Goal: Task Accomplishment & Management: Manage account settings

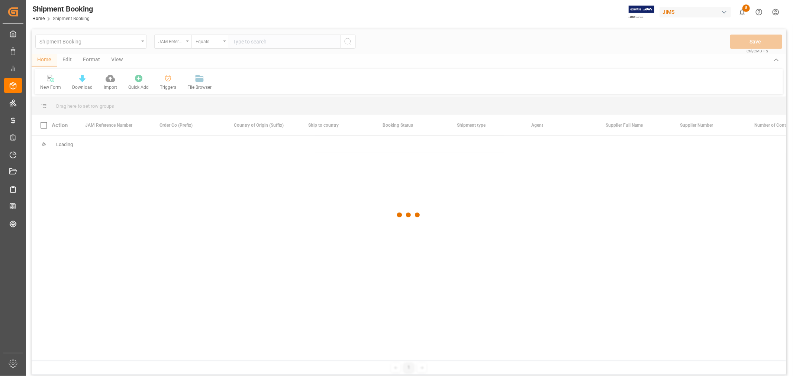
click at [242, 43] on div at bounding box center [409, 215] width 754 height 372
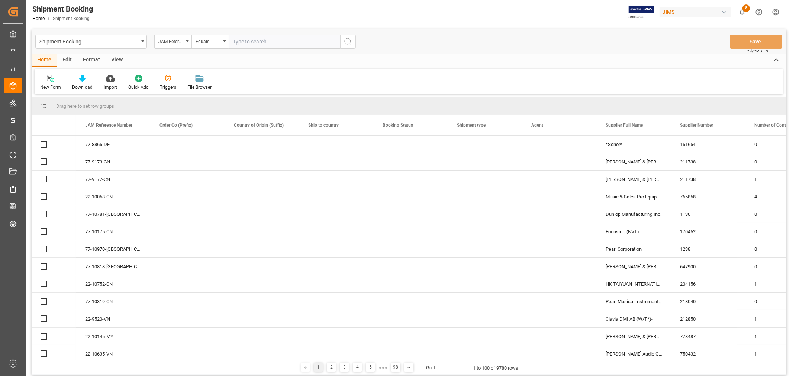
click at [247, 42] on input "text" at bounding box center [285, 42] width 112 height 14
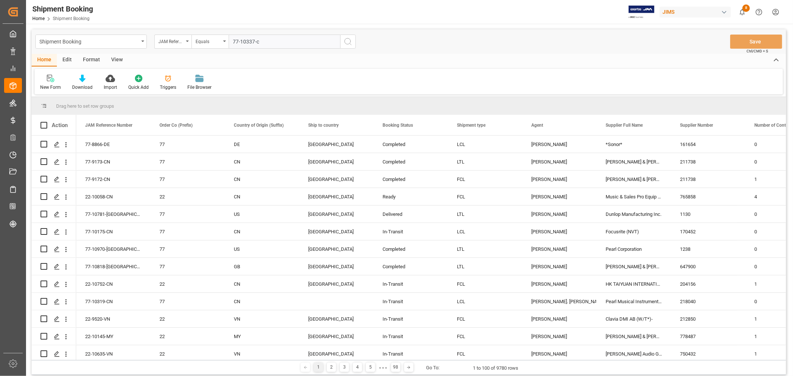
type input "77-10337-cn"
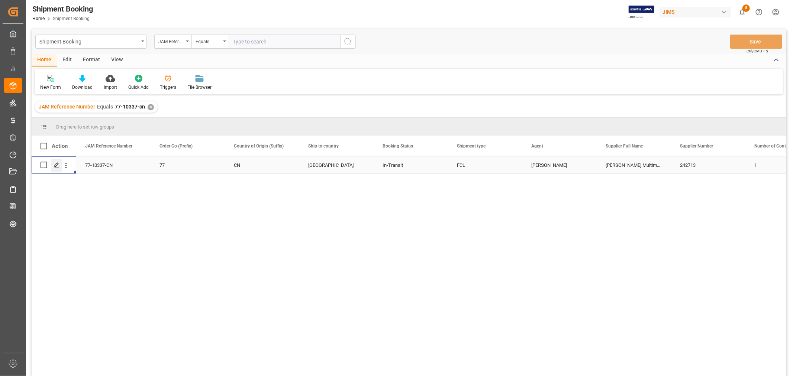
click at [57, 166] on icon "Press SPACE to select this row." at bounding box center [57, 165] width 6 height 6
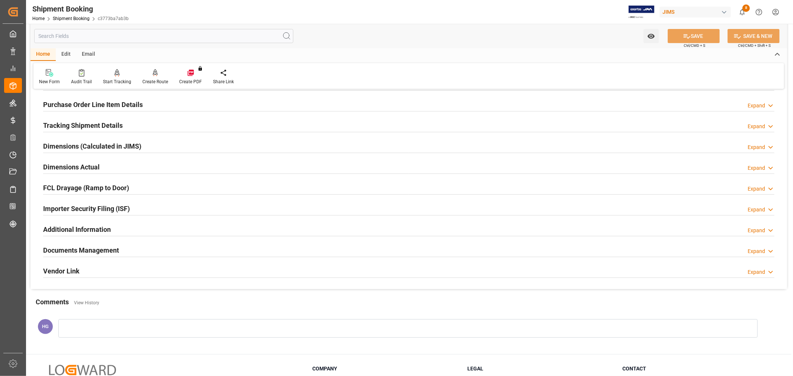
scroll to position [124, 0]
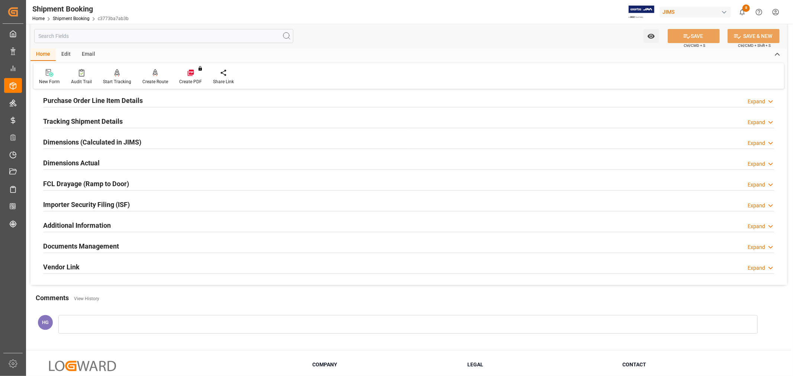
click at [96, 247] on h2 "Documents Management" at bounding box center [81, 246] width 76 height 10
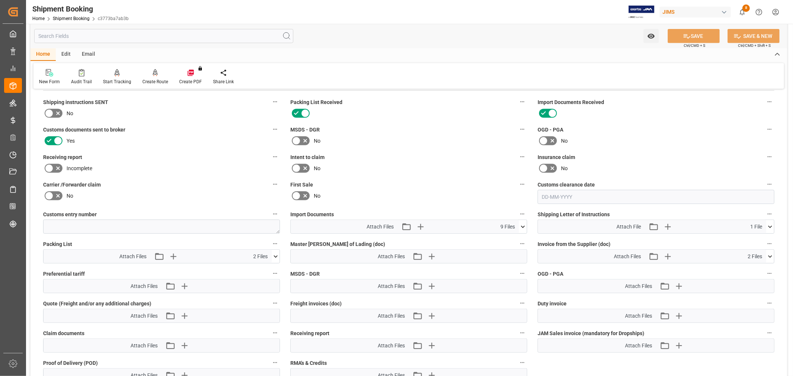
scroll to position [289, 0]
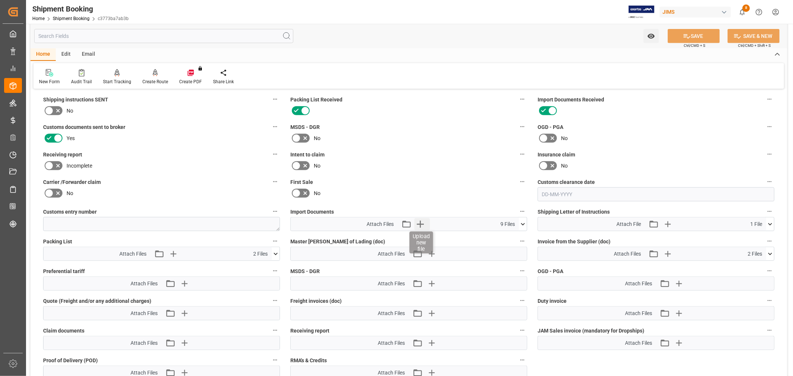
click at [419, 222] on icon "button" at bounding box center [420, 224] width 7 height 7
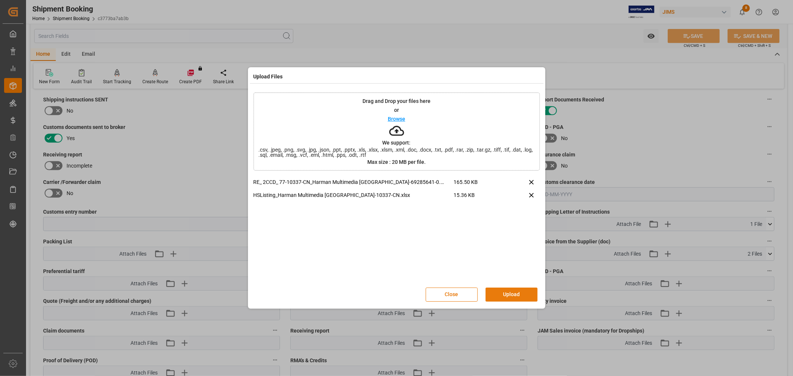
click at [511, 291] on button "Upload" at bounding box center [512, 295] width 52 height 14
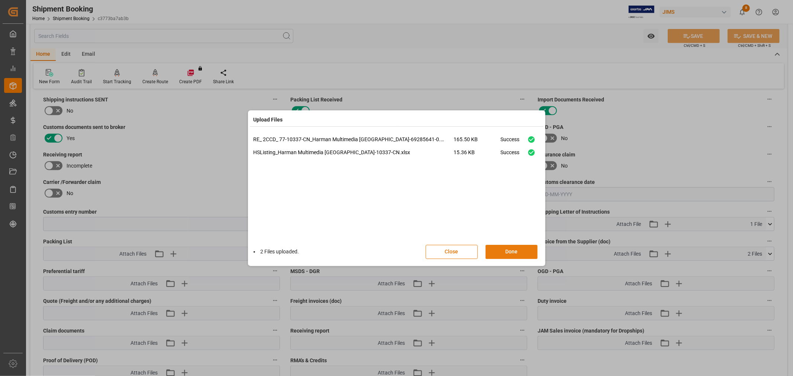
click at [504, 253] on button "Done" at bounding box center [512, 252] width 52 height 14
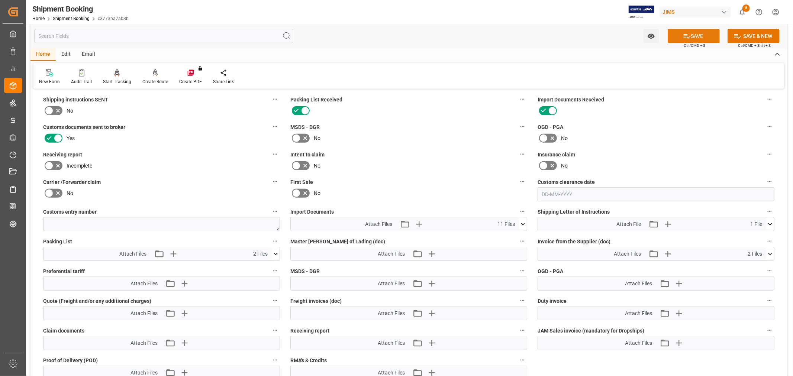
click at [683, 30] on button "SAVE" at bounding box center [694, 36] width 52 height 14
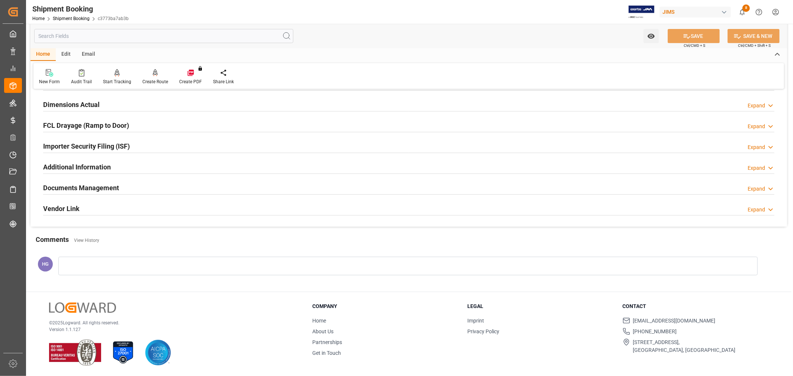
scroll to position [183, 0]
click at [77, 18] on link "Shipment Booking" at bounding box center [71, 18] width 37 height 5
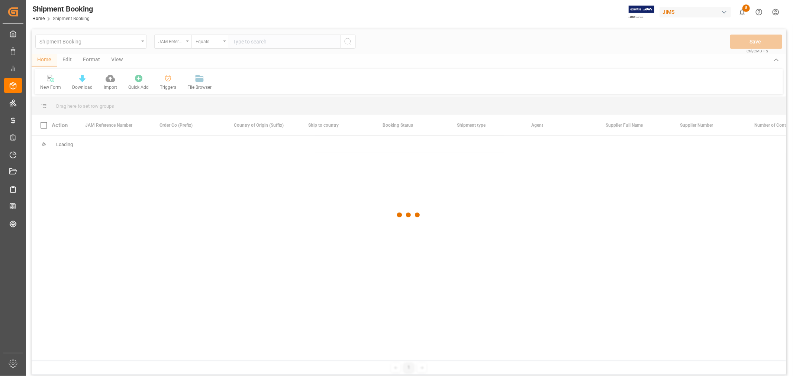
click at [258, 42] on div at bounding box center [409, 215] width 754 height 372
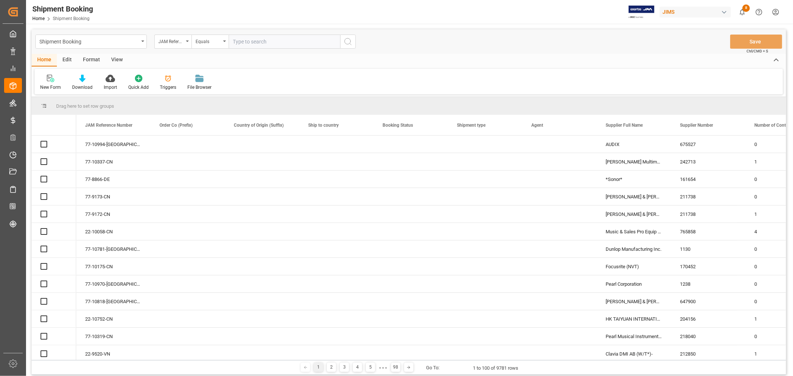
click at [258, 40] on input "text" at bounding box center [285, 42] width 112 height 14
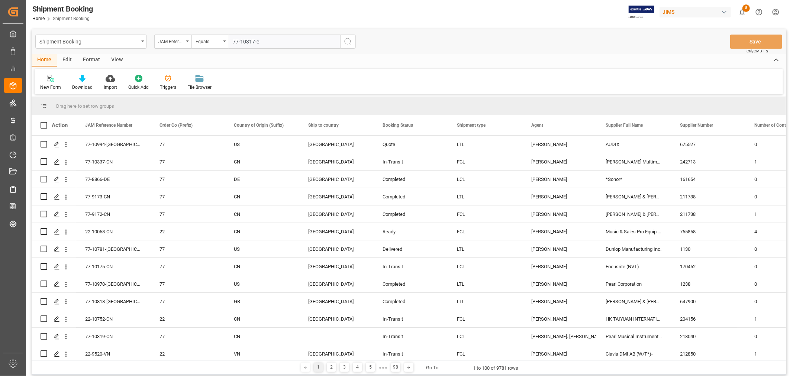
type input "77-10317-cn"
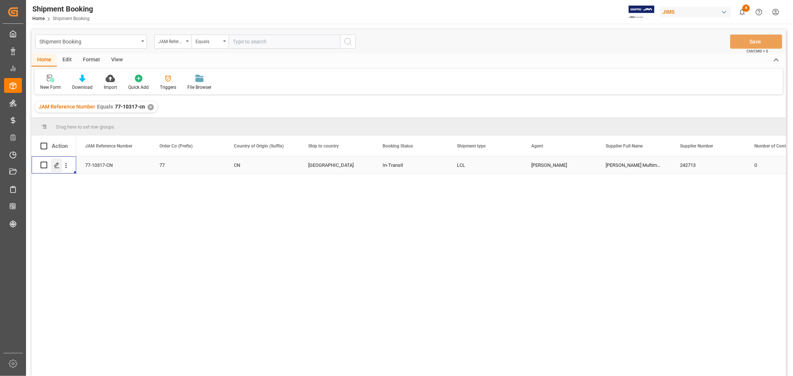
click at [57, 166] on icon "Press SPACE to select this row." at bounding box center [57, 165] width 6 height 6
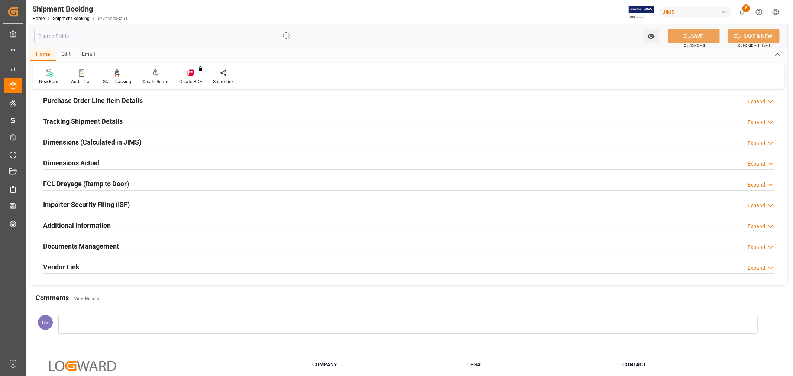
scroll to position [183, 0]
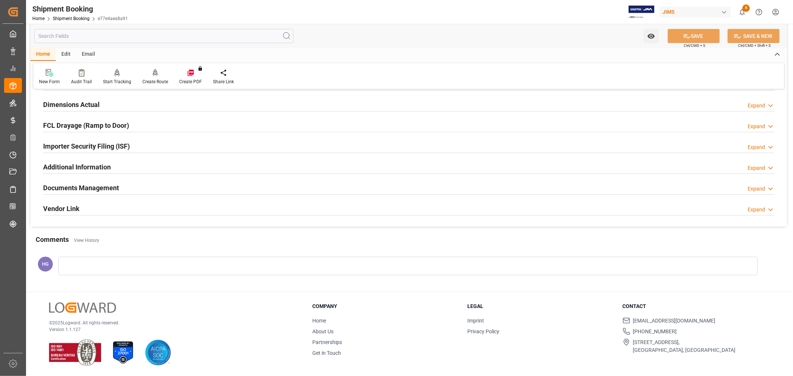
click at [97, 190] on h2 "Documents Management" at bounding box center [81, 188] width 76 height 10
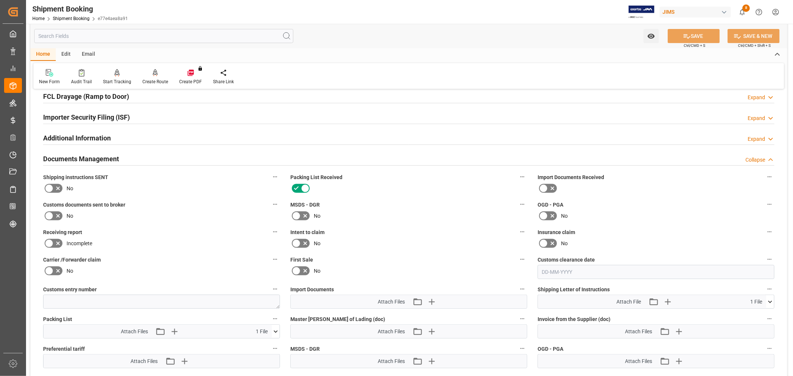
scroll to position [348, 0]
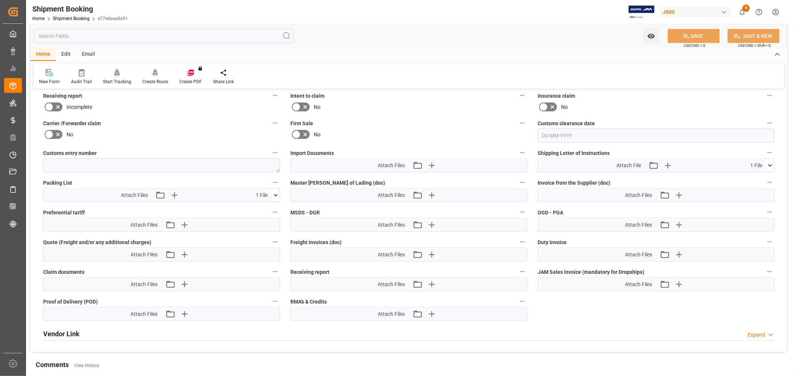
click at [430, 158] on div "Attach Files Attach existing file Upload new file" at bounding box center [408, 165] width 237 height 14
click at [433, 162] on icon "button" at bounding box center [431, 165] width 12 height 12
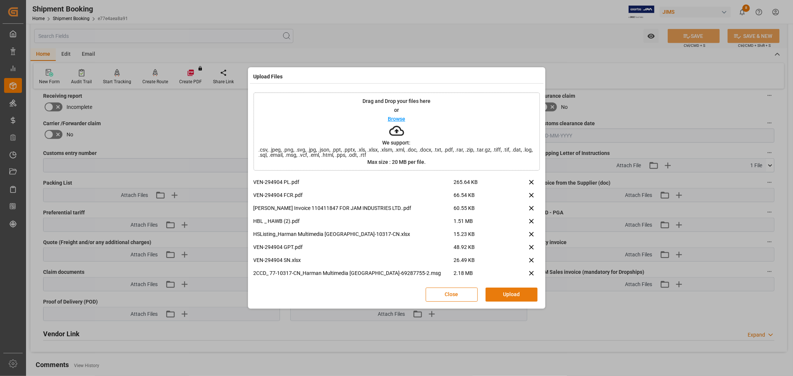
click at [510, 298] on button "Upload" at bounding box center [512, 295] width 52 height 14
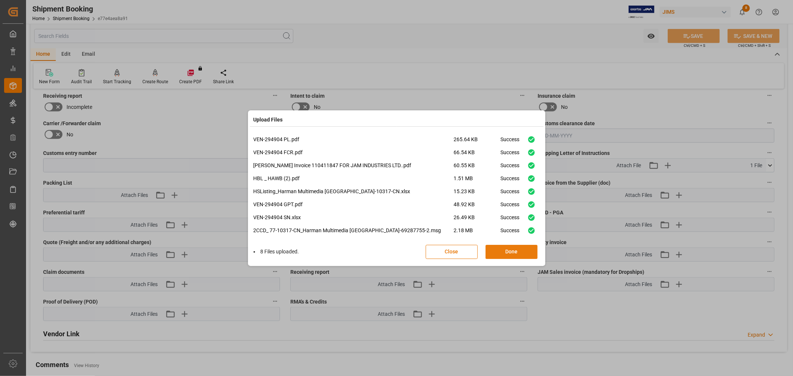
click at [505, 250] on button "Done" at bounding box center [512, 252] width 52 height 14
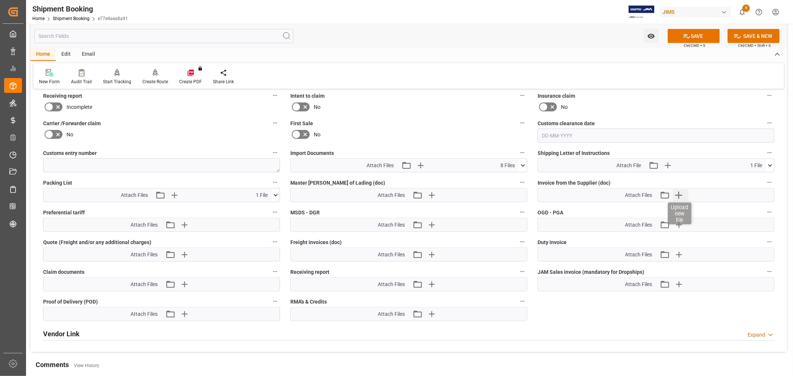
click at [677, 196] on icon "button" at bounding box center [679, 195] width 12 height 12
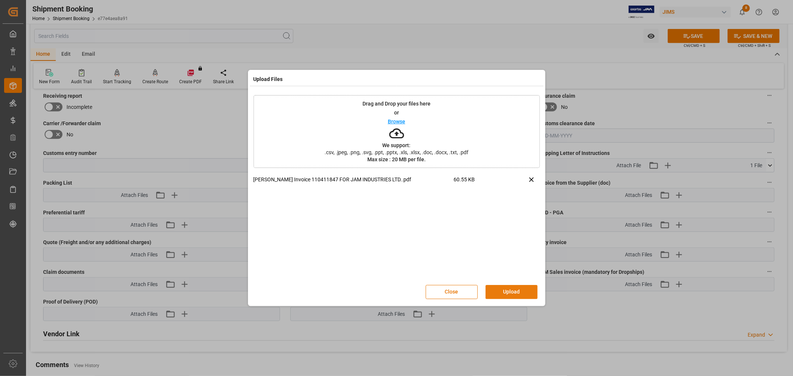
click at [500, 291] on button "Upload" at bounding box center [512, 292] width 52 height 14
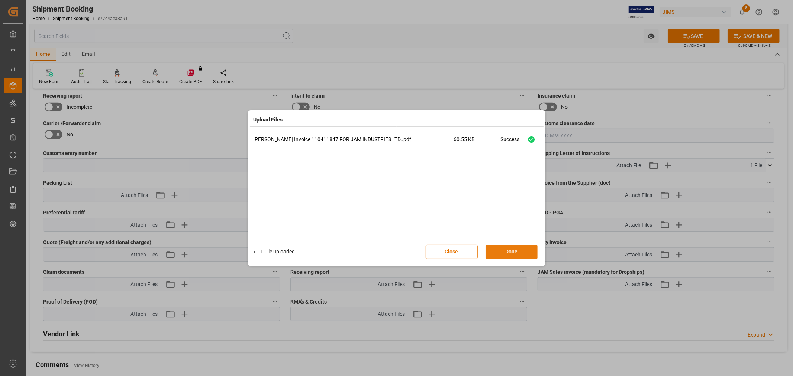
click at [507, 248] on button "Done" at bounding box center [512, 252] width 52 height 14
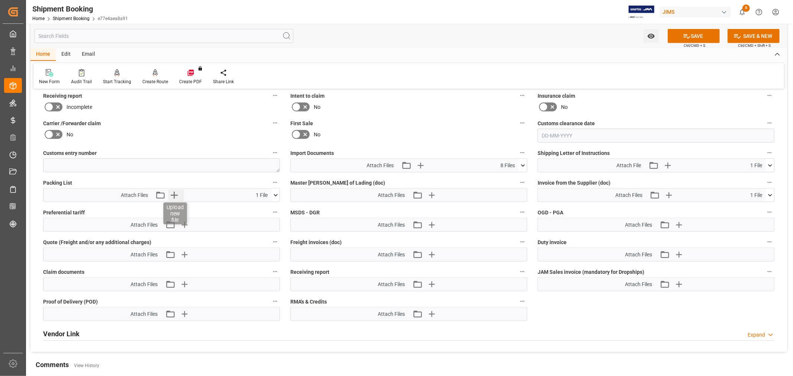
click at [176, 190] on icon "button" at bounding box center [174, 195] width 12 height 12
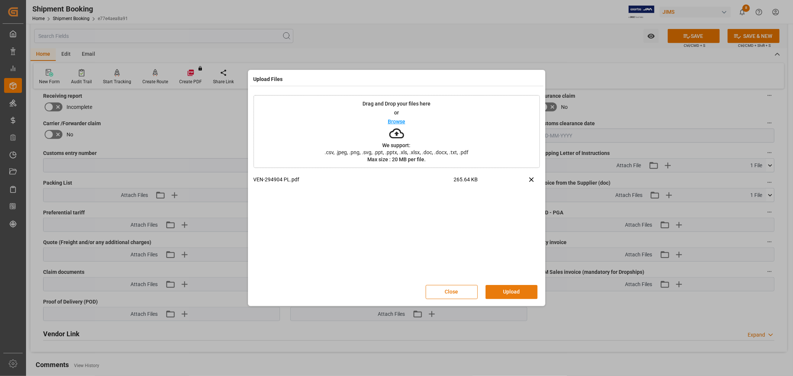
click at [513, 294] on button "Upload" at bounding box center [512, 292] width 52 height 14
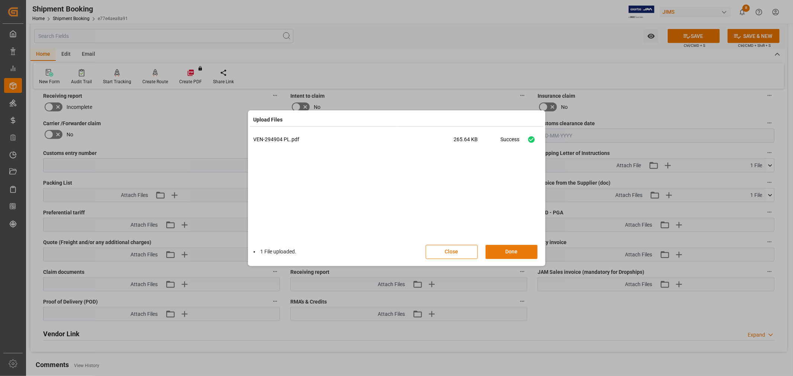
click at [497, 255] on button "Done" at bounding box center [512, 252] width 52 height 14
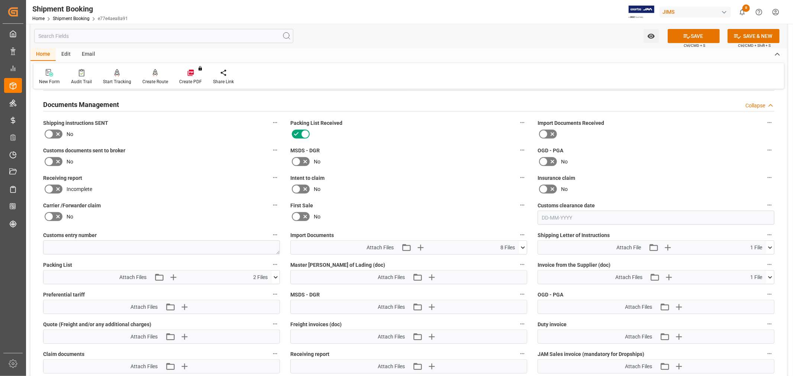
scroll to position [265, 0]
click at [62, 160] on label at bounding box center [53, 162] width 21 height 12
click at [0, 0] on input "checkbox" at bounding box center [0, 0] width 0 height 0
click at [689, 33] on button "SAVE" at bounding box center [694, 36] width 52 height 14
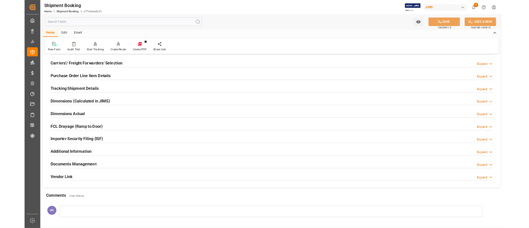
scroll to position [100, 0]
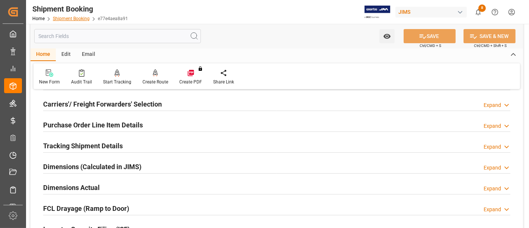
click at [70, 20] on link "Shipment Booking" at bounding box center [71, 18] width 37 height 5
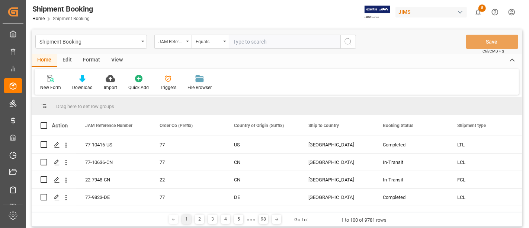
click at [240, 44] on input "text" at bounding box center [285, 42] width 112 height 14
paste input "77-9999-CN"
type input "77-9999-CN"
click at [352, 40] on icon "search button" at bounding box center [348, 41] width 9 height 9
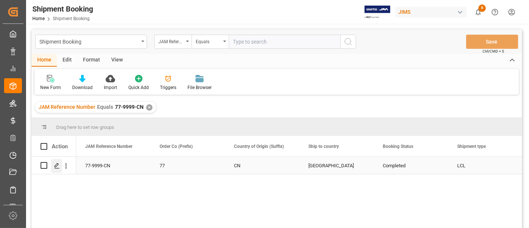
click at [57, 166] on icon "Press SPACE to select this row." at bounding box center [57, 165] width 6 height 6
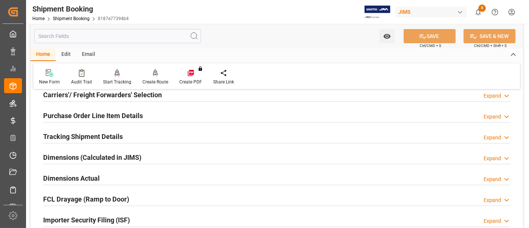
scroll to position [248, 0]
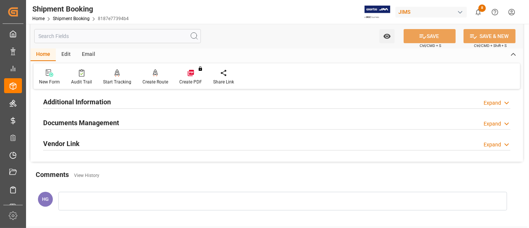
click at [101, 122] on h2 "Documents Management" at bounding box center [81, 122] width 76 height 10
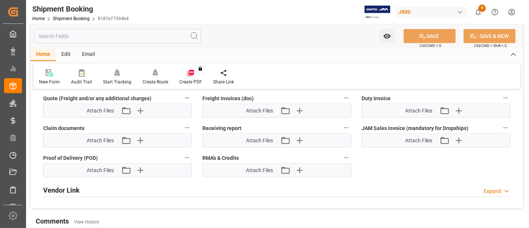
scroll to position [496, 0]
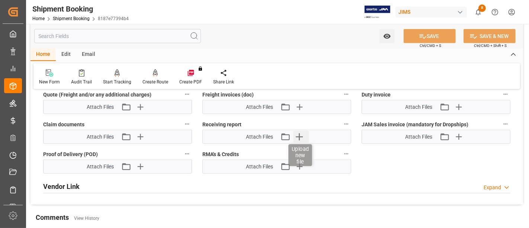
click at [299, 133] on icon "button" at bounding box center [299, 136] width 7 height 7
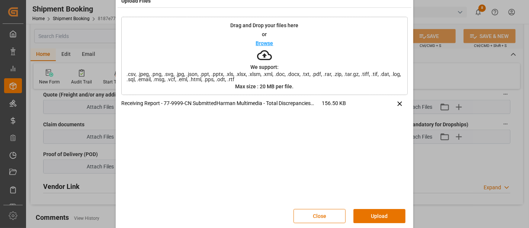
scroll to position [23, 0]
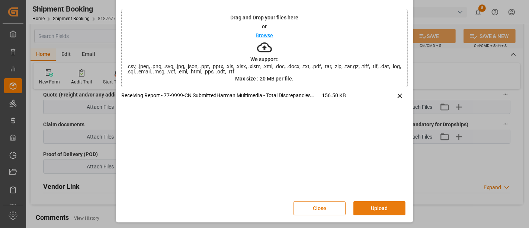
click at [373, 203] on button "Upload" at bounding box center [379, 208] width 52 height 14
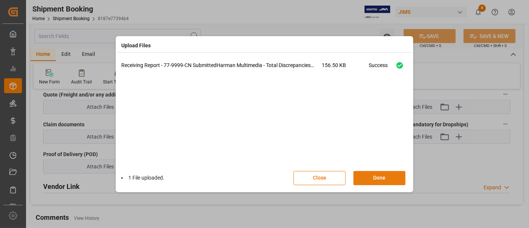
click at [372, 175] on button "Done" at bounding box center [379, 178] width 52 height 14
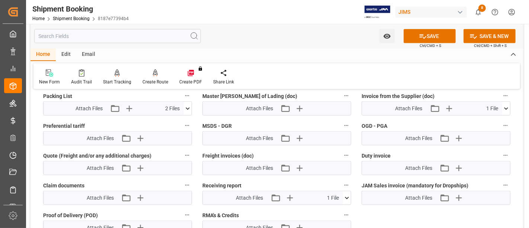
scroll to position [330, 0]
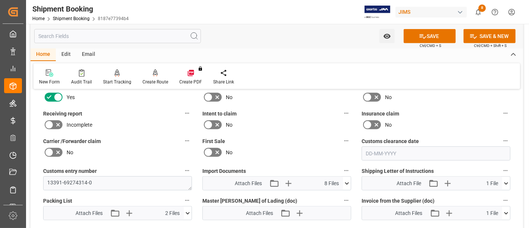
click at [52, 122] on icon at bounding box center [49, 124] width 9 height 9
click at [0, 0] on input "checkbox" at bounding box center [0, 0] width 0 height 0
click at [429, 37] on button "SAVE" at bounding box center [429, 36] width 52 height 14
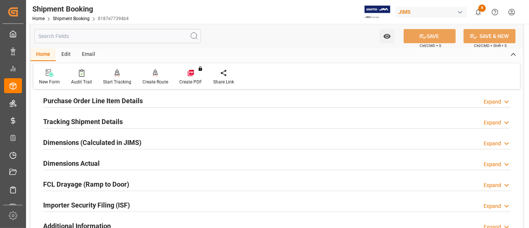
scroll to position [0, 0]
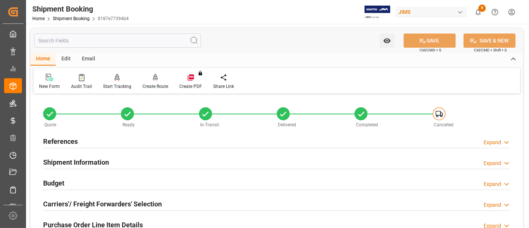
click at [56, 139] on h2 "References" at bounding box center [60, 141] width 35 height 10
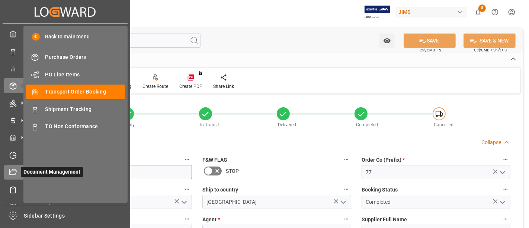
drag, startPoint x: 82, startPoint y: 170, endPoint x: 12, endPoint y: 164, distance: 70.6
click at [12, 164] on div "Created by potrace 1.15, written by Peter Selinger 2001-2017 Created by potrace…" at bounding box center [264, 114] width 529 height 228
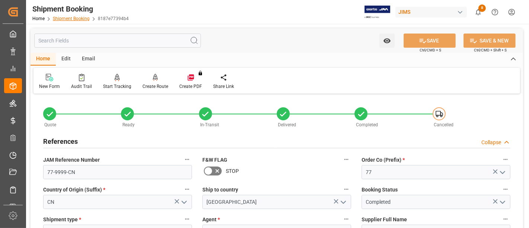
click at [75, 18] on link "Shipment Booking" at bounding box center [71, 18] width 37 height 5
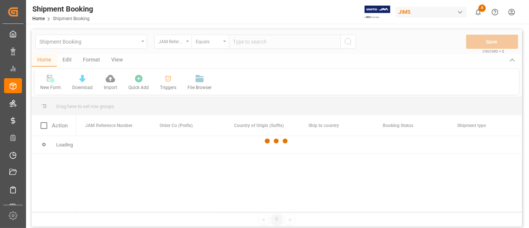
click at [237, 47] on div at bounding box center [277, 140] width 490 height 223
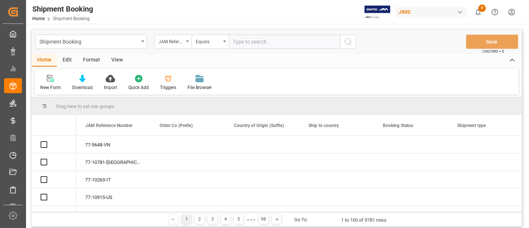
click at [238, 41] on input "text" at bounding box center [285, 42] width 112 height 14
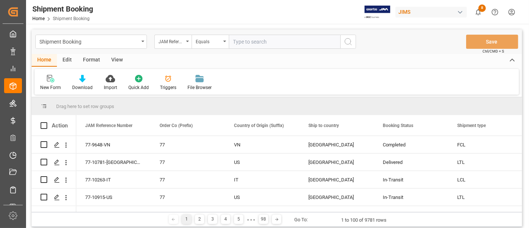
paste input "77-9648-VN"
type input "77-9648-VN"
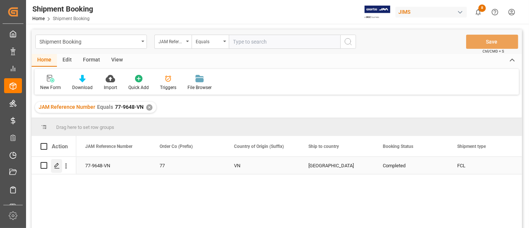
click at [59, 160] on div "Press SPACE to select this row." at bounding box center [56, 166] width 11 height 14
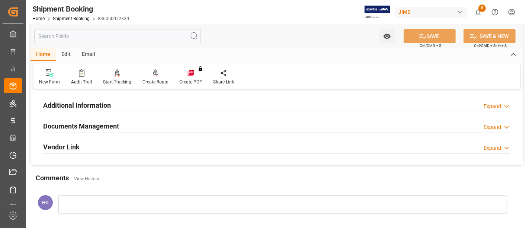
scroll to position [248, 0]
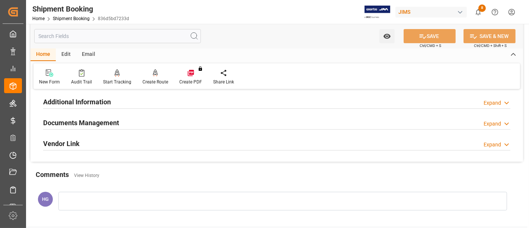
click at [93, 119] on h2 "Documents Management" at bounding box center [81, 122] width 76 height 10
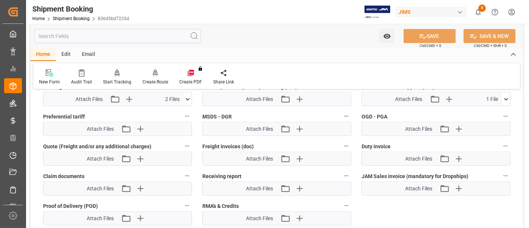
scroll to position [454, 0]
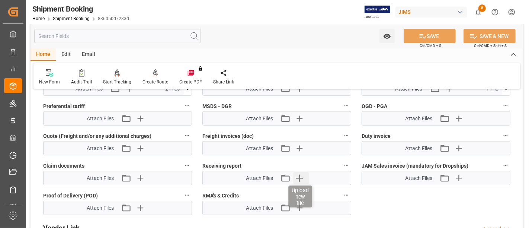
click at [301, 174] on icon "button" at bounding box center [299, 177] width 7 height 7
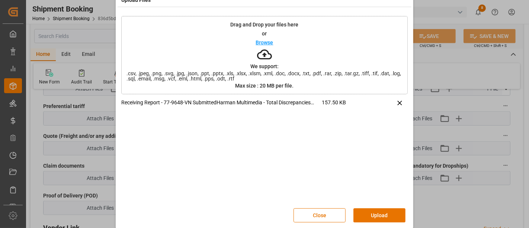
scroll to position [23, 0]
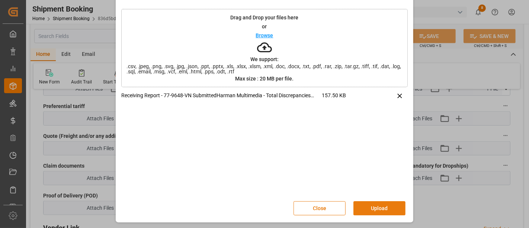
click at [373, 207] on button "Upload" at bounding box center [379, 208] width 52 height 14
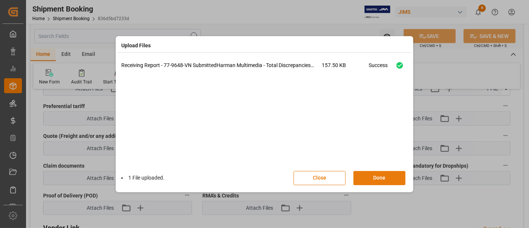
click at [370, 177] on button "Done" at bounding box center [379, 178] width 52 height 14
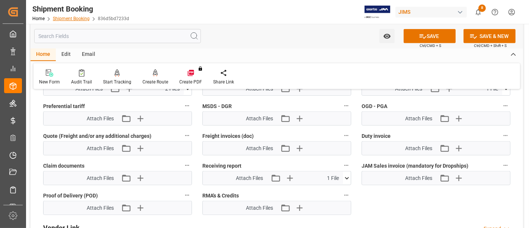
click at [73, 17] on link "Shipment Booking" at bounding box center [71, 18] width 37 height 5
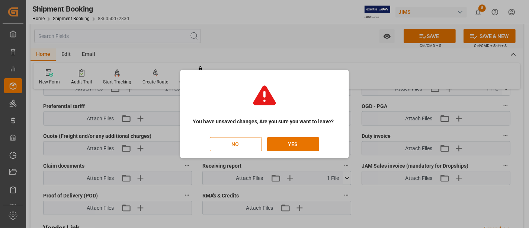
click at [233, 143] on button "NO" at bounding box center [236, 144] width 52 height 14
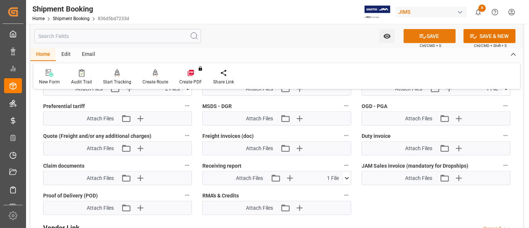
click at [427, 34] on button "SAVE" at bounding box center [429, 36] width 52 height 14
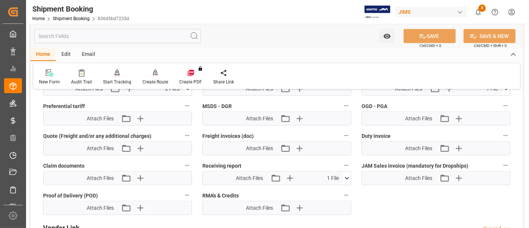
click at [302, 77] on div "New Form Audit Trail Start Tracking Create Empty Shipment Tracking Create Route…" at bounding box center [276, 76] width 486 height 26
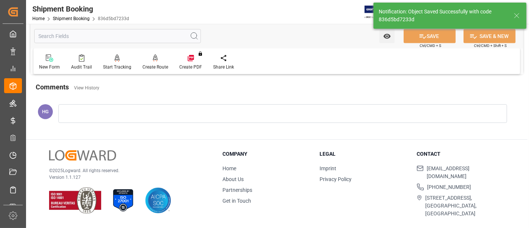
scroll to position [166, 0]
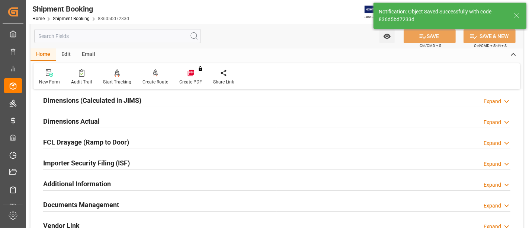
click at [283, 76] on div "New Form Audit Trail Start Tracking Create Empty Shipment Tracking Create Route…" at bounding box center [276, 76] width 486 height 26
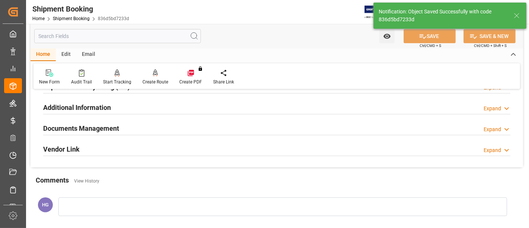
scroll to position [248, 0]
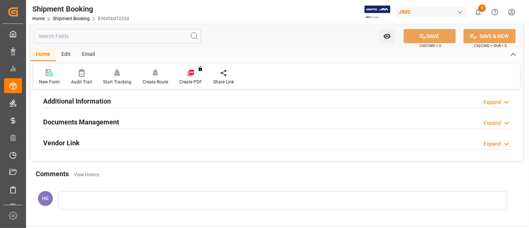
click at [103, 122] on h2 "Documents Management" at bounding box center [81, 122] width 76 height 10
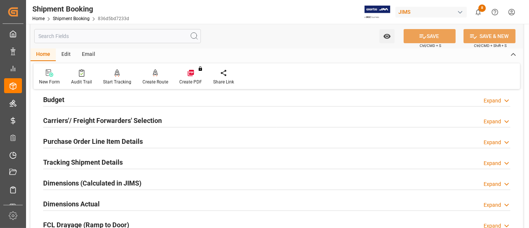
scroll to position [1, 0]
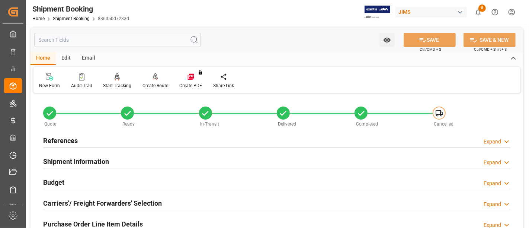
click at [51, 140] on h2 "References" at bounding box center [60, 140] width 35 height 10
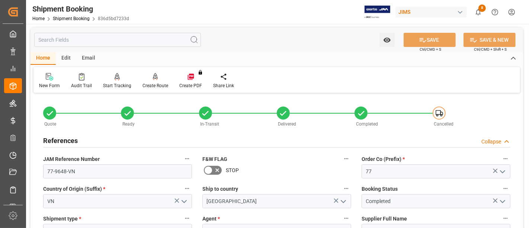
scroll to position [0, 0]
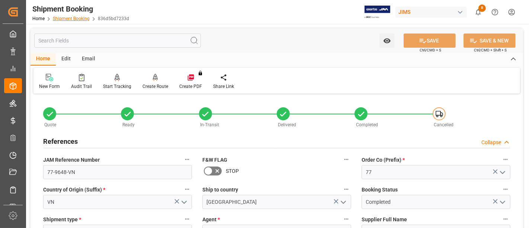
click at [74, 20] on link "Shipment Booking" at bounding box center [71, 18] width 37 height 5
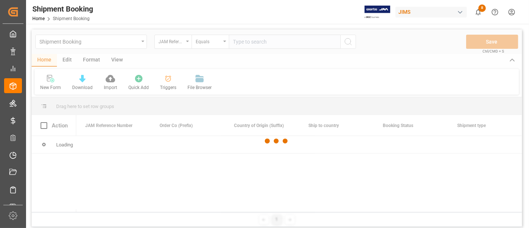
click at [246, 42] on div at bounding box center [277, 140] width 490 height 223
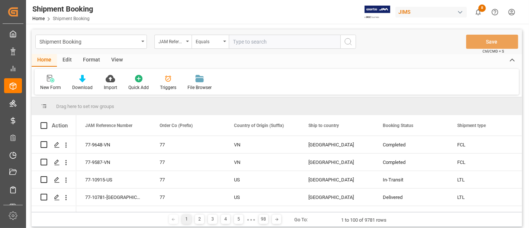
click at [245, 43] on input "text" at bounding box center [285, 42] width 112 height 14
paste input "77-9587-VN"
type input "77-9587-VN"
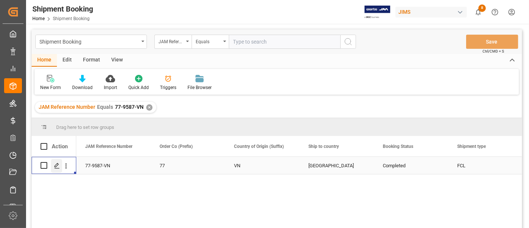
click at [55, 163] on icon "Press SPACE to select this row." at bounding box center [57, 165] width 6 height 6
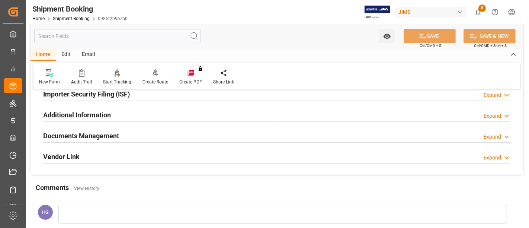
scroll to position [248, 0]
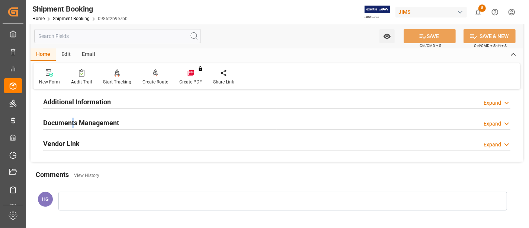
drag, startPoint x: 71, startPoint y: 119, endPoint x: 75, endPoint y: 121, distance: 4.0
click at [74, 120] on h2 "Documents Management" at bounding box center [81, 122] width 76 height 10
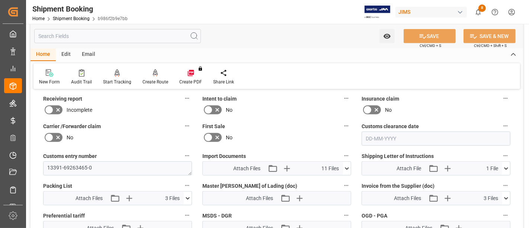
scroll to position [330, 0]
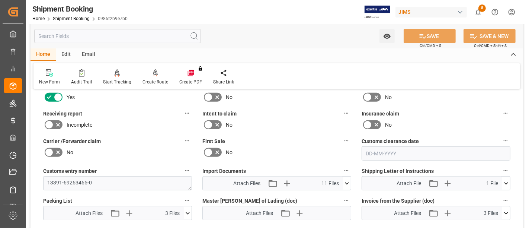
click at [54, 122] on label at bounding box center [53, 125] width 21 height 12
click at [0, 0] on input "checkbox" at bounding box center [0, 0] width 0 height 0
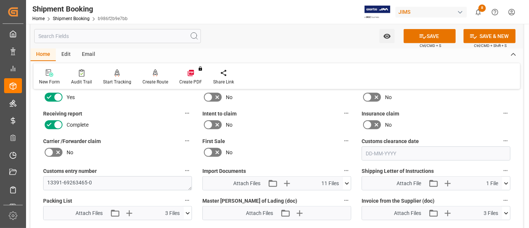
scroll to position [454, 0]
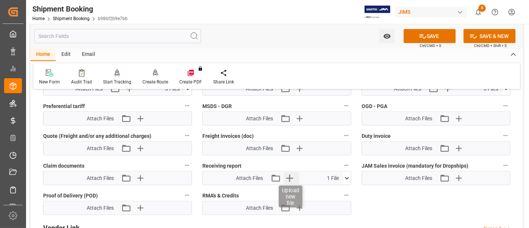
click at [291, 172] on icon "button" at bounding box center [289, 178] width 12 height 12
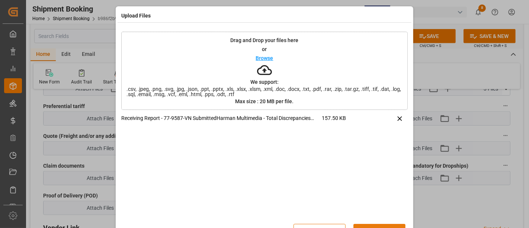
click at [370, 224] on button "Upload" at bounding box center [379, 230] width 52 height 14
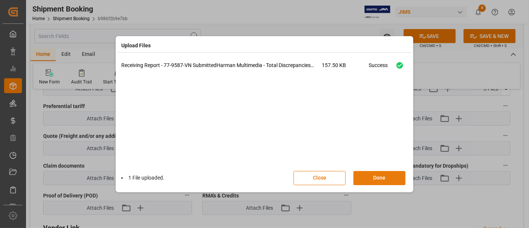
click at [365, 174] on button "Done" at bounding box center [379, 178] width 52 height 14
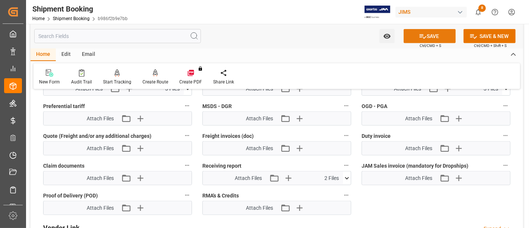
click at [417, 35] on button "SAVE" at bounding box center [429, 36] width 52 height 14
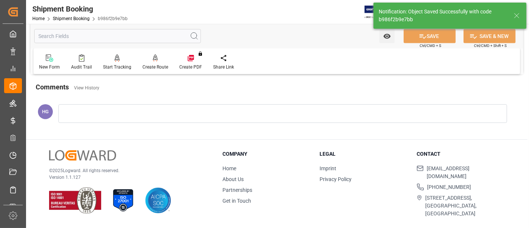
scroll to position [166, 0]
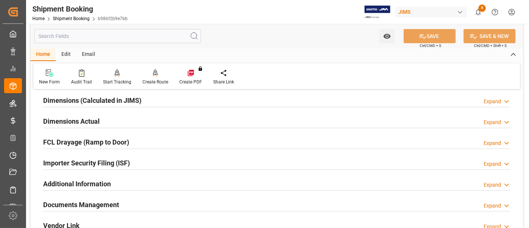
click at [75, 22] on div "Shipment Booking Home Shipment Booking b986f2b9e7bb" at bounding box center [80, 12] width 100 height 24
click at [72, 20] on link "Shipment Booking" at bounding box center [71, 18] width 37 height 5
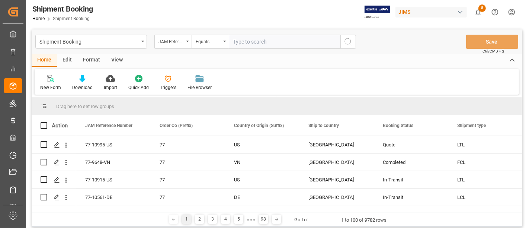
click at [251, 45] on input "text" at bounding box center [285, 42] width 112 height 14
type input "77-9648-VN"
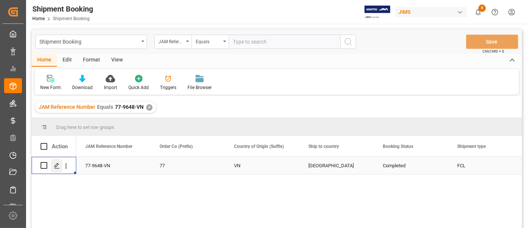
click at [57, 164] on icon "Press SPACE to select this row." at bounding box center [57, 165] width 6 height 6
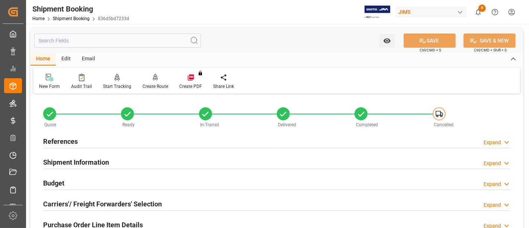
scroll to position [248, 0]
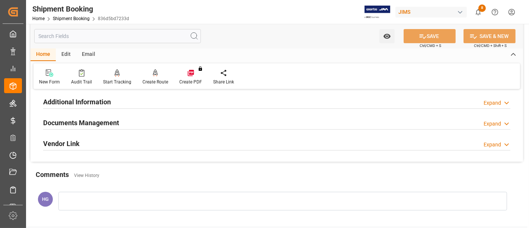
click at [95, 122] on h2 "Documents Management" at bounding box center [81, 122] width 76 height 10
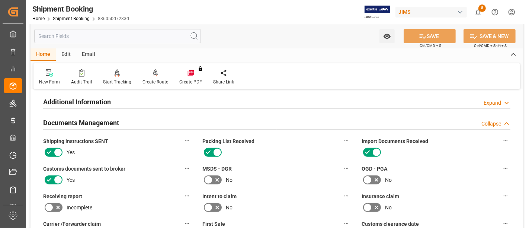
scroll to position [454, 0]
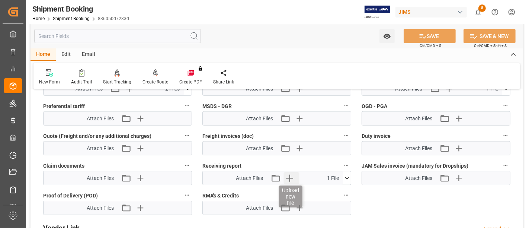
click at [287, 174] on icon "button" at bounding box center [289, 177] width 7 height 7
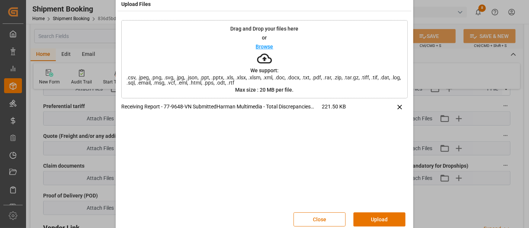
scroll to position [23, 0]
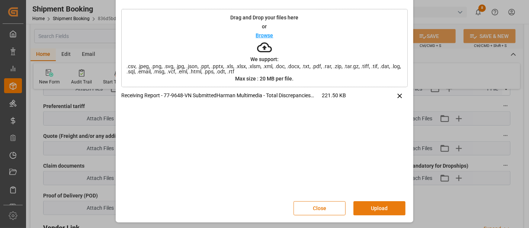
click at [368, 207] on button "Upload" at bounding box center [379, 208] width 52 height 14
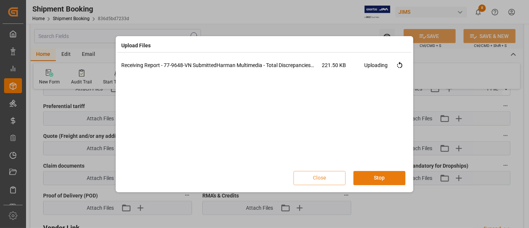
scroll to position [0, 0]
click at [378, 177] on button "Done" at bounding box center [379, 178] width 52 height 14
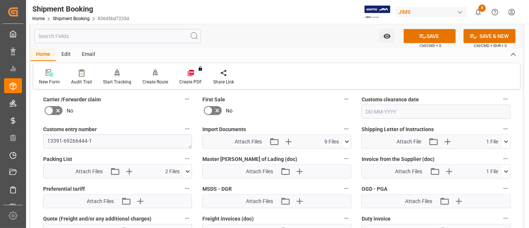
scroll to position [330, 0]
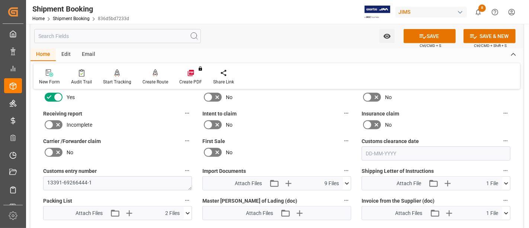
click at [52, 122] on icon at bounding box center [49, 124] width 9 height 9
click at [0, 0] on input "checkbox" at bounding box center [0, 0] width 0 height 0
click at [424, 34] on icon at bounding box center [423, 36] width 8 height 8
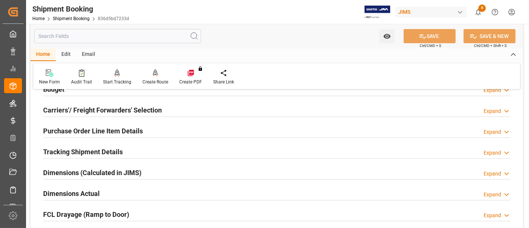
scroll to position [81, 0]
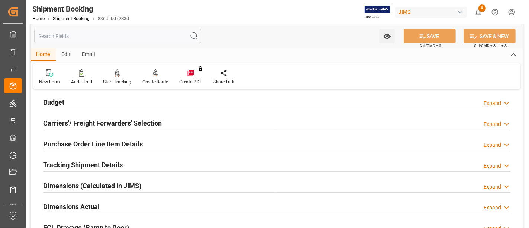
click at [77, 15] on div "Home Shipment Booking 836d5bd7233d" at bounding box center [80, 18] width 97 height 8
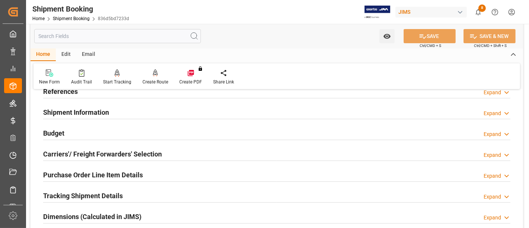
scroll to position [0, 0]
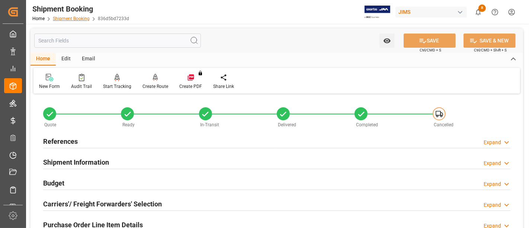
click at [78, 19] on link "Shipment Booking" at bounding box center [71, 18] width 37 height 5
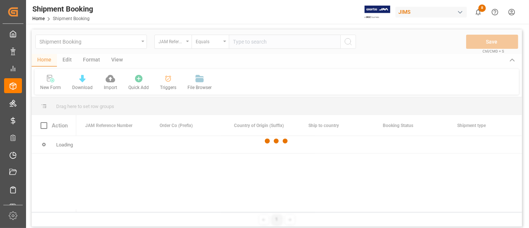
click at [253, 43] on div at bounding box center [277, 140] width 490 height 223
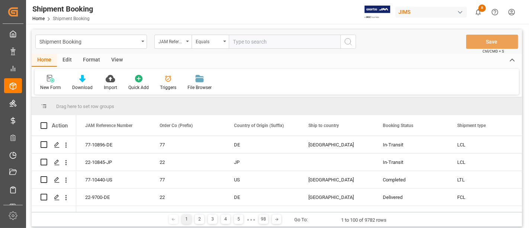
click at [252, 41] on input "text" at bounding box center [285, 42] width 112 height 14
type input "77-9999-CN"
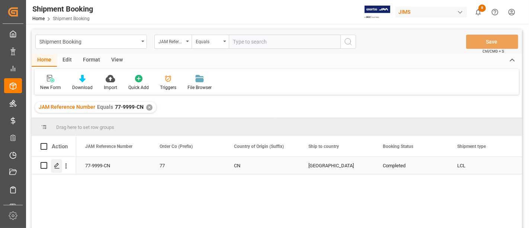
click at [57, 164] on icon "Press SPACE to select this row." at bounding box center [57, 165] width 6 height 6
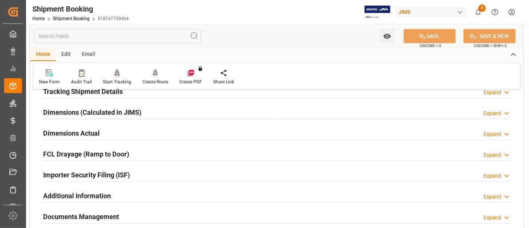
scroll to position [206, 0]
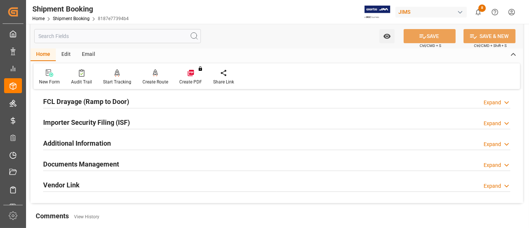
click at [122, 164] on div "Documents Management Expand" at bounding box center [276, 163] width 467 height 14
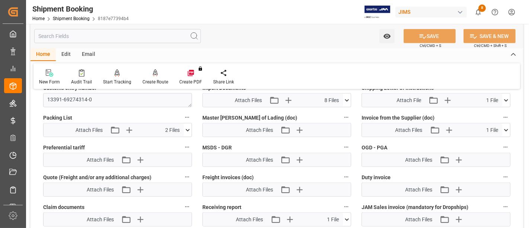
scroll to position [454, 0]
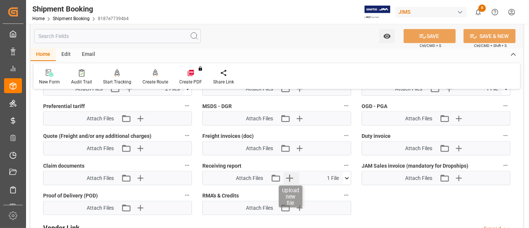
click at [293, 175] on icon "button" at bounding box center [289, 178] width 12 height 12
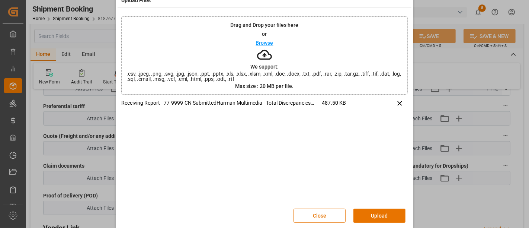
scroll to position [23, 0]
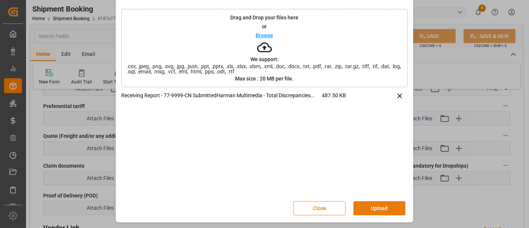
click at [365, 205] on button "Upload" at bounding box center [379, 208] width 52 height 14
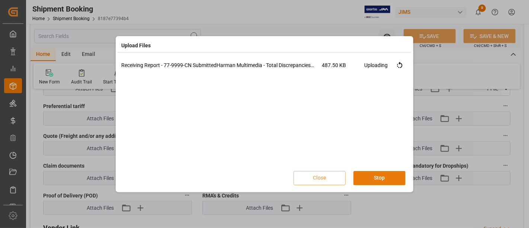
scroll to position [0, 0]
click at [377, 176] on button "Done" at bounding box center [379, 178] width 52 height 14
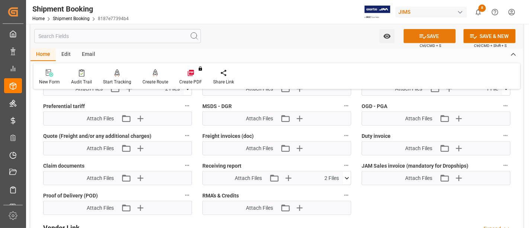
click at [419, 38] on icon at bounding box center [423, 36] width 8 height 8
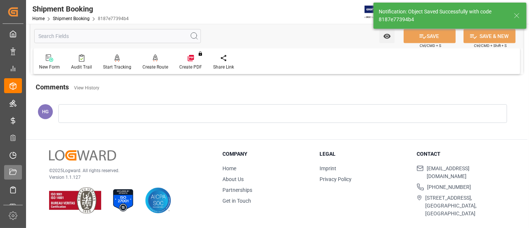
scroll to position [166, 0]
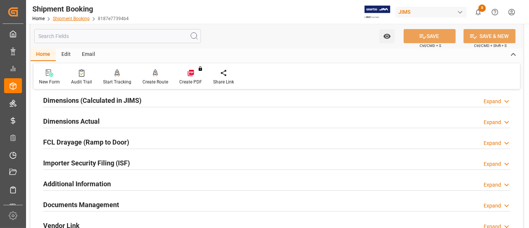
click at [77, 19] on link "Shipment Booking" at bounding box center [71, 18] width 37 height 5
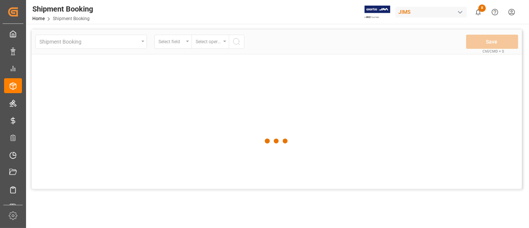
click at [213, 41] on div at bounding box center [277, 140] width 490 height 223
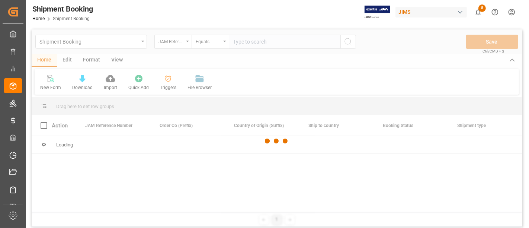
click at [212, 40] on div at bounding box center [277, 140] width 490 height 223
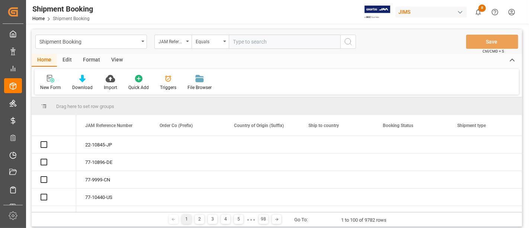
click at [256, 39] on input "text" at bounding box center [285, 42] width 112 height 14
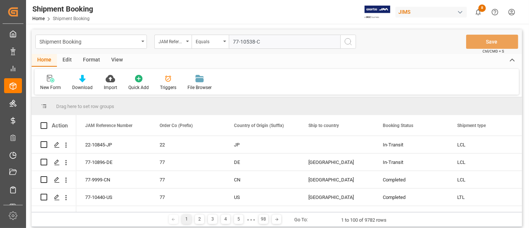
type input "77-10538-CN"
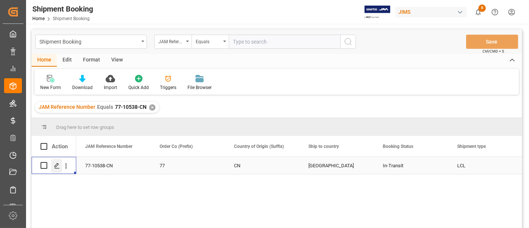
click at [56, 166] on polygon "Press SPACE to select this row." at bounding box center [57, 165] width 4 height 4
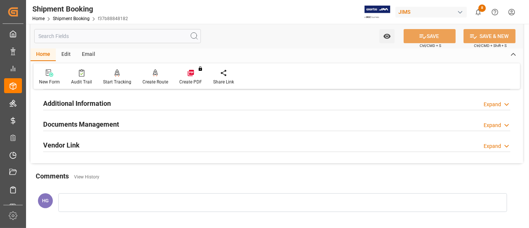
scroll to position [246, 0]
drag, startPoint x: 80, startPoint y: 122, endPoint x: 106, endPoint y: 125, distance: 25.4
click at [80, 122] on h2 "Documents Management" at bounding box center [81, 124] width 76 height 10
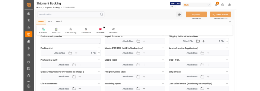
scroll to position [411, 0]
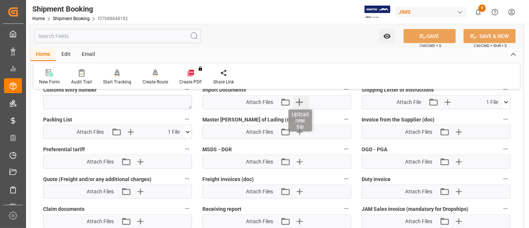
click at [296, 99] on icon "button" at bounding box center [299, 102] width 12 height 12
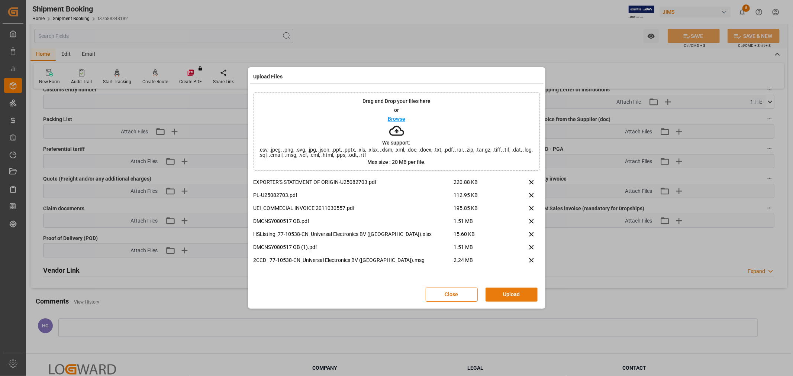
click at [503, 290] on button "Upload" at bounding box center [512, 295] width 52 height 14
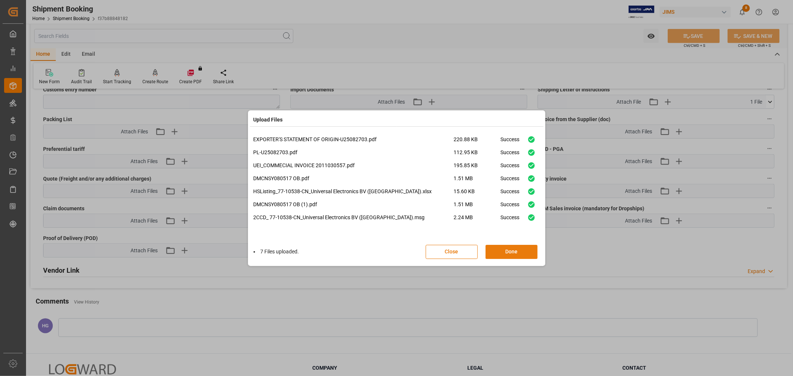
click at [518, 248] on button "Done" at bounding box center [512, 252] width 52 height 14
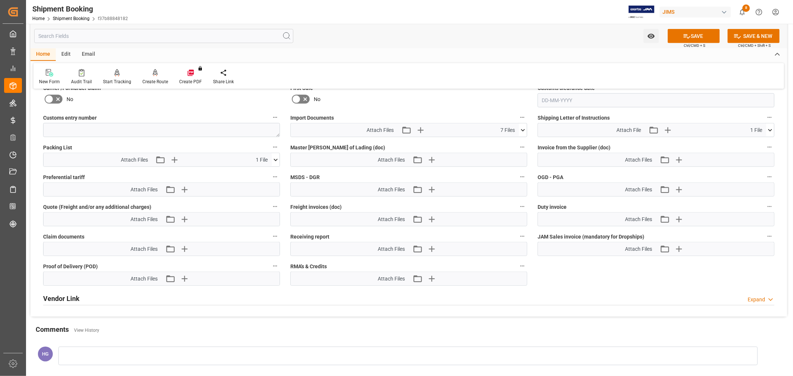
scroll to position [329, 0]
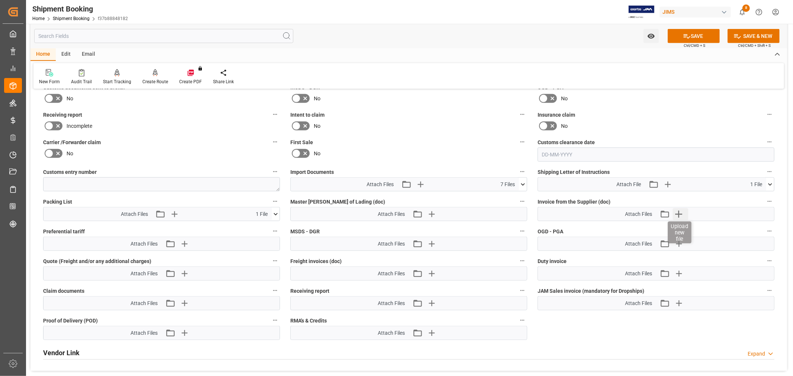
click at [679, 213] on icon "button" at bounding box center [678, 214] width 7 height 7
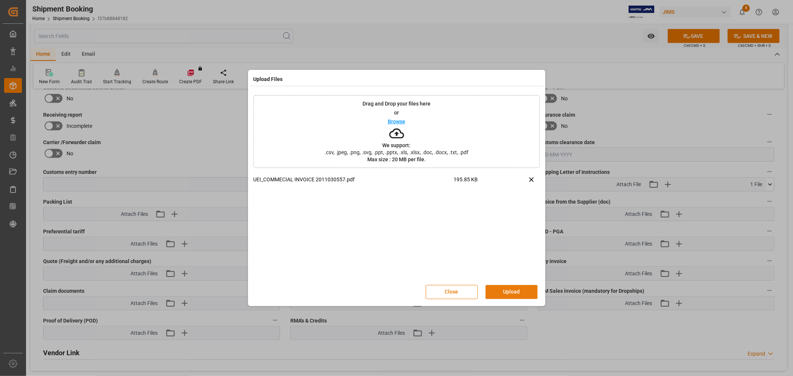
click at [500, 291] on button "Upload" at bounding box center [512, 292] width 52 height 14
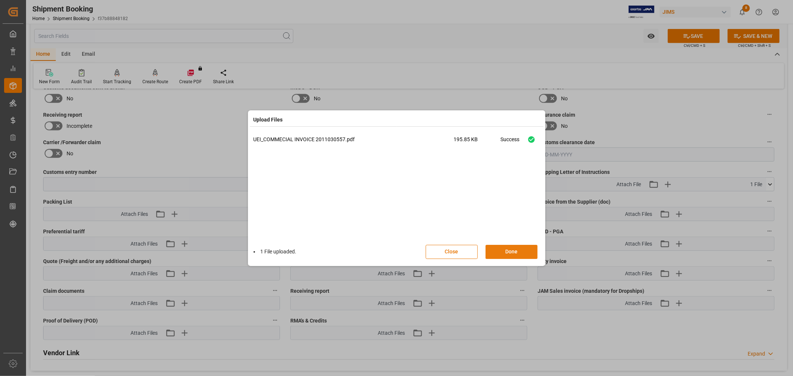
click at [513, 252] on button "Done" at bounding box center [512, 252] width 52 height 14
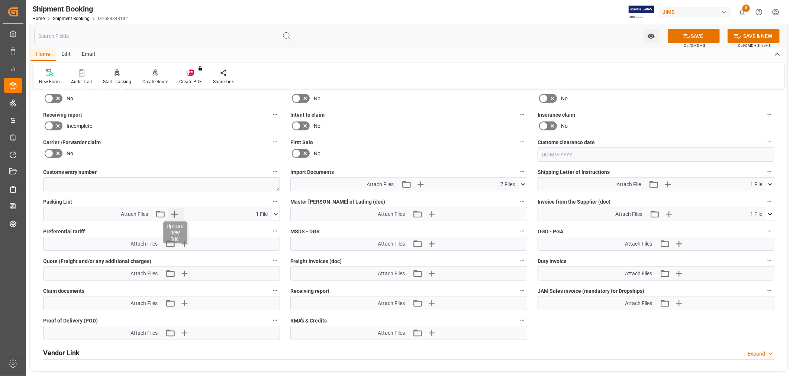
click at [175, 211] on icon "button" at bounding box center [174, 214] width 12 height 12
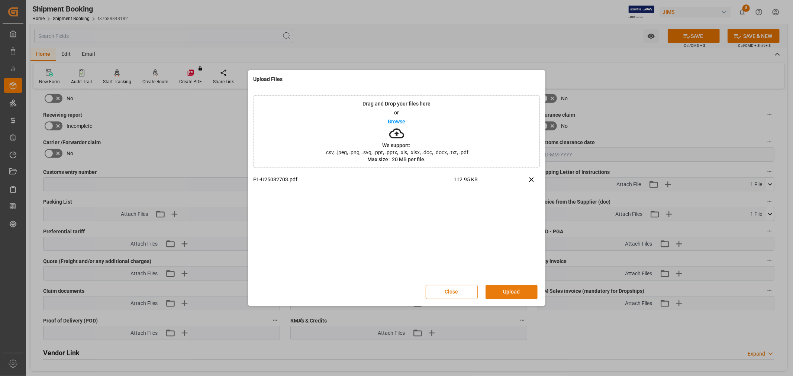
click at [512, 287] on button "Upload" at bounding box center [512, 292] width 52 height 14
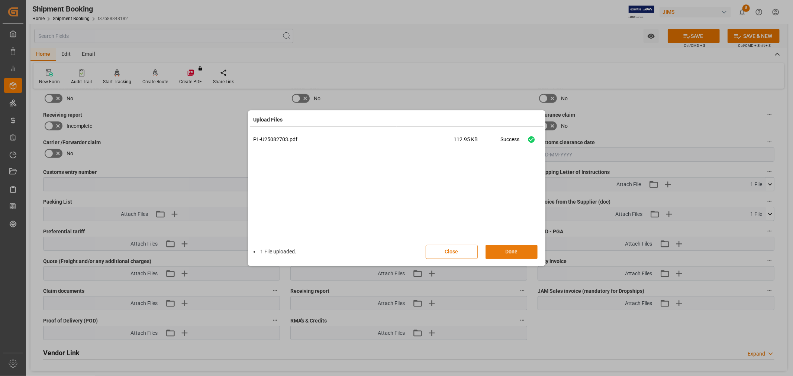
click at [504, 257] on button "Done" at bounding box center [512, 252] width 52 height 14
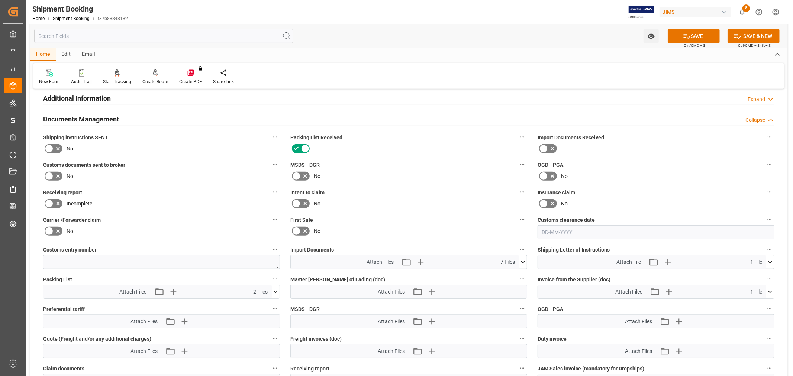
scroll to position [246, 0]
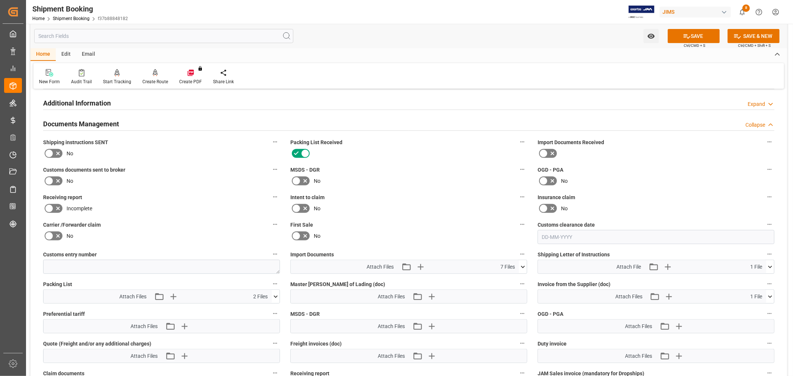
click at [51, 178] on icon at bounding box center [49, 181] width 9 height 9
click at [0, 0] on input "checkbox" at bounding box center [0, 0] width 0 height 0
click at [688, 37] on icon at bounding box center [687, 36] width 7 height 4
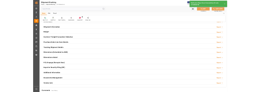
scroll to position [17, 0]
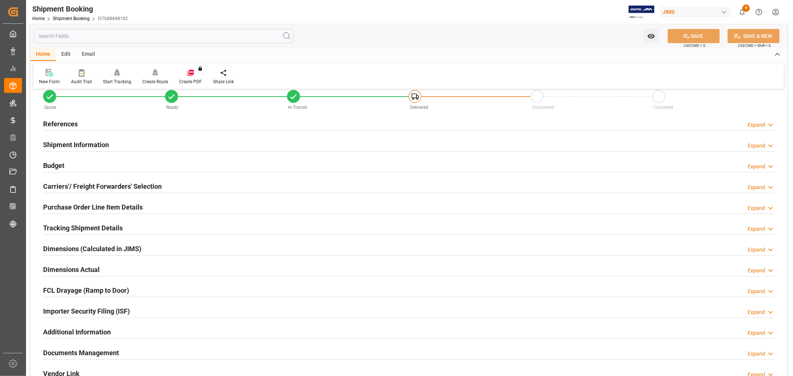
click at [72, 123] on h2 "References" at bounding box center [60, 124] width 35 height 10
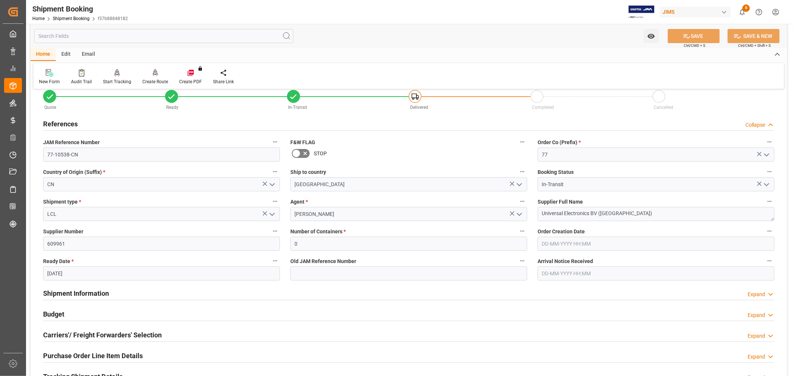
click at [72, 123] on h2 "References" at bounding box center [60, 124] width 35 height 10
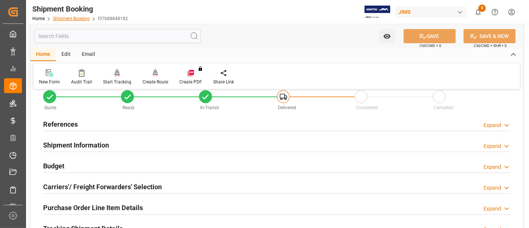
click at [67, 18] on link "Shipment Booking" at bounding box center [71, 18] width 37 height 5
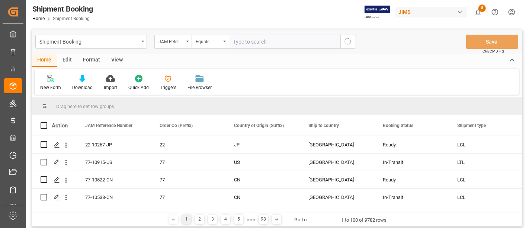
click at [254, 40] on input "text" at bounding box center [285, 42] width 112 height 14
click at [265, 44] on input "text" at bounding box center [285, 42] width 112 height 14
paste input "77-10209-CN"
type input "77-10209-CN"
click at [351, 45] on line "search button" at bounding box center [350, 43] width 1 height 1
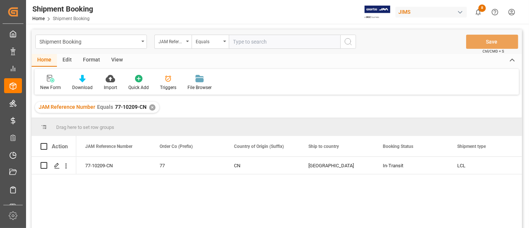
click at [116, 60] on div "View" at bounding box center [117, 60] width 23 height 13
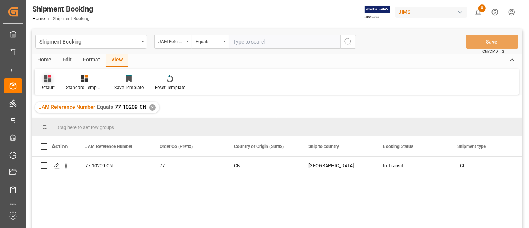
click at [50, 83] on div "Default" at bounding box center [48, 82] width 26 height 16
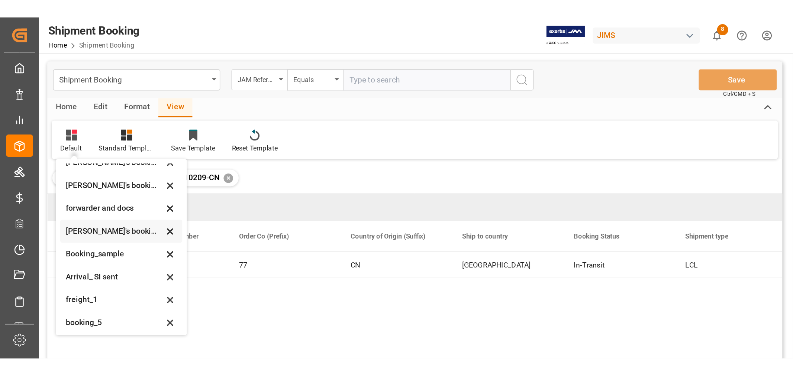
scroll to position [71, 0]
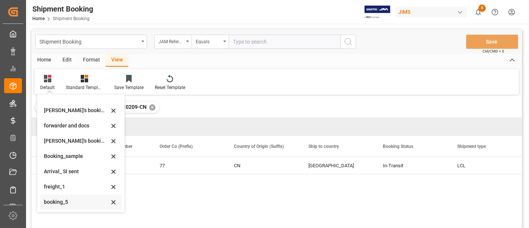
click at [61, 198] on div "booking_5" at bounding box center [76, 202] width 65 height 8
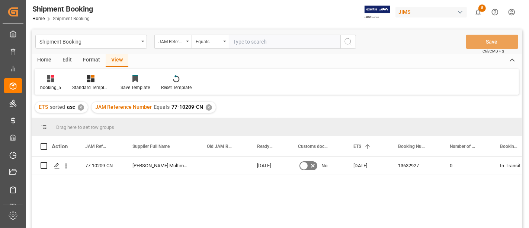
click at [206, 109] on div "✕" at bounding box center [209, 107] width 6 height 6
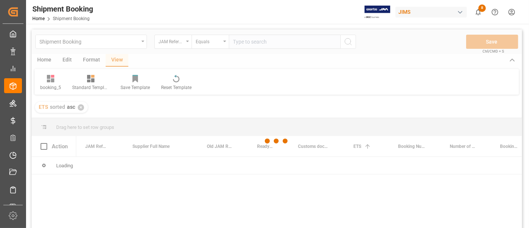
click at [241, 45] on div at bounding box center [277, 140] width 490 height 223
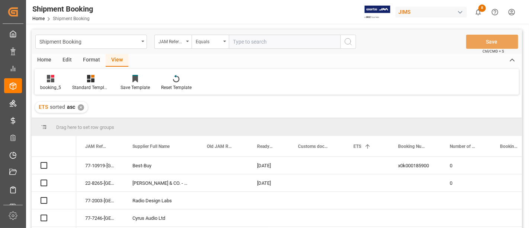
click at [239, 43] on input "text" at bounding box center [285, 42] width 112 height 14
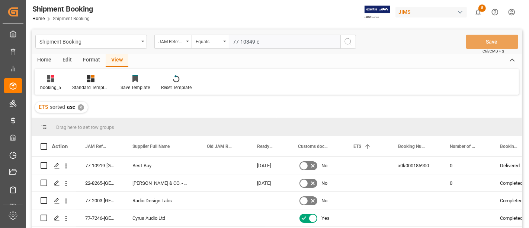
type input "77-10349-cn"
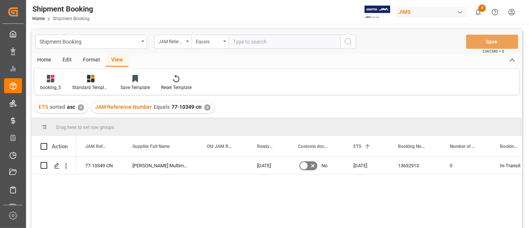
click at [206, 105] on div "✕" at bounding box center [207, 107] width 6 height 6
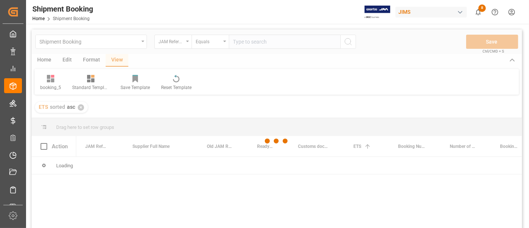
click at [245, 40] on div at bounding box center [277, 140] width 490 height 223
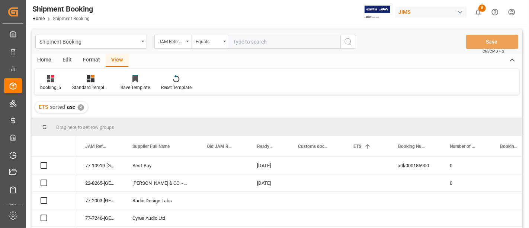
click at [242, 41] on input "text" at bounding box center [285, 42] width 112 height 14
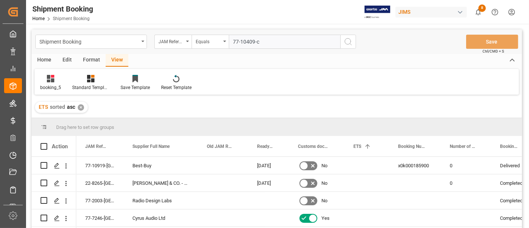
type input "77-10409-cn"
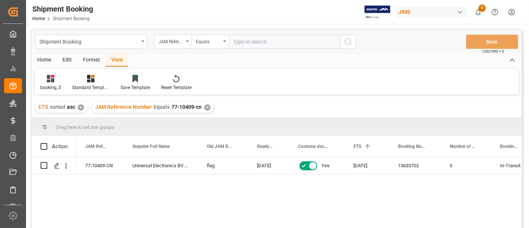
click at [205, 108] on div "✕" at bounding box center [207, 107] width 6 height 6
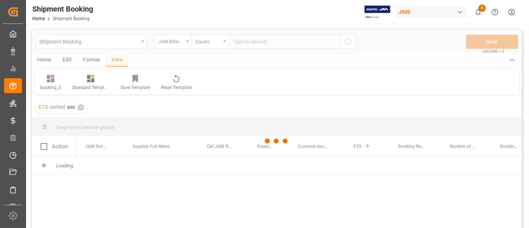
click at [239, 41] on div at bounding box center [277, 140] width 490 height 223
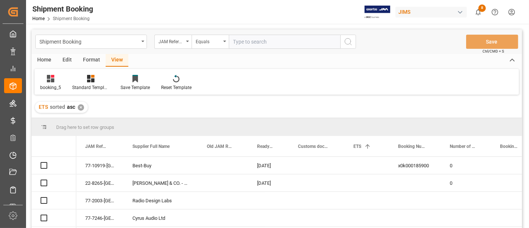
click at [239, 41] on input "text" at bounding box center [285, 42] width 112 height 14
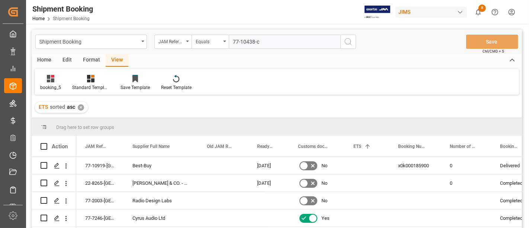
type input "77-10438-cn"
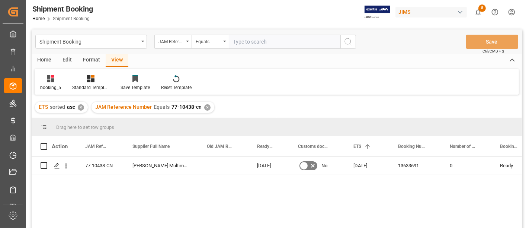
click at [205, 105] on div "✕" at bounding box center [207, 107] width 6 height 6
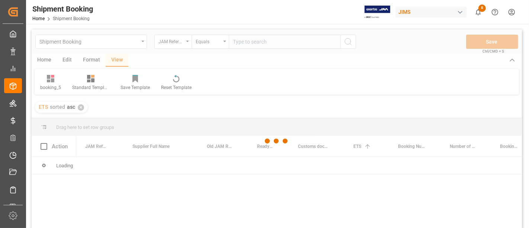
click at [244, 44] on div at bounding box center [277, 140] width 490 height 223
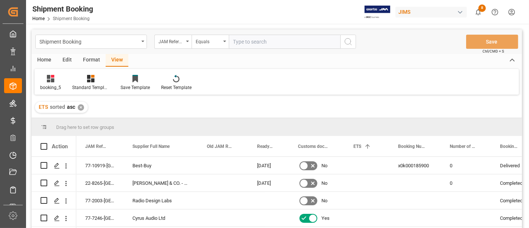
click at [241, 41] on input "text" at bounding box center [285, 42] width 112 height 14
type input "77-10436-cn"
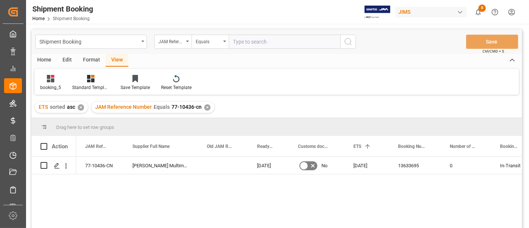
click at [206, 108] on div "✕" at bounding box center [207, 107] width 6 height 6
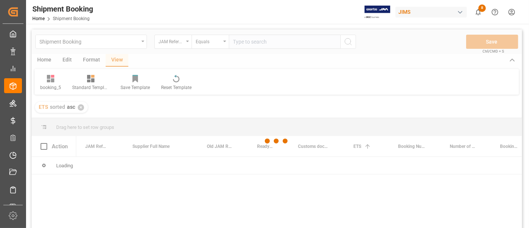
click at [243, 42] on div at bounding box center [277, 140] width 490 height 223
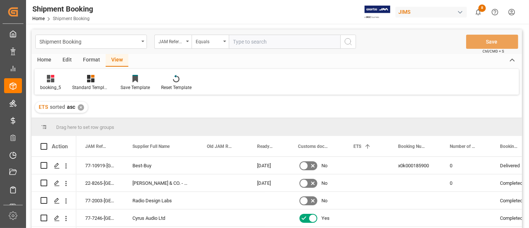
click at [242, 41] on input "text" at bounding box center [285, 42] width 112 height 14
type input "77-10492-cn"
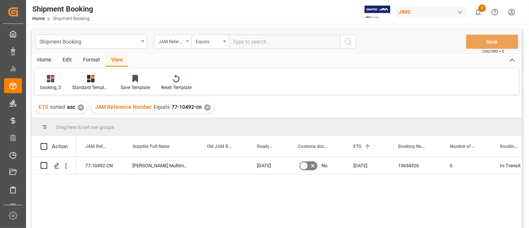
click at [204, 106] on div "✕" at bounding box center [207, 107] width 6 height 6
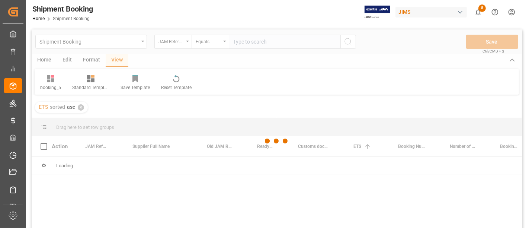
click at [247, 40] on div at bounding box center [277, 140] width 490 height 223
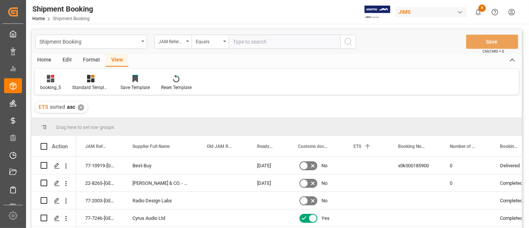
click at [247, 40] on input "text" at bounding box center [285, 42] width 112 height 14
type input "77-10496-cn"
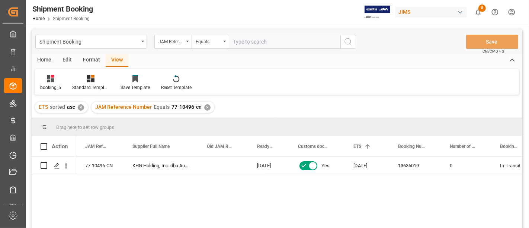
drag, startPoint x: 206, startPoint y: 111, endPoint x: 205, endPoint y: 107, distance: 4.7
click at [206, 109] on div "JAM Reference Number Equals 77-10496-cn ✕" at bounding box center [152, 106] width 123 height 11
click at [205, 107] on div "✕" at bounding box center [207, 107] width 6 height 6
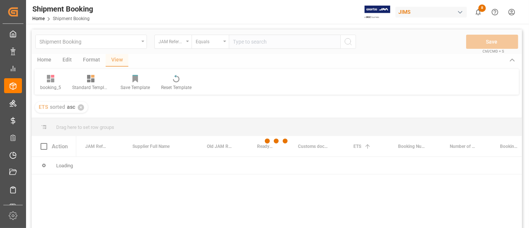
click at [241, 42] on div at bounding box center [277, 140] width 490 height 223
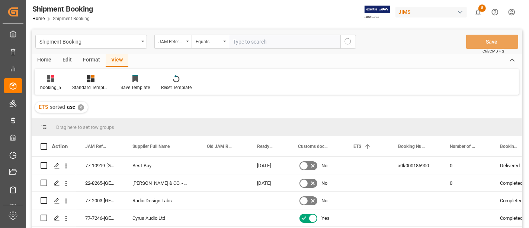
click at [243, 41] on input "text" at bounding box center [285, 42] width 112 height 14
type input "77-10513-cn"
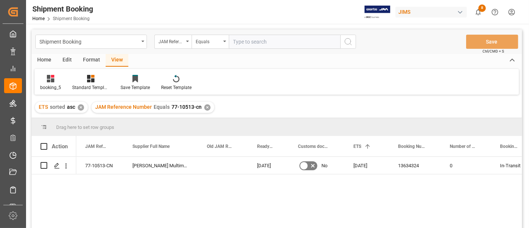
click at [206, 104] on div "✕" at bounding box center [207, 107] width 6 height 6
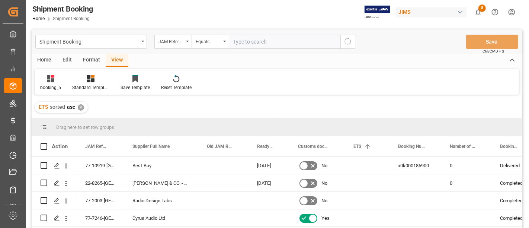
click at [258, 41] on input "text" at bounding box center [285, 42] width 112 height 14
type input "77-10516-vn"
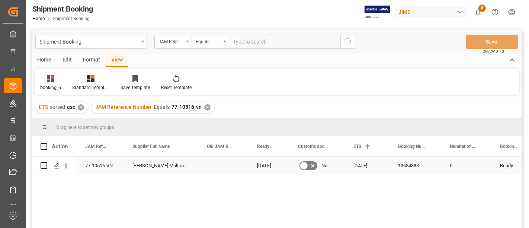
click at [408, 163] on div "13634383" at bounding box center [415, 165] width 52 height 17
click at [205, 103] on div "JAM Reference Number Equals 77-10516-vn ✕" at bounding box center [152, 106] width 123 height 11
click at [204, 107] on div "✕" at bounding box center [207, 107] width 6 height 6
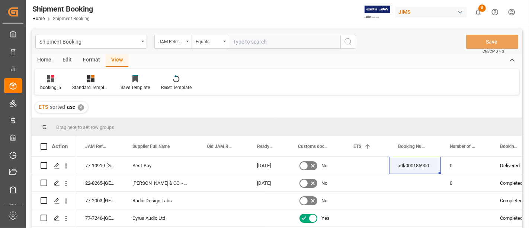
click at [237, 42] on input "text" at bounding box center [285, 42] width 112 height 14
paste input "77-10657-CN"
type input "77-10657-CN"
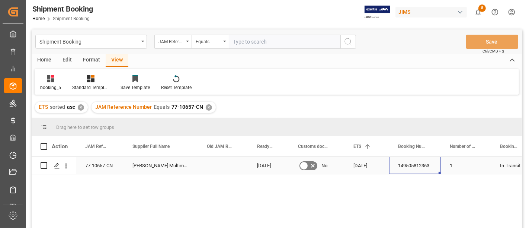
click at [407, 163] on div "149505812363" at bounding box center [415, 165] width 52 height 17
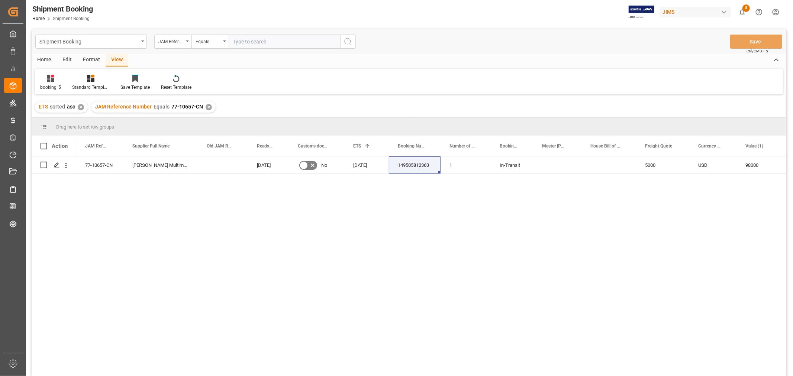
click at [206, 107] on div "✕" at bounding box center [209, 107] width 6 height 6
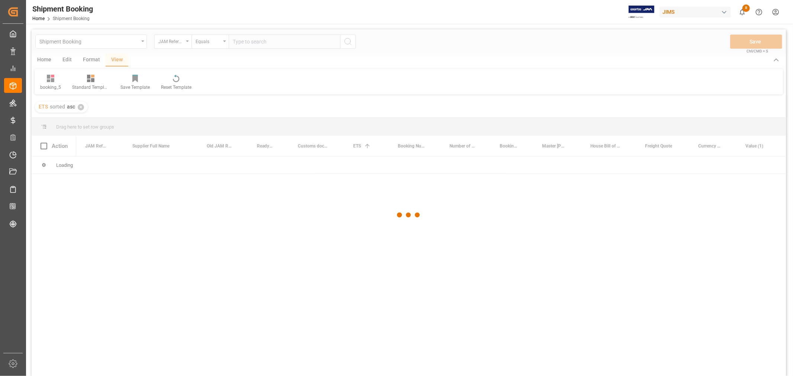
click at [247, 41] on div at bounding box center [409, 215] width 754 height 372
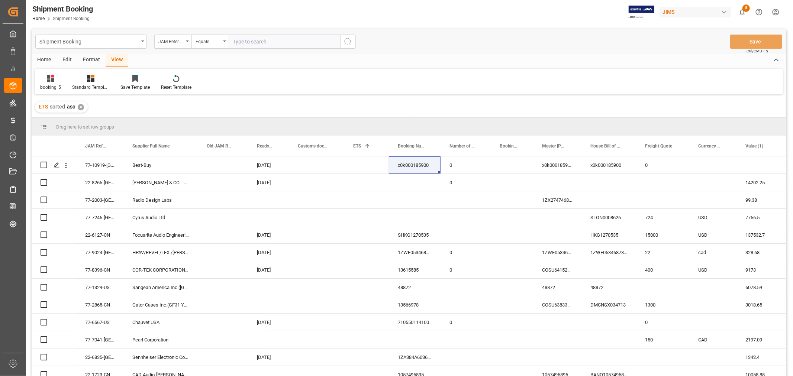
click at [245, 40] on input "text" at bounding box center [285, 42] width 112 height 14
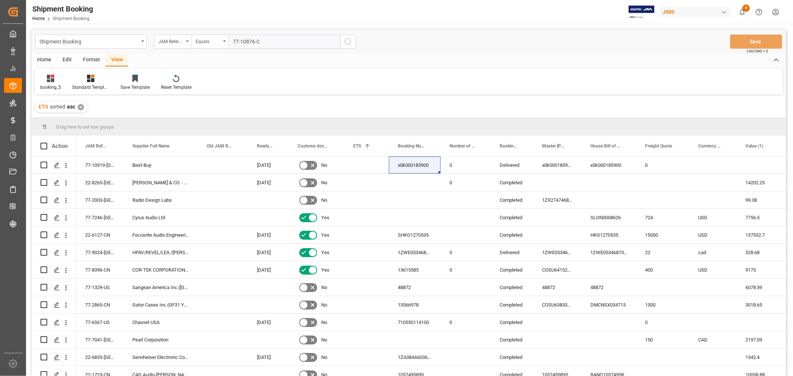
type input "77-10876-CN"
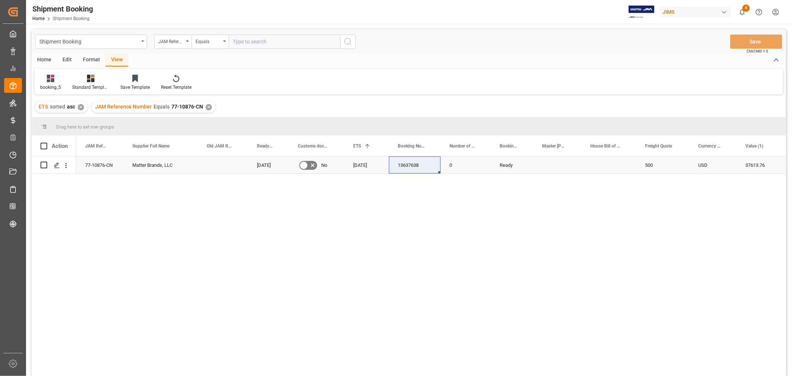
click at [415, 169] on div "13637638" at bounding box center [415, 165] width 52 height 17
click at [108, 165] on div "77-10876-CN" at bounding box center [99, 165] width 47 height 17
click at [360, 84] on div "booking_5 Standard Templates Save Template Reset Template" at bounding box center [409, 82] width 748 height 26
click at [206, 107] on div "✕" at bounding box center [209, 107] width 6 height 6
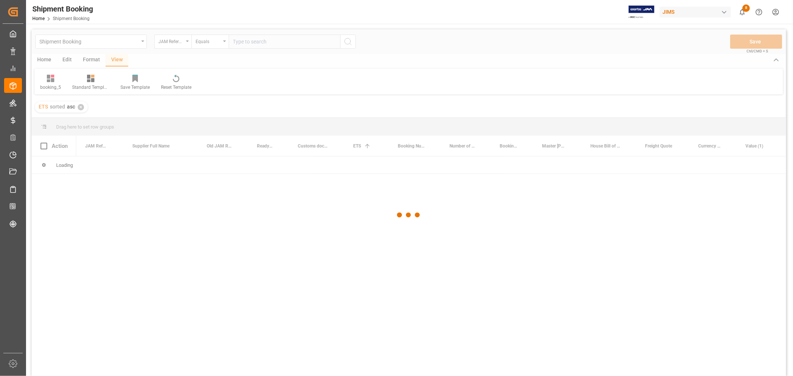
click at [386, 315] on div at bounding box center [409, 215] width 754 height 372
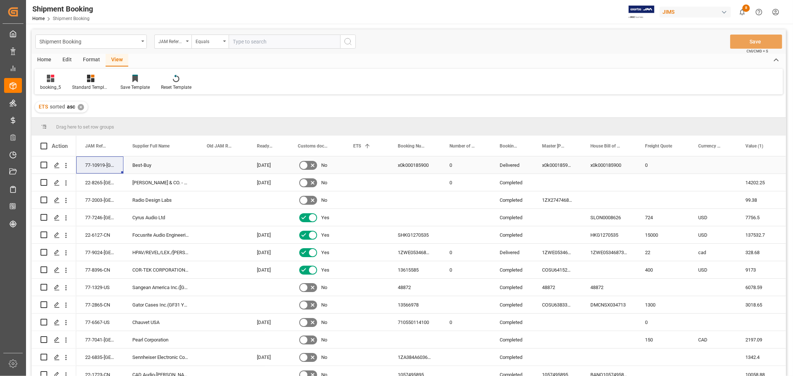
click at [558, 167] on div "x0k000185900" at bounding box center [557, 165] width 48 height 17
click at [593, 217] on div "SLON0008626" at bounding box center [608, 217] width 55 height 17
click at [46, 58] on div "Home" at bounding box center [44, 60] width 25 height 13
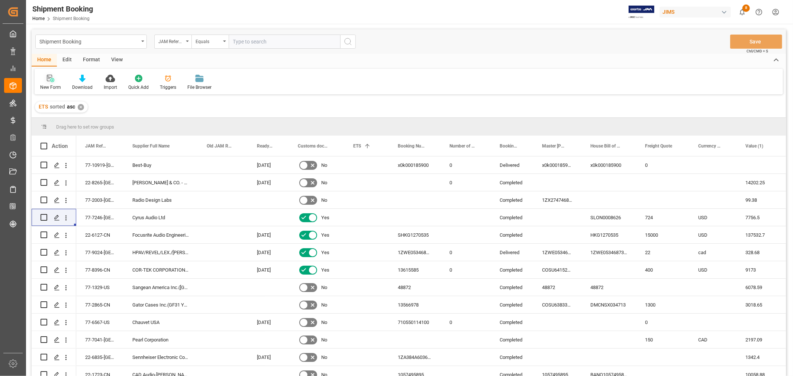
click at [46, 80] on div at bounding box center [50, 78] width 21 height 8
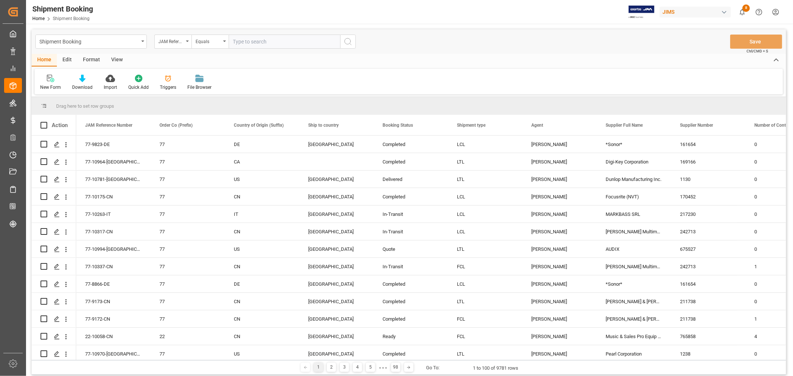
click at [124, 42] on div "Shipment Booking" at bounding box center [88, 40] width 99 height 9
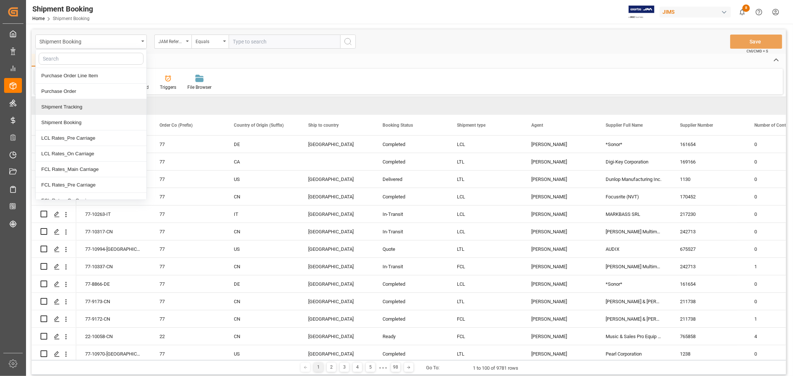
click at [88, 108] on div "Shipment Tracking" at bounding box center [91, 107] width 111 height 16
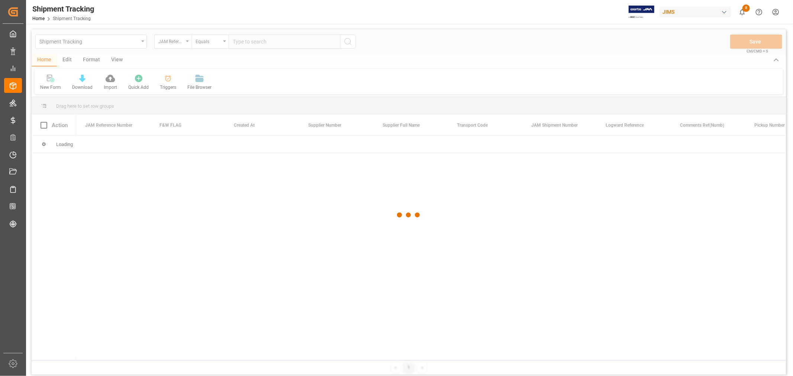
click at [251, 43] on div at bounding box center [409, 215] width 754 height 372
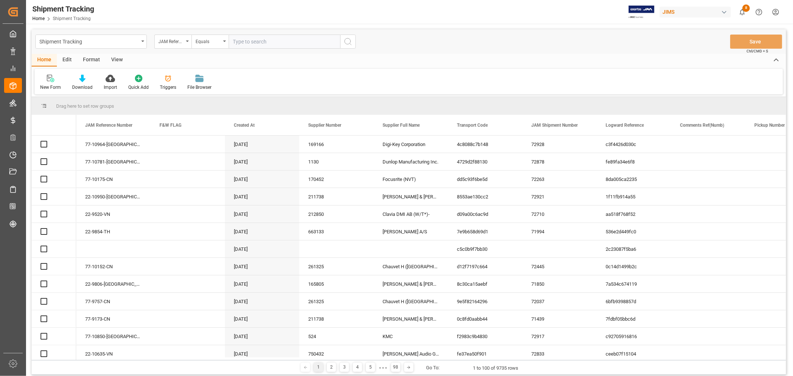
click at [251, 42] on input "text" at bounding box center [285, 42] width 112 height 14
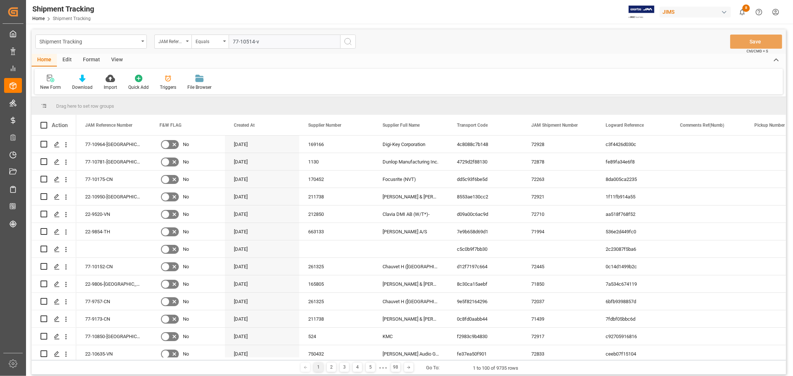
type input "77-10514-vn"
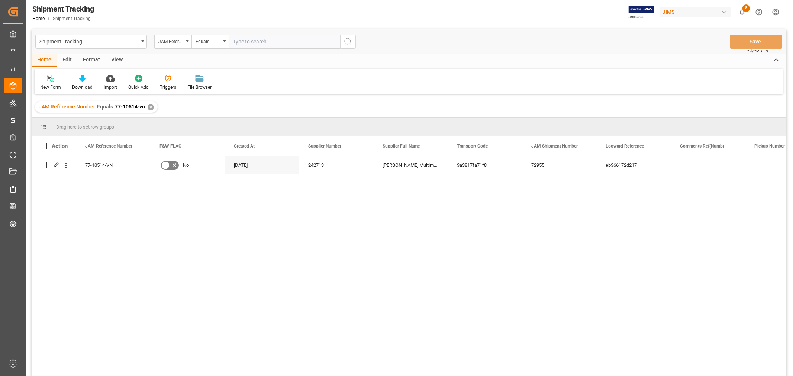
click at [118, 60] on div "View" at bounding box center [117, 60] width 23 height 13
click at [46, 86] on div "Default" at bounding box center [47, 87] width 14 height 7
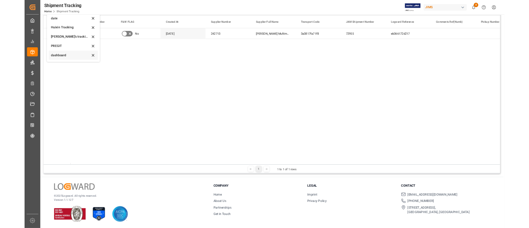
scroll to position [83, 0]
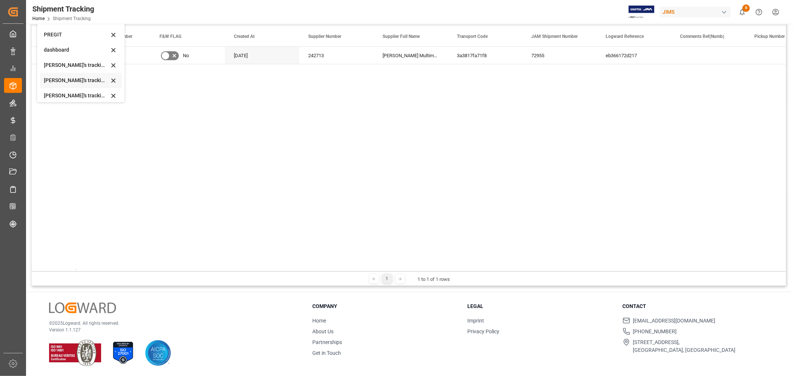
click at [80, 84] on div "Huixin's tracking all # _5" at bounding box center [80, 80] width 81 height 15
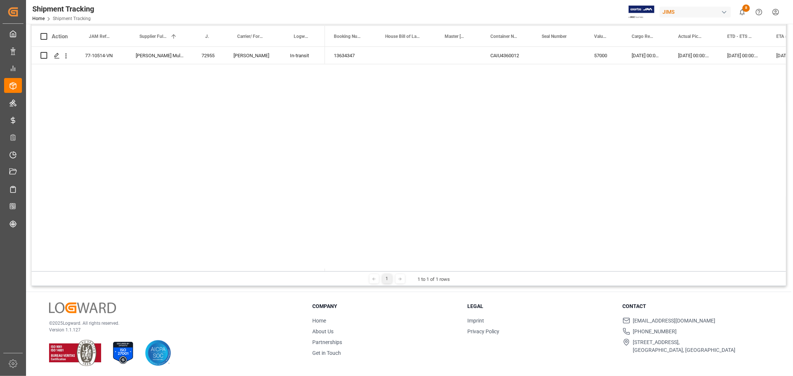
drag, startPoint x: 340, startPoint y: 199, endPoint x: 344, endPoint y: 196, distance: 4.8
click at [341, 199] on div "13634347 CAIU4360012 57000 18-08-2025 00:00:00 25-08-2025 00:00:00 30-08-2025 0…" at bounding box center [555, 159] width 461 height 225
click at [291, 124] on div "77-10514-VN Harman Multimedia China 72955 DELMAR In-transit 13634347 CAIU436001…" at bounding box center [409, 158] width 754 height 222
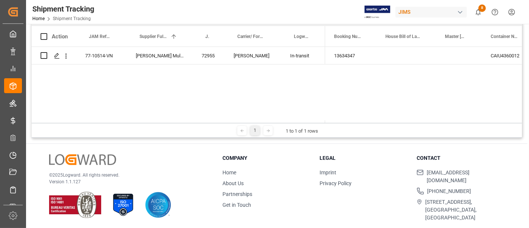
scroll to position [109, 0]
click at [134, 140] on div "Shipment Tracking JAM Reference Number Equals Save Ctrl/CMD + S Home Edit Forma…" at bounding box center [276, 73] width 501 height 318
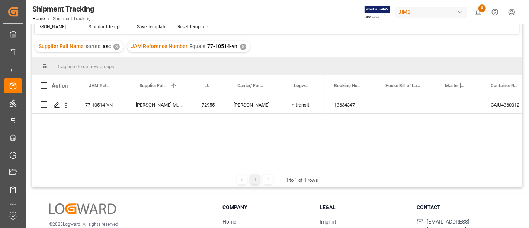
scroll to position [10, 0]
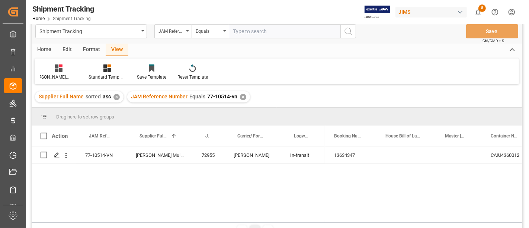
click at [240, 100] on div "JAM Reference Number Equals 77-10514-vn ✕" at bounding box center [188, 96] width 123 height 11
click at [241, 95] on div "✕" at bounding box center [243, 97] width 6 height 6
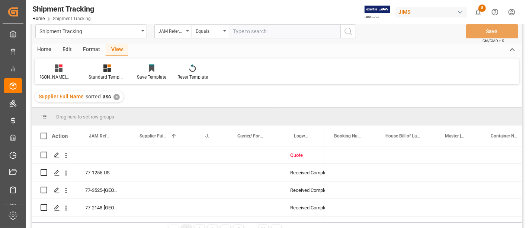
click at [242, 31] on input "text" at bounding box center [285, 31] width 112 height 14
paste input "77-9999-CN"
type input "77-9999-CN"
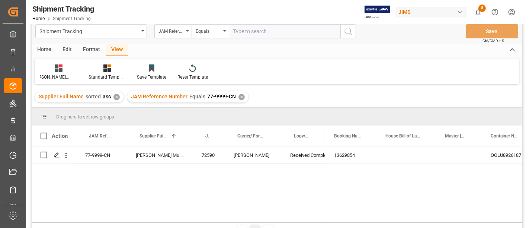
click at [119, 50] on div "View" at bounding box center [117, 49] width 23 height 13
click at [59, 71] on icon at bounding box center [58, 67] width 7 height 7
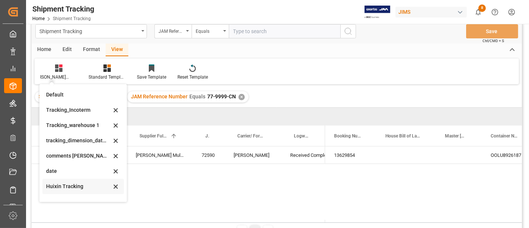
click at [77, 185] on div "Huixin Tracking" at bounding box center [78, 186] width 65 height 8
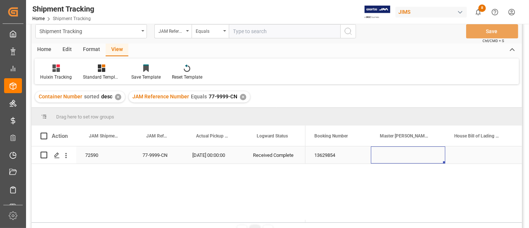
click at [397, 154] on div "Press SPACE to select this row." at bounding box center [408, 154] width 74 height 17
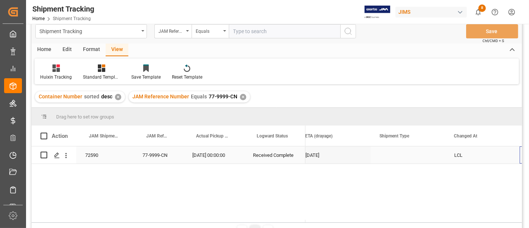
scroll to position [0, 581]
click at [59, 71] on div at bounding box center [56, 68] width 32 height 8
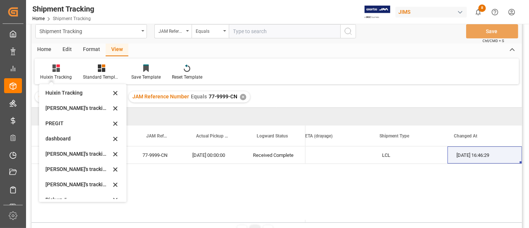
scroll to position [124, 0]
click at [86, 152] on div "Huixin's tracking all_sample" at bounding box center [78, 154] width 65 height 8
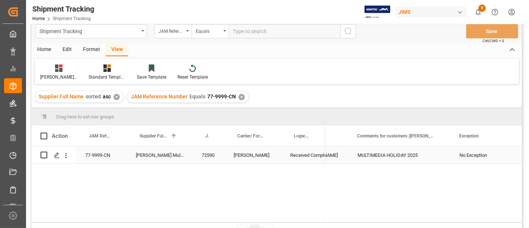
click at [478, 155] on div "No Exception" at bounding box center [487, 154] width 57 height 17
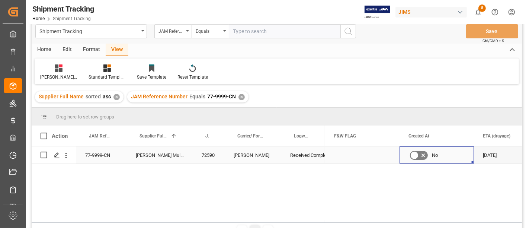
scroll to position [0, 972]
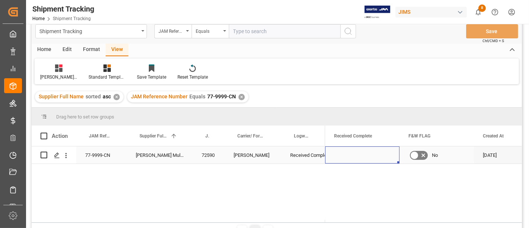
click at [364, 155] on div "Press SPACE to select this row." at bounding box center [362, 154] width 74 height 17
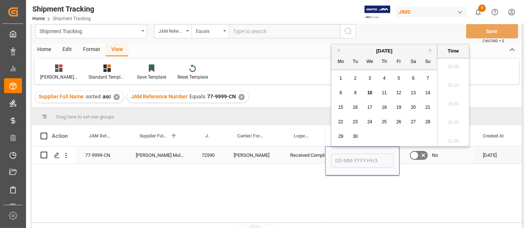
click at [364, 155] on input "Press SPACE to select this row." at bounding box center [362, 160] width 62 height 14
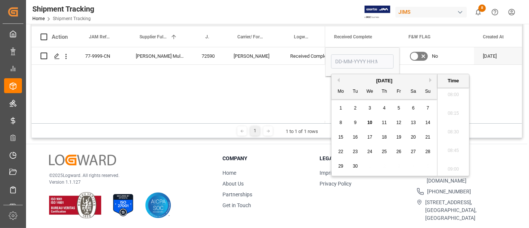
click at [355, 123] on span "9" at bounding box center [355, 122] width 3 height 5
type input "09-09-2025 00:00"
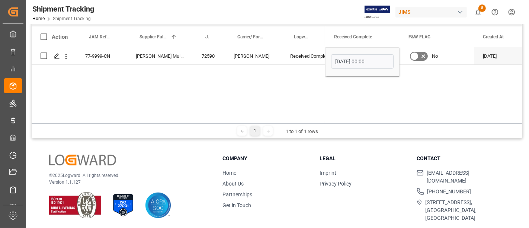
click at [313, 87] on div "77-9999-CN Harman Multimedia China 72590 DELMAR Received Complete 08-07-2025 No…" at bounding box center [277, 83] width 490 height 73
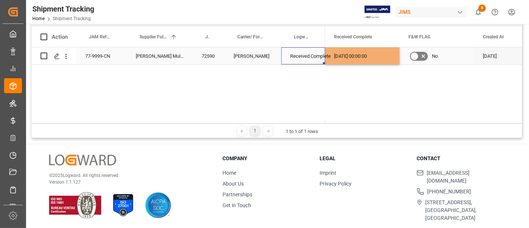
click at [304, 57] on div "Received Complete" at bounding box center [303, 56] width 26 height 17
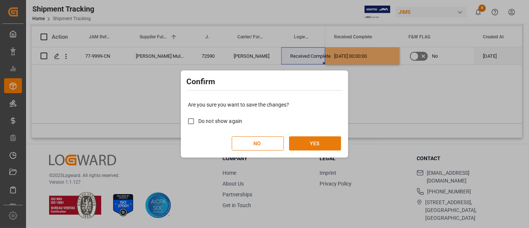
click at [322, 144] on button "YES" at bounding box center [315, 143] width 52 height 14
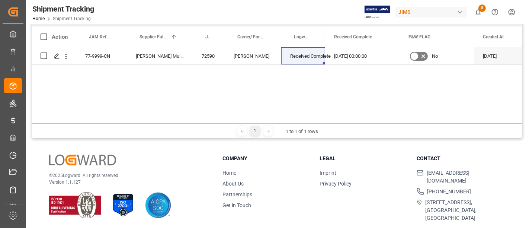
click at [216, 99] on div "77-9999-CN Harman Multimedia China 72590 DELMAR Received Complete 09-09-2025 00…" at bounding box center [277, 83] width 490 height 73
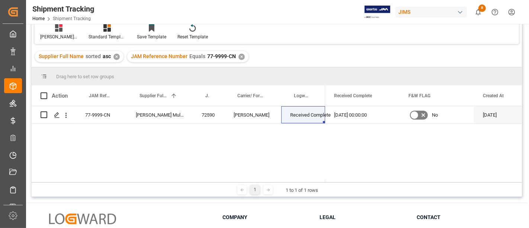
scroll to position [0, 0]
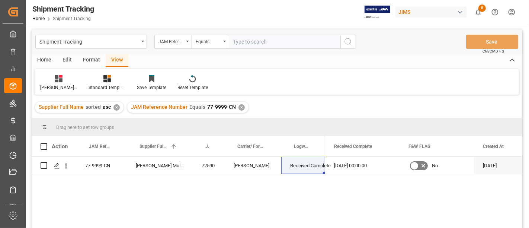
click at [239, 106] on div "✕" at bounding box center [241, 107] width 6 height 6
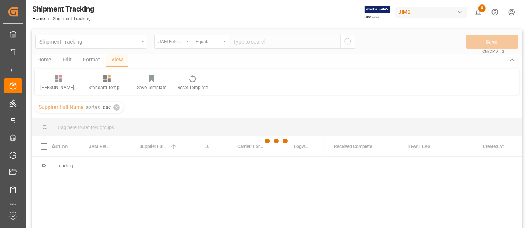
click at [244, 44] on div at bounding box center [277, 140] width 490 height 223
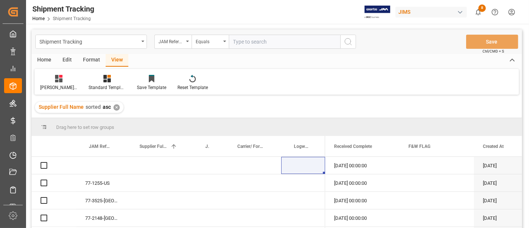
click at [242, 42] on input "text" at bounding box center [285, 42] width 112 height 14
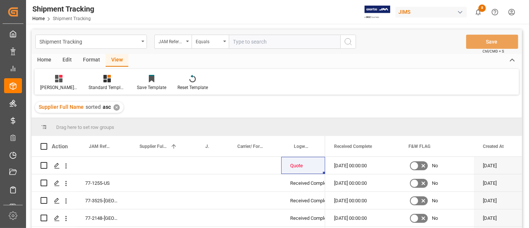
paste input "77-9648-VN"
type input "77-9648-VN"
click at [351, 45] on icon "search button" at bounding box center [348, 41] width 9 height 9
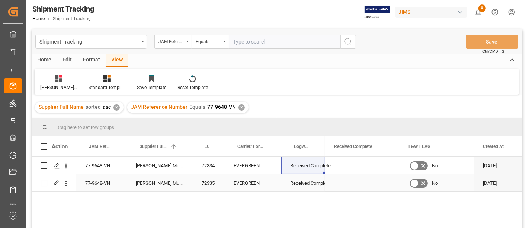
click at [358, 181] on div "Press SPACE to select this row." at bounding box center [362, 182] width 74 height 17
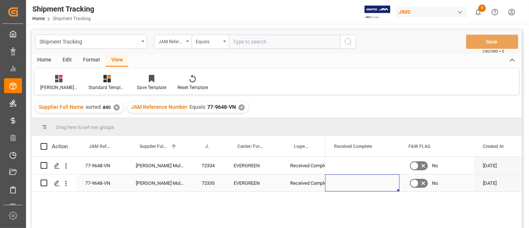
click at [357, 180] on div "Press SPACE to select this row." at bounding box center [362, 182] width 74 height 17
click at [356, 180] on div "Press SPACE to select this row." at bounding box center [362, 182] width 74 height 17
click at [350, 180] on div "Press SPACE to select this row." at bounding box center [362, 182] width 74 height 17
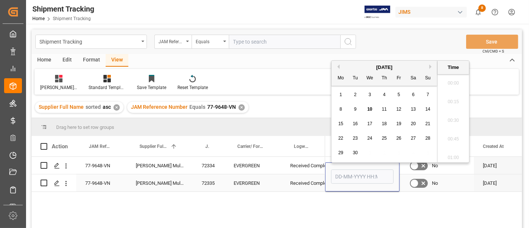
click at [351, 180] on input "Press SPACE to select this row." at bounding box center [362, 176] width 62 height 14
click at [340, 110] on span "8" at bounding box center [340, 108] width 3 height 5
click at [356, 109] on div "9" at bounding box center [355, 109] width 9 height 9
type input "09-09-2025 00:00"
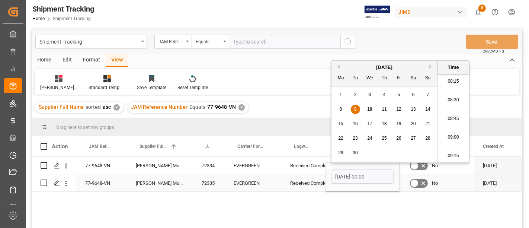
click at [306, 179] on div "Received Complete" at bounding box center [303, 182] width 26 height 17
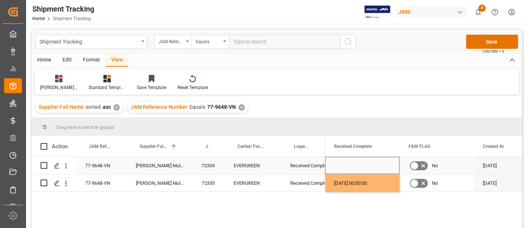
click at [367, 160] on div "Press SPACE to select this row." at bounding box center [362, 165] width 74 height 17
click at [484, 42] on button "Save" at bounding box center [492, 42] width 52 height 14
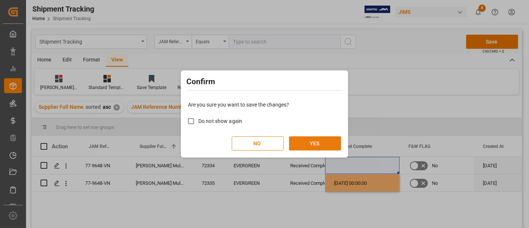
click at [305, 149] on button "YES" at bounding box center [315, 143] width 52 height 14
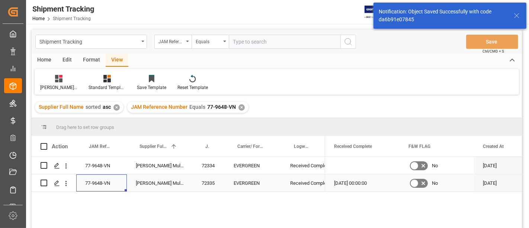
click at [109, 180] on div "77-9648-VN" at bounding box center [101, 182] width 51 height 17
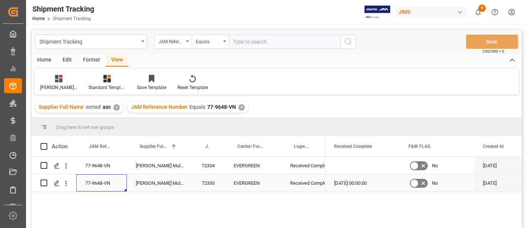
click at [353, 182] on div "09-09-2025 00:00:00" at bounding box center [362, 182] width 74 height 17
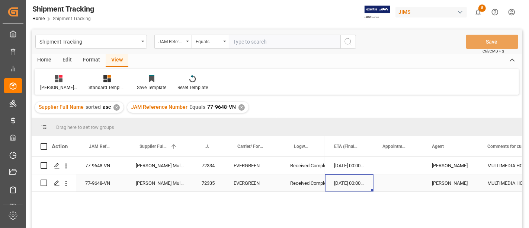
scroll to position [0, 405]
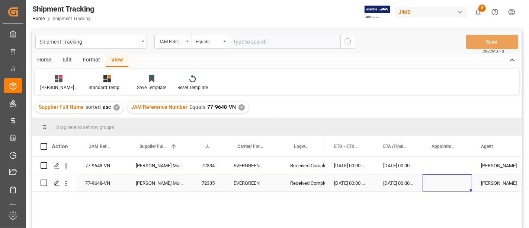
click at [435, 180] on div "Press SPACE to select this row." at bounding box center [446, 182] width 49 height 17
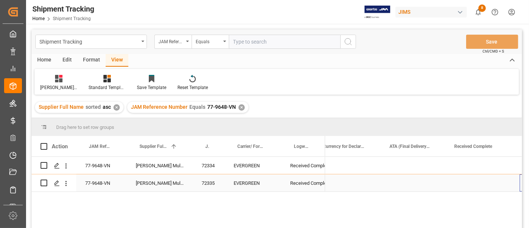
scroll to position [0, 852]
click at [479, 163] on div "Press SPACE to select this row." at bounding box center [482, 165] width 74 height 17
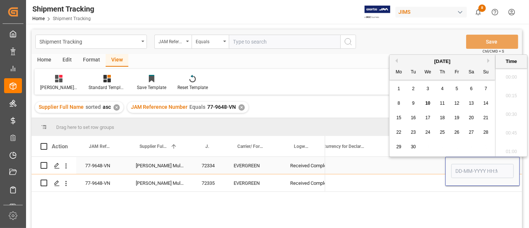
scroll to position [615, 0]
click at [398, 105] on span "8" at bounding box center [398, 102] width 3 height 5
type input "08-09-2025 00:00"
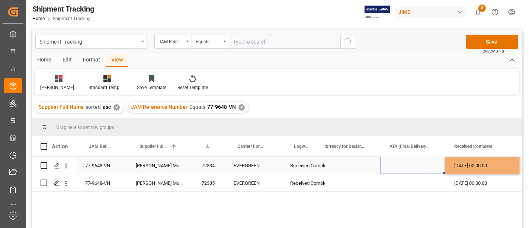
click at [399, 167] on div "Press SPACE to select this row." at bounding box center [412, 165] width 65 height 17
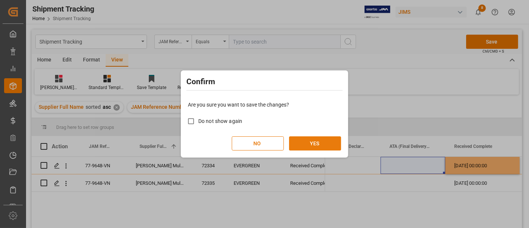
click at [335, 145] on button "YES" at bounding box center [315, 143] width 52 height 14
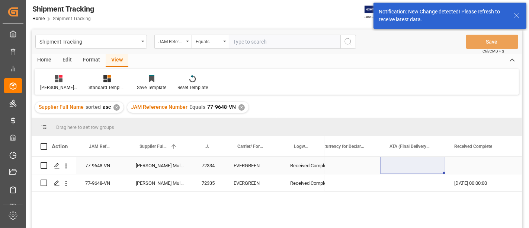
click at [351, 162] on div "Press SPACE to select this row." at bounding box center [347, 165] width 67 height 17
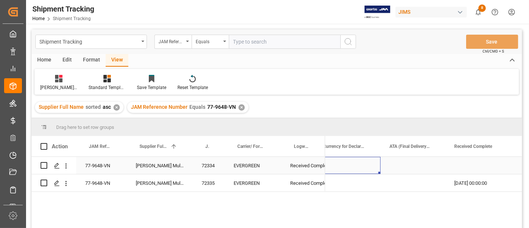
click at [359, 163] on div "Press SPACE to select this row." at bounding box center [347, 165] width 67 height 17
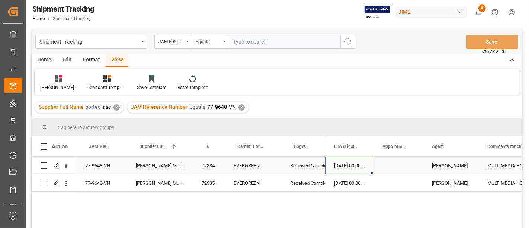
scroll to position [0, 405]
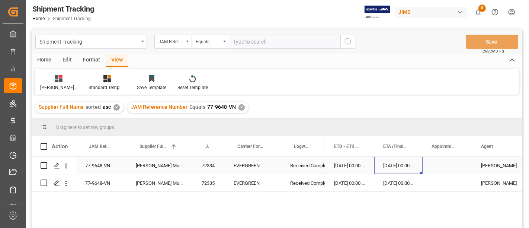
click at [397, 166] on div "09-09-2025 00:00:00" at bounding box center [398, 165] width 48 height 17
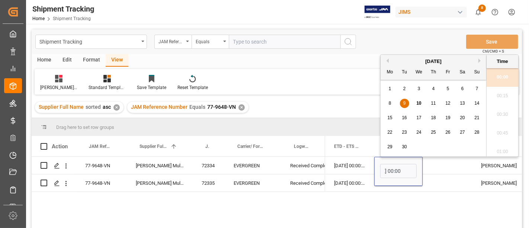
scroll to position [0, 0]
click at [389, 103] on span "8" at bounding box center [390, 102] width 3 height 5
type input "08-09-2025 00:00"
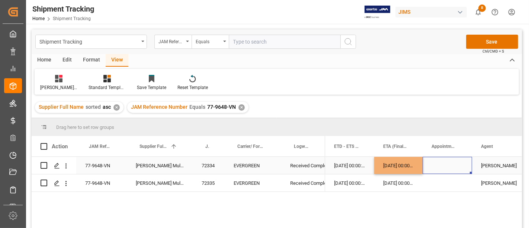
click at [444, 168] on div "Press SPACE to select this row." at bounding box center [446, 165] width 49 height 17
click at [442, 189] on div "Press SPACE to select this row." at bounding box center [446, 182] width 49 height 17
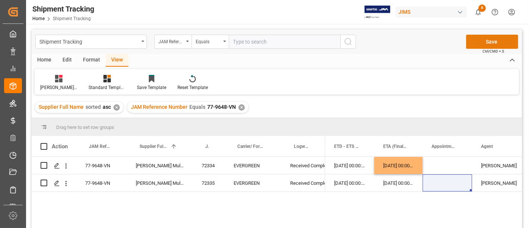
click at [479, 41] on button "Save" at bounding box center [492, 42] width 52 height 14
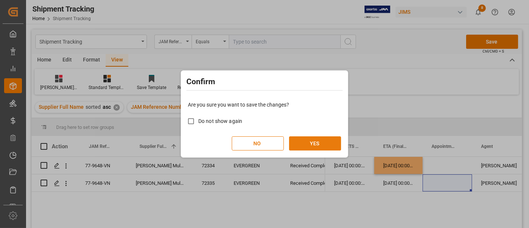
click at [310, 148] on button "YES" at bounding box center [315, 143] width 52 height 14
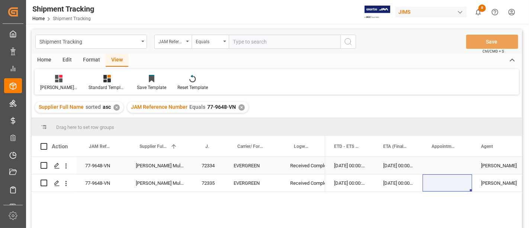
click at [103, 170] on div "77-9648-VN" at bounding box center [101, 165] width 51 height 17
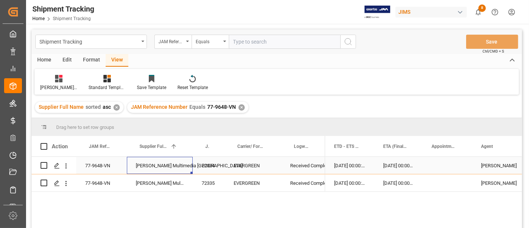
click at [164, 166] on div "Harman Multimedia China" at bounding box center [160, 165] width 66 height 17
click at [244, 164] on div "EVERGREEN" at bounding box center [253, 165] width 57 height 17
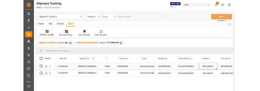
scroll to position [0, 13]
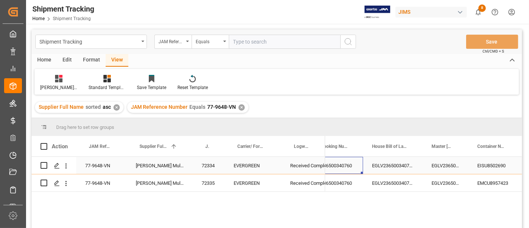
click at [335, 167] on div "236500340760" at bounding box center [337, 165] width 51 height 17
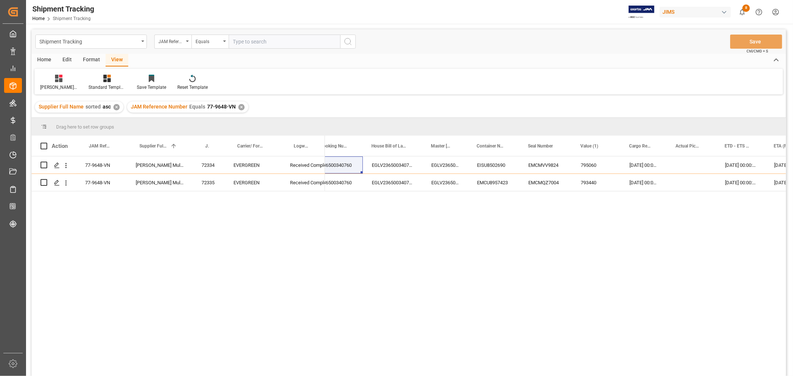
click at [273, 107] on div "Supplier Full Name sorted asc ✕ JAM Reference Number Equals 77-9648-VN ✕" at bounding box center [409, 107] width 754 height 21
click at [240, 104] on div "✕" at bounding box center [241, 107] width 6 height 6
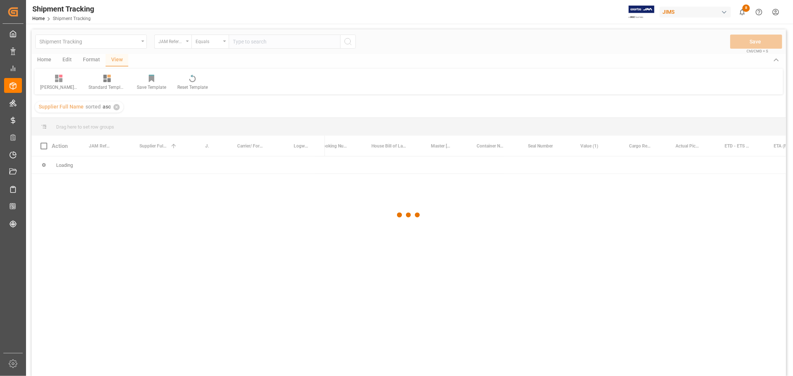
click at [251, 43] on div at bounding box center [409, 215] width 754 height 372
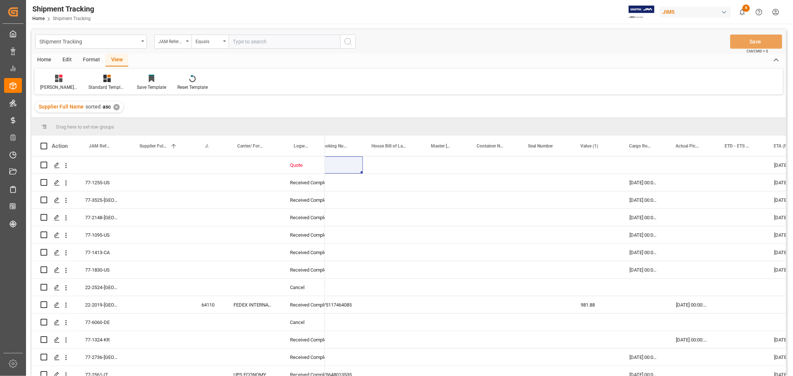
click at [250, 41] on input "text" at bounding box center [285, 42] width 112 height 14
type input "77-9999-CN"
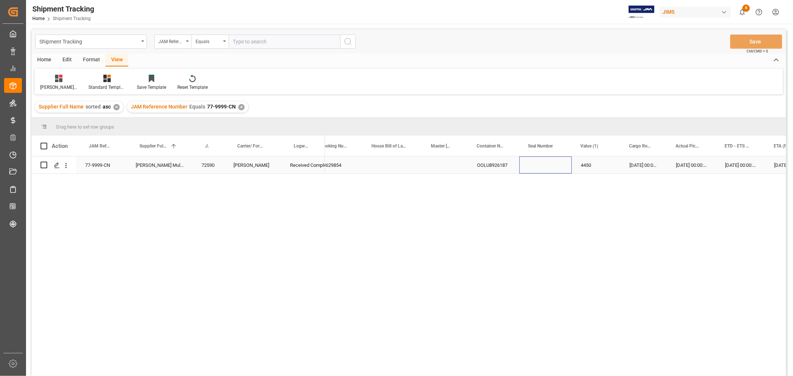
click at [530, 166] on div "Press SPACE to select this row." at bounding box center [545, 165] width 52 height 17
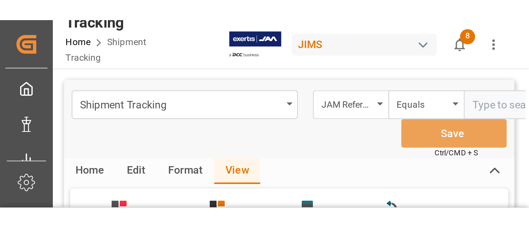
scroll to position [0, 587]
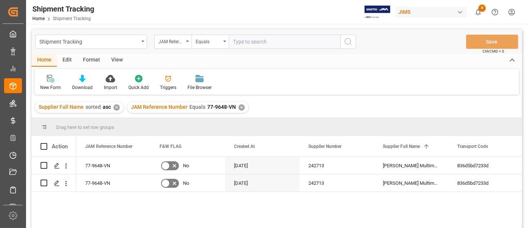
click at [239, 106] on div "✕" at bounding box center [241, 107] width 6 height 6
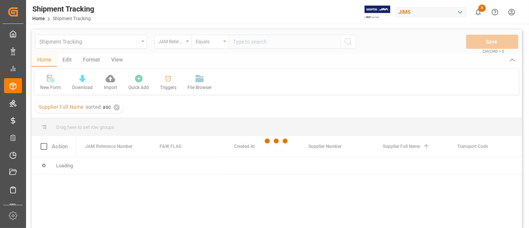
click at [239, 42] on div at bounding box center [277, 140] width 490 height 223
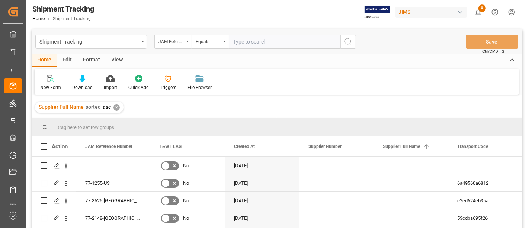
click at [241, 42] on input "text" at bounding box center [285, 42] width 112 height 14
paste input "77-9587-VN"
type input "77-9587-VN"
click at [349, 41] on icon "search button" at bounding box center [348, 41] width 9 height 9
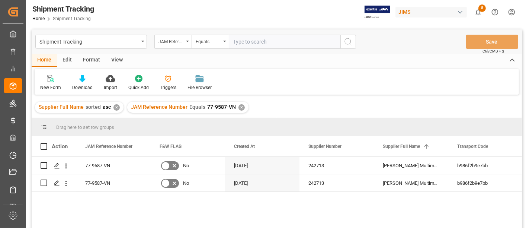
click at [119, 59] on div "View" at bounding box center [117, 60] width 23 height 13
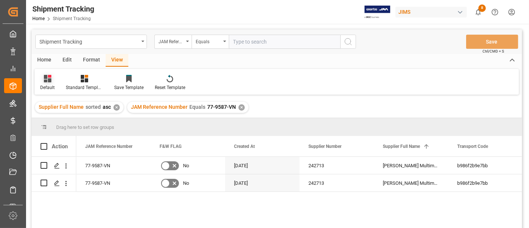
click at [54, 83] on div "Default" at bounding box center [48, 82] width 26 height 16
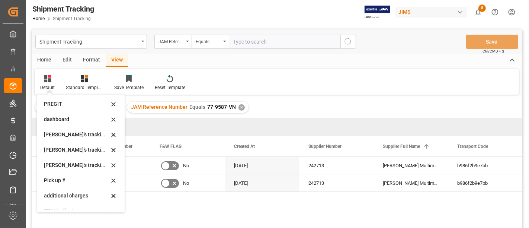
scroll to position [124, 0]
click at [84, 166] on div "Huixin's tracking all_sample" at bounding box center [76, 164] width 65 height 8
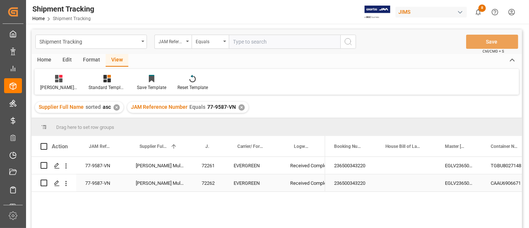
click at [407, 181] on div "Press SPACE to select this row." at bounding box center [405, 182] width 59 height 17
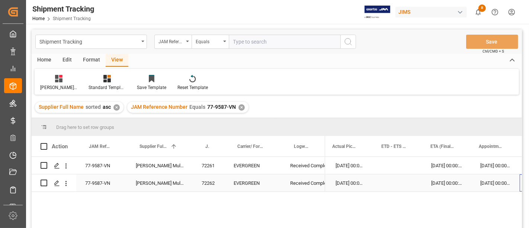
scroll to position [0, 357]
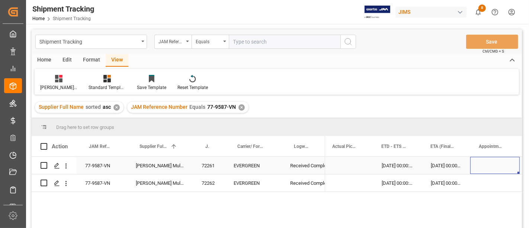
click at [484, 166] on div "Press SPACE to select this row." at bounding box center [494, 165] width 49 height 17
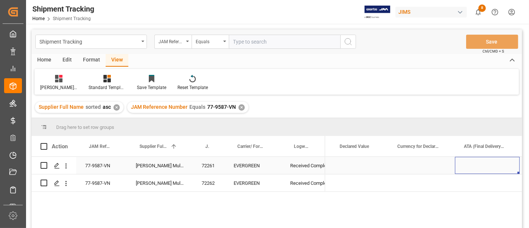
scroll to position [0, 0]
click at [479, 162] on div "Press SPACE to select this row." at bounding box center [482, 165] width 74 height 17
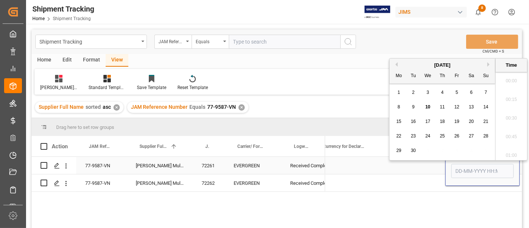
click at [479, 162] on div "Press SPACE to select this row." at bounding box center [482, 170] width 62 height 17
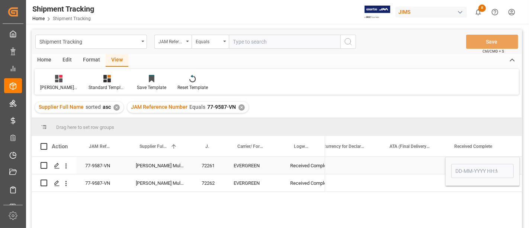
click at [461, 171] on input "Press SPACE to select this row." at bounding box center [482, 171] width 62 height 14
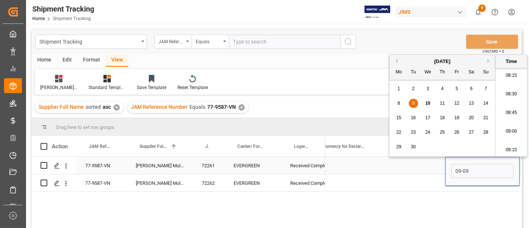
type input "09-09-2025 00:00"
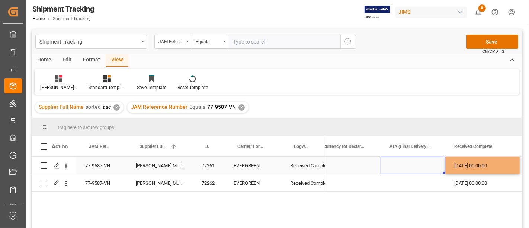
click at [407, 173] on div "Press SPACE to select this row." at bounding box center [412, 165] width 65 height 17
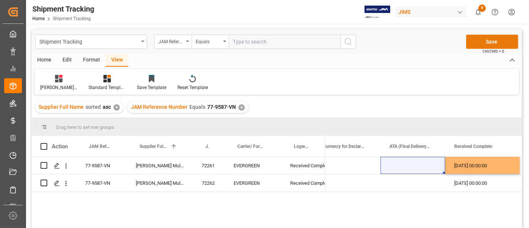
click at [487, 36] on button "Save" at bounding box center [492, 42] width 52 height 14
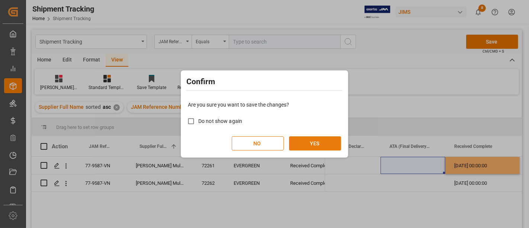
click at [310, 146] on button "YES" at bounding box center [315, 143] width 52 height 14
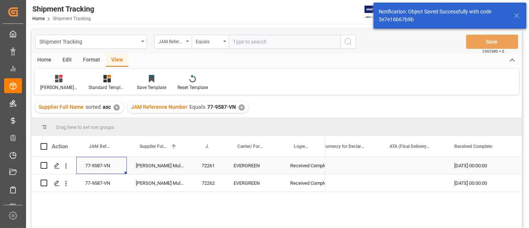
click at [97, 165] on div "77-9587-VN" at bounding box center [101, 165] width 51 height 17
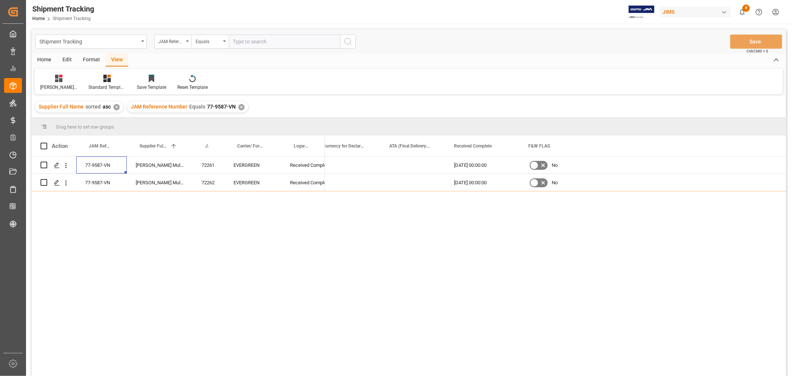
scroll to position [0, 852]
click at [369, 148] on span at bounding box center [368, 146] width 7 height 7
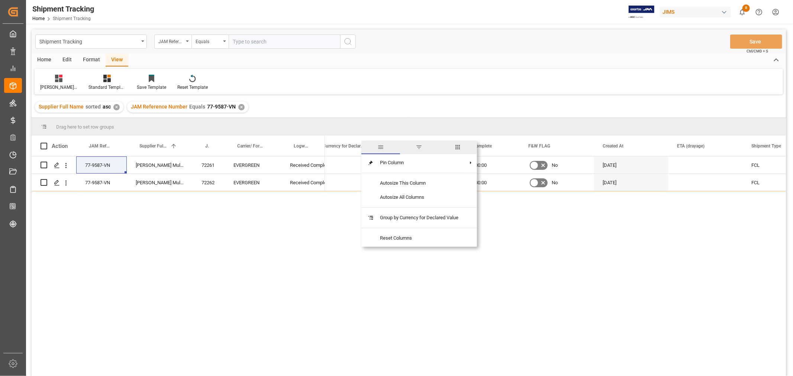
click at [458, 148] on span "columns" at bounding box center [457, 147] width 7 height 7
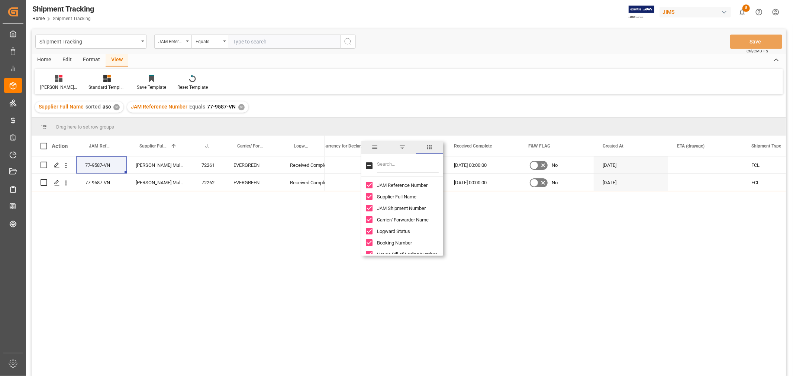
click at [388, 167] on input "Filter Columns Input" at bounding box center [408, 165] width 62 height 15
click at [366, 164] on input "Toggle Select All Columns" at bounding box center [369, 165] width 7 height 7
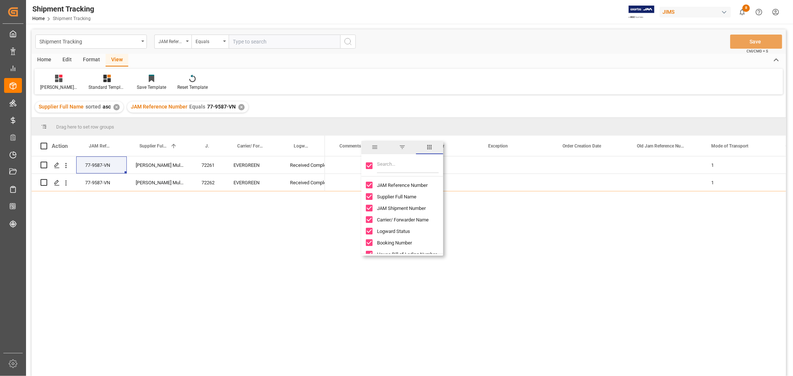
click at [369, 166] on input "Toggle Select All Columns" at bounding box center [369, 165] width 7 height 7
checkbox input "false"
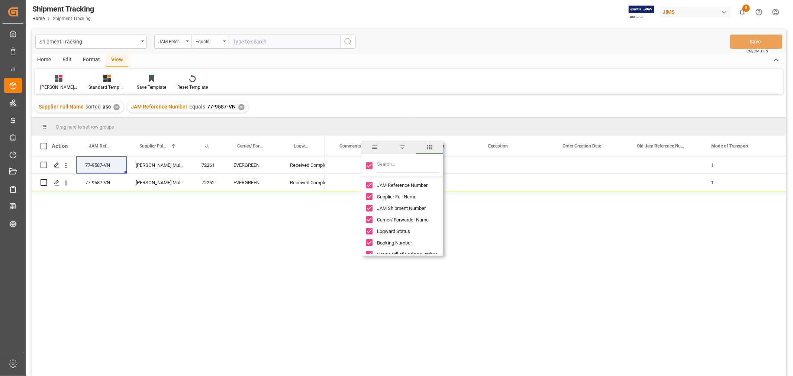
checkbox input "false"
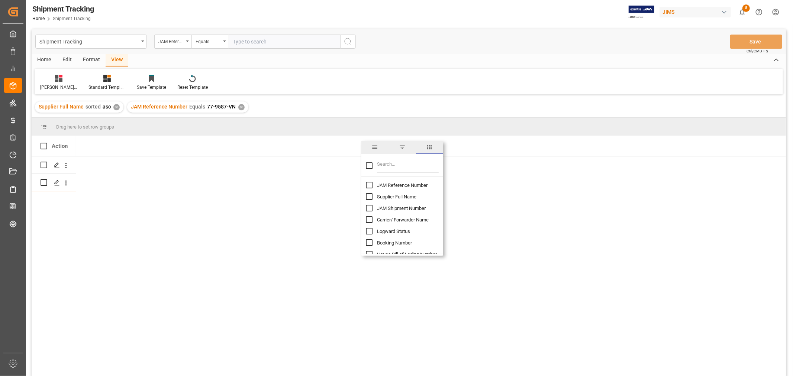
scroll to position [0, 0]
click at [381, 164] on input "Filter Columns Input" at bounding box center [408, 165] width 62 height 15
type input "JAM"
click at [369, 187] on input "JAM Reference Number column toggle visibility (hidden)" at bounding box center [369, 185] width 7 height 7
checkbox input "true"
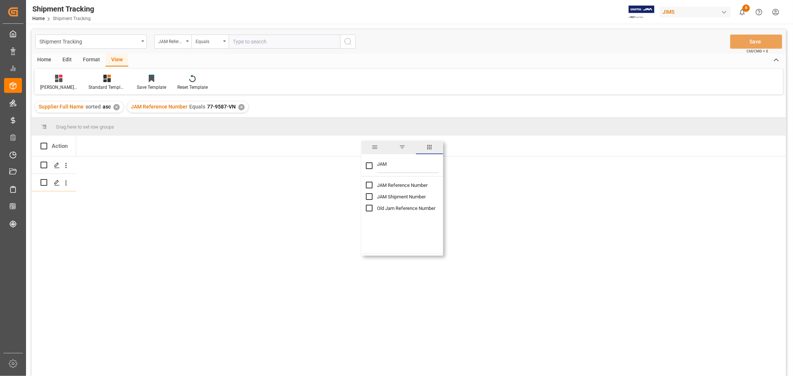
checkbox input "false"
drag, startPoint x: 389, startPoint y: 165, endPoint x: 355, endPoint y: 161, distance: 34.1
click at [356, 161] on div "Drag here to set row groups Drag here to set column labels Action JAM Reference…" at bounding box center [409, 249] width 754 height 263
type input "VESSE"
click at [371, 183] on input "Vessel Name column toggle visibility (hidden)" at bounding box center [369, 185] width 7 height 7
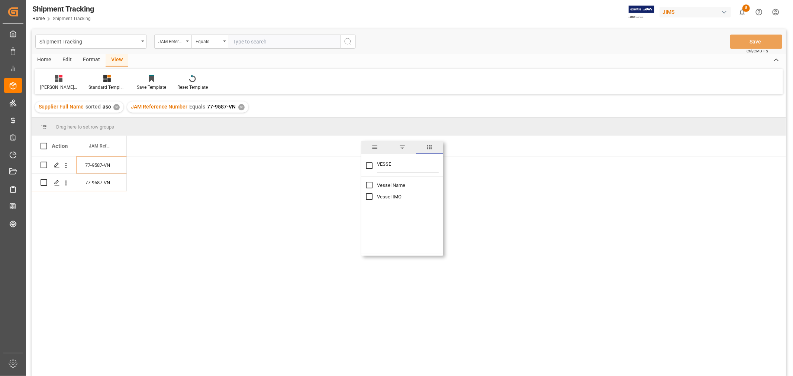
checkbox input "true"
checkbox input "false"
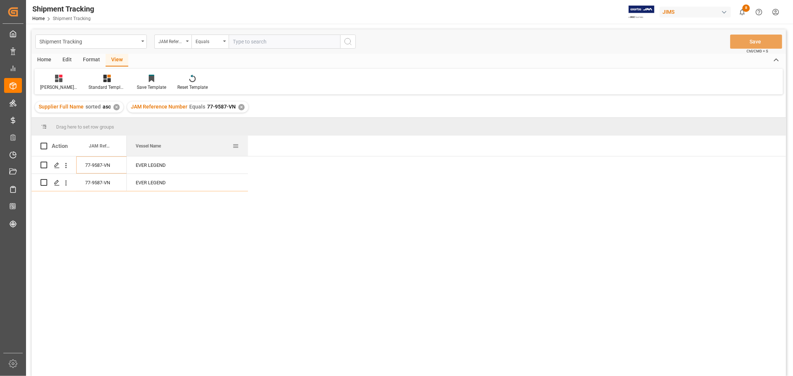
drag, startPoint x: 201, startPoint y: 141, endPoint x: 248, endPoint y: 141, distance: 46.9
click at [248, 141] on div at bounding box center [247, 146] width 3 height 20
click at [186, 42] on icon "open menu" at bounding box center [187, 41] width 3 height 1
type input "VESSE"
click at [196, 73] on div "Vessel Name" at bounding box center [210, 76] width 111 height 16
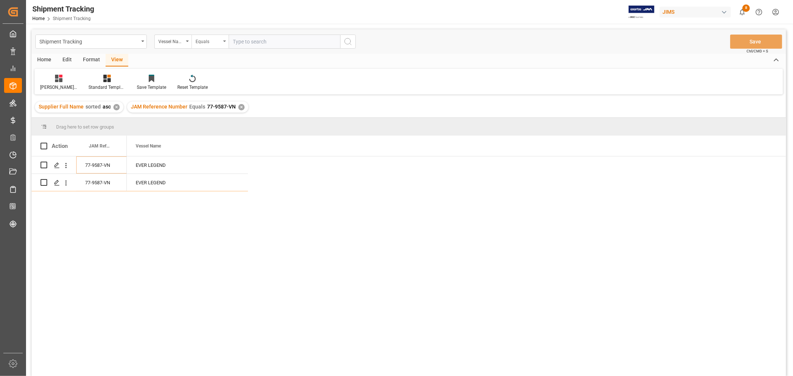
click at [223, 42] on div "Equals" at bounding box center [209, 42] width 37 height 14
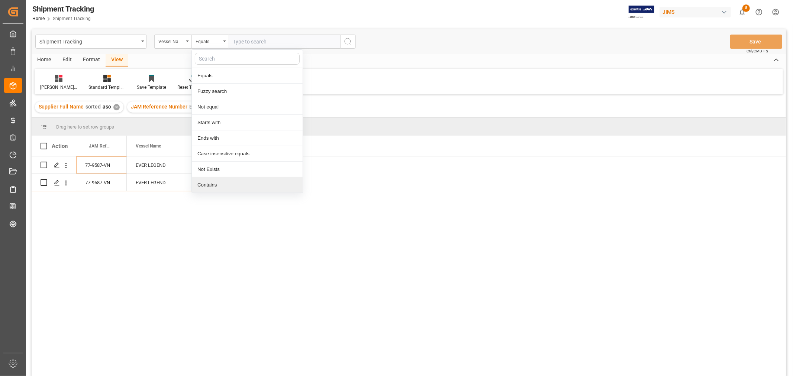
click at [211, 187] on div "Contains" at bounding box center [247, 185] width 111 height 16
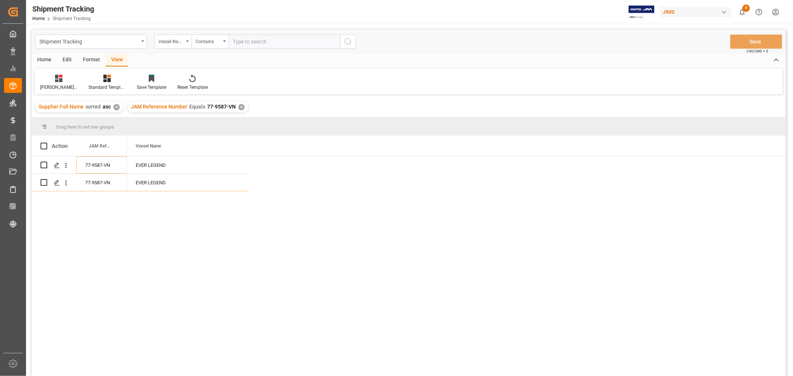
paste input "MIssissippi"
type input "MIssissippi"
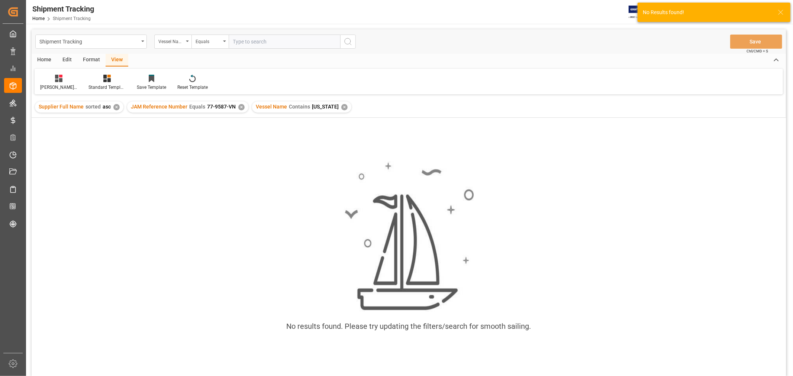
click at [241, 109] on div "✕" at bounding box center [241, 107] width 6 height 6
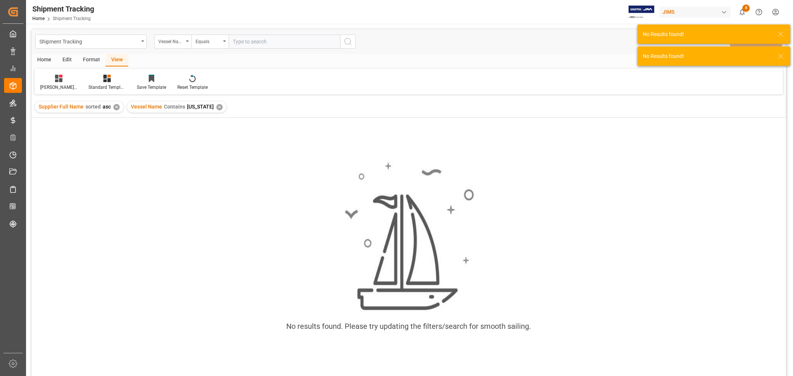
click at [266, 169] on div "No results found. Please try updating the filters/search for smooth sailing." at bounding box center [409, 250] width 754 height 190
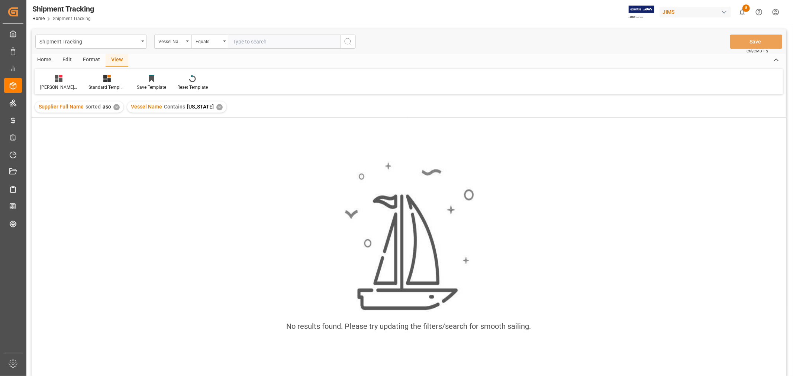
click at [217, 109] on div "✕" at bounding box center [219, 107] width 6 height 6
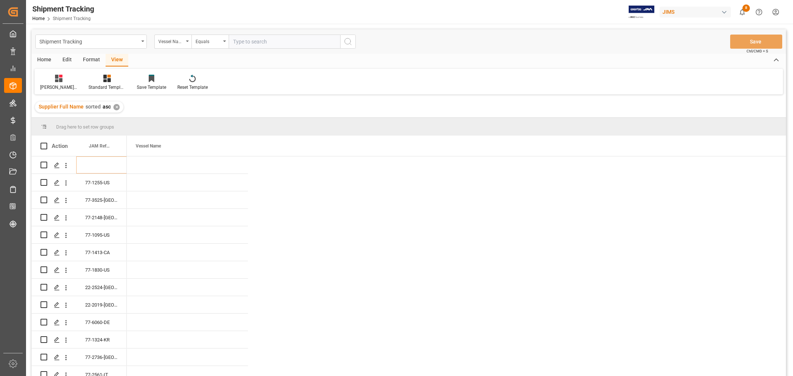
click at [114, 46] on div "Shipment Tracking" at bounding box center [91, 42] width 112 height 14
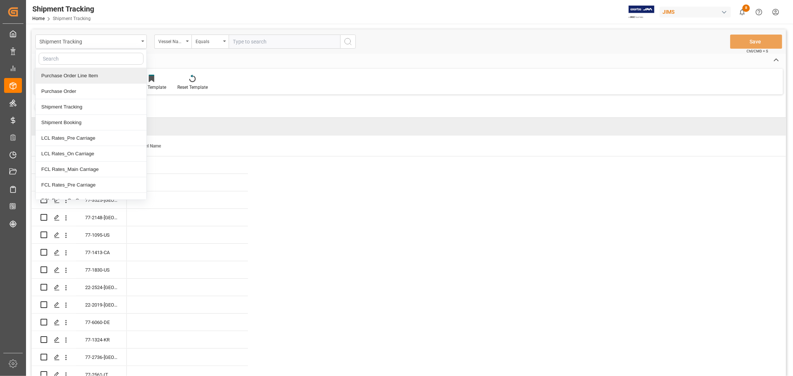
click at [71, 77] on div "Purchase Order Line Item" at bounding box center [91, 76] width 111 height 16
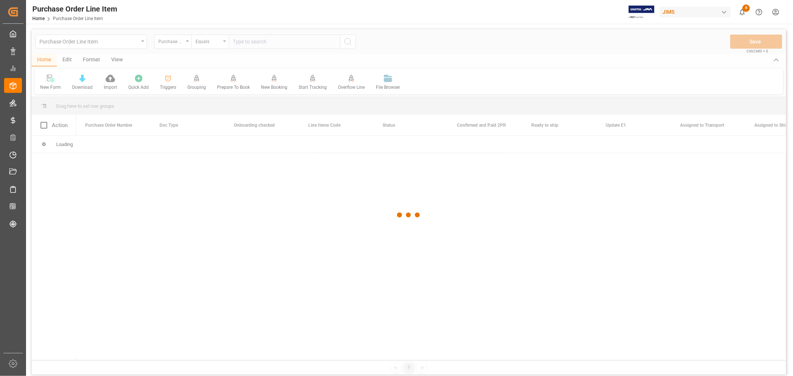
click at [175, 42] on div at bounding box center [409, 215] width 754 height 372
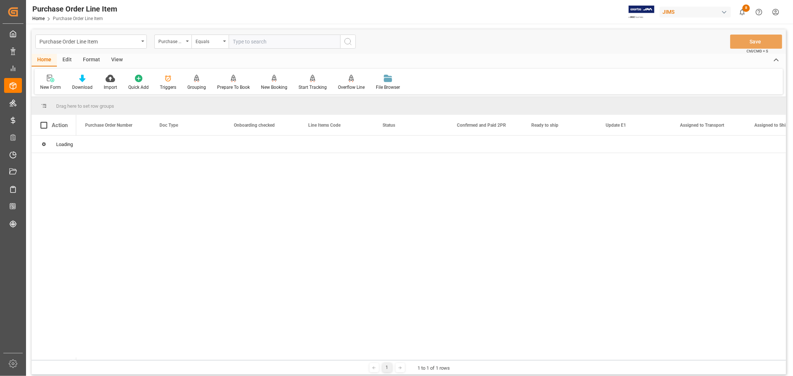
click at [174, 42] on div "Purchase Order Number" at bounding box center [170, 40] width 25 height 9
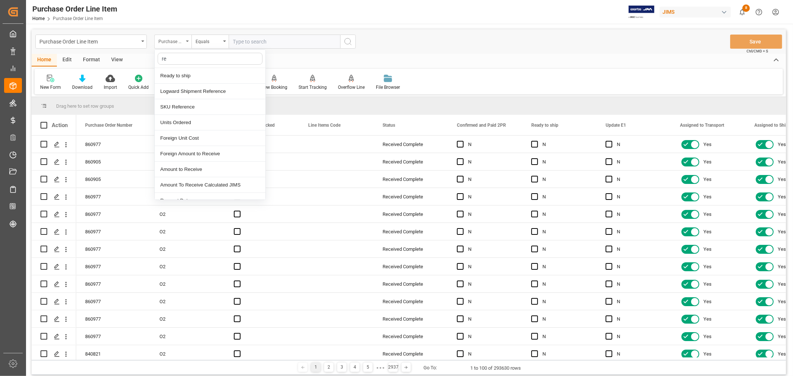
type input "ref"
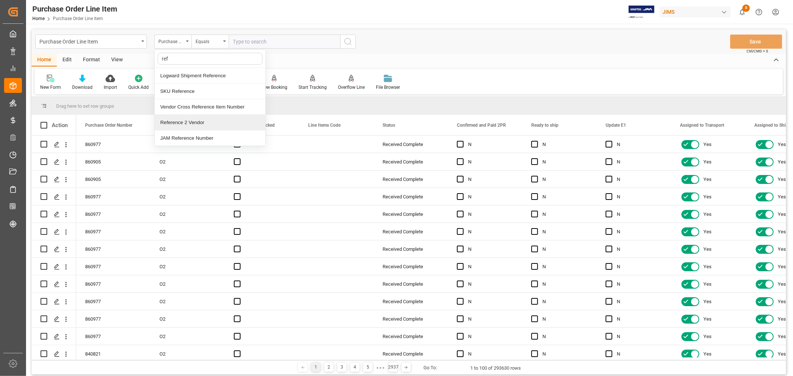
click at [196, 120] on div "Reference 2 Vendor" at bounding box center [210, 123] width 111 height 16
click at [244, 40] on input "text" at bounding box center [285, 42] width 112 height 14
type input "77-10876-CN"
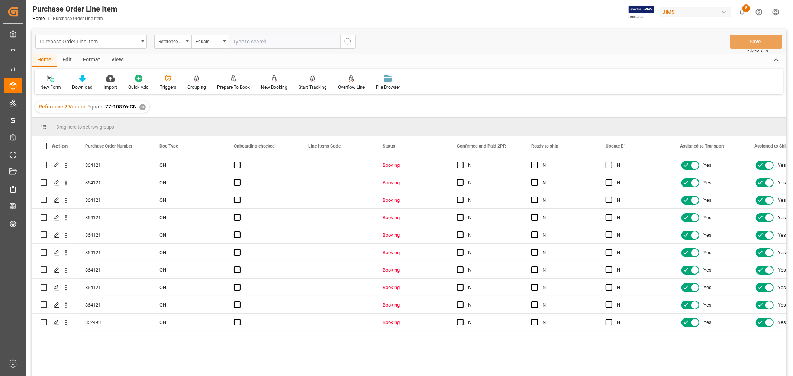
click at [114, 58] on div "View" at bounding box center [117, 60] width 23 height 13
click at [48, 83] on div "Default" at bounding box center [48, 82] width 26 height 16
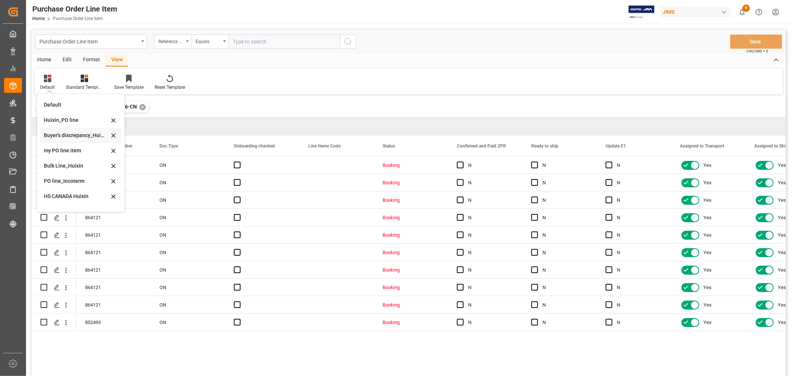
click at [64, 135] on div "Buyer's discrepancy_Huixin" at bounding box center [76, 136] width 65 height 8
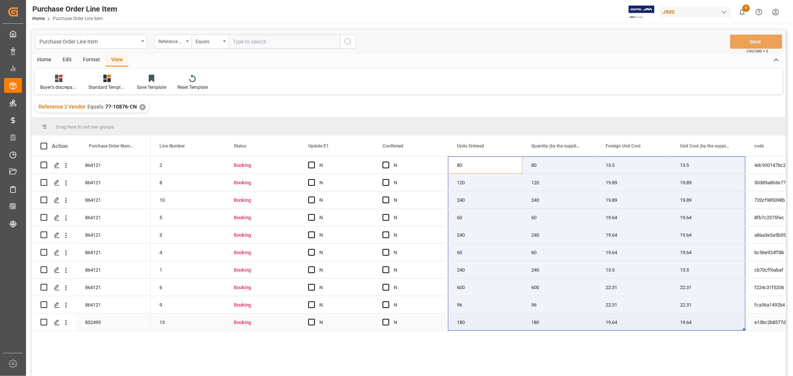
drag, startPoint x: 452, startPoint y: 166, endPoint x: 715, endPoint y: 330, distance: 309.8
click at [60, 83] on div "Buyer's discrepancy_Huixin" at bounding box center [59, 82] width 48 height 16
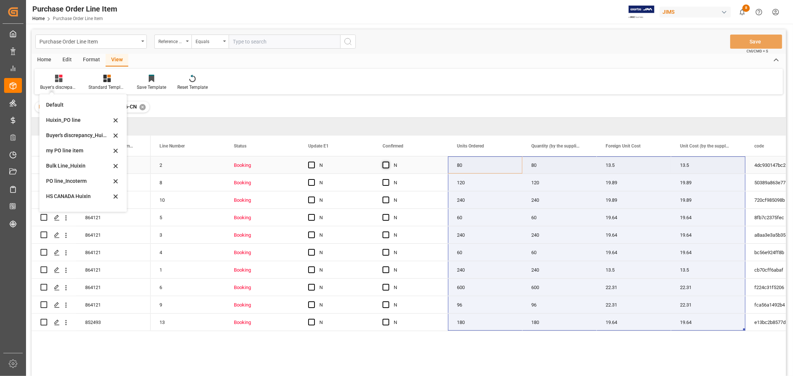
click at [387, 164] on span "Press SPACE to select this row." at bounding box center [386, 165] width 7 height 7
click at [388, 162] on input "Press SPACE to select this row." at bounding box center [388, 162] width 0 height 0
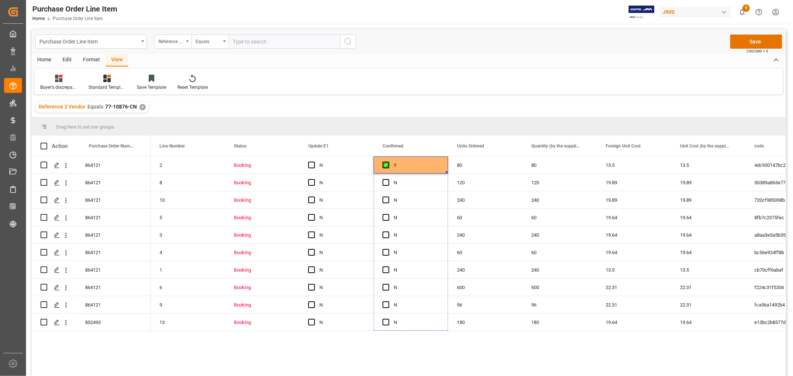
drag, startPoint x: 445, startPoint y: 171, endPoint x: 436, endPoint y: 332, distance: 161.6
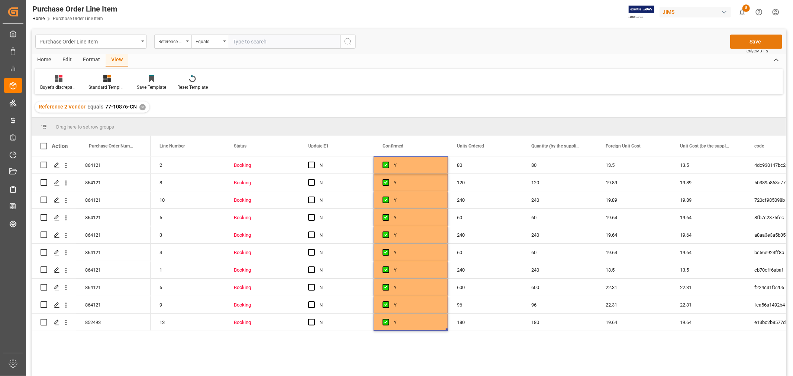
click at [770, 41] on button "Save" at bounding box center [756, 42] width 52 height 14
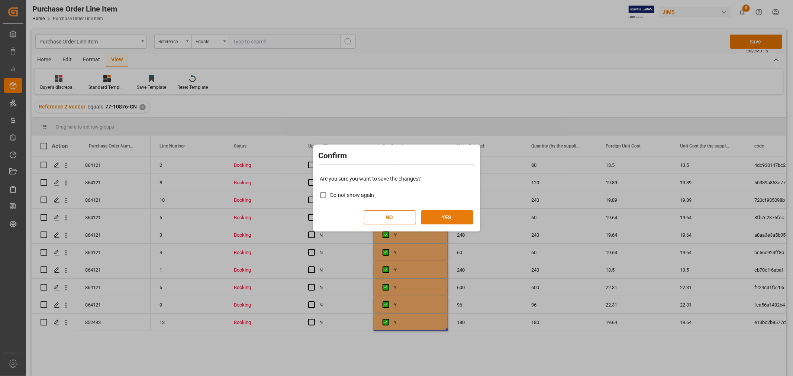
click at [455, 216] on button "YES" at bounding box center [447, 217] width 52 height 14
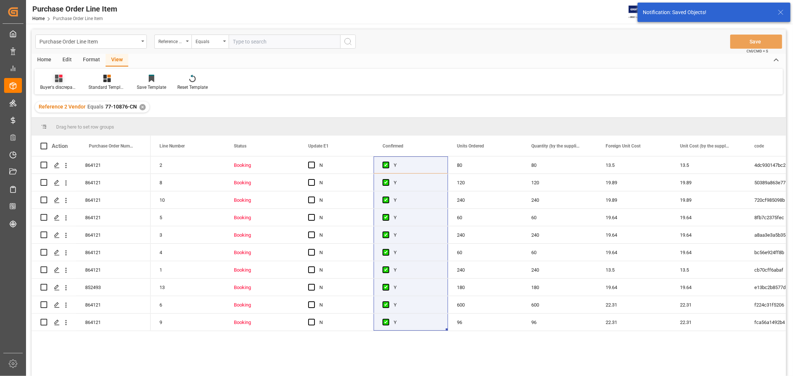
click at [55, 87] on div "Buyer's discrepancy_Huixin" at bounding box center [58, 87] width 37 height 7
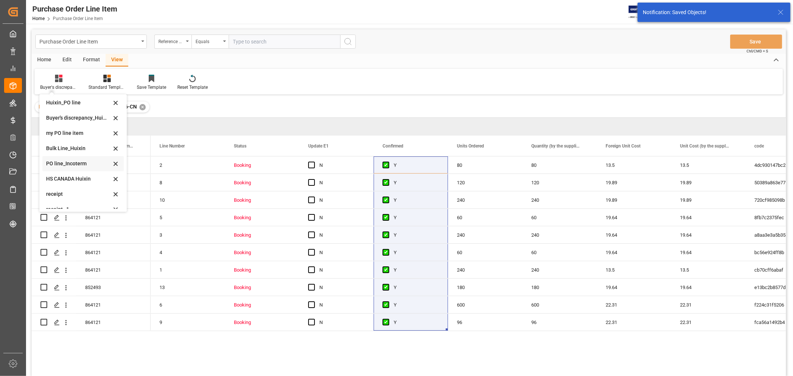
scroll to position [25, 0]
click at [73, 173] on div "HS CANADA Huixin" at bounding box center [78, 171] width 65 height 8
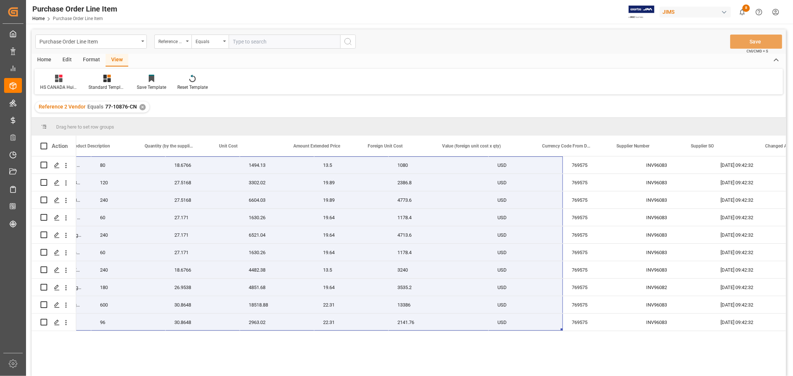
scroll to position [0, 431]
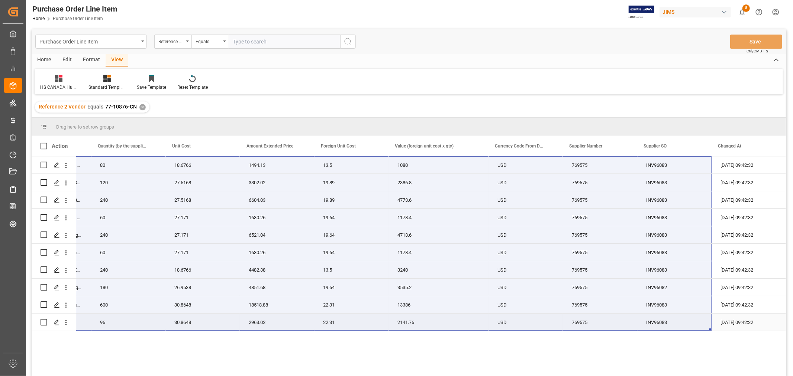
drag, startPoint x: 102, startPoint y: 161, endPoint x: 646, endPoint y: 323, distance: 567.3
click at [646, 323] on div "77-10876-CN 1036032 URA Austin TWS skylight blue 80 18.6766 1494.13 13.5 1080 U…" at bounding box center [215, 244] width 1141 height 175
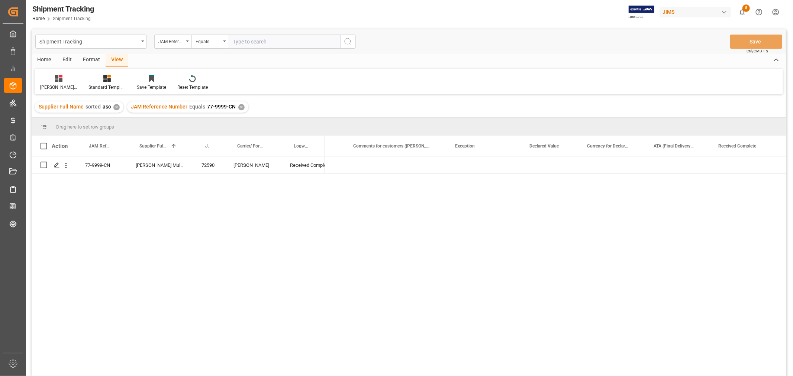
scroll to position [0, 587]
click at [242, 107] on div "✕" at bounding box center [241, 107] width 6 height 6
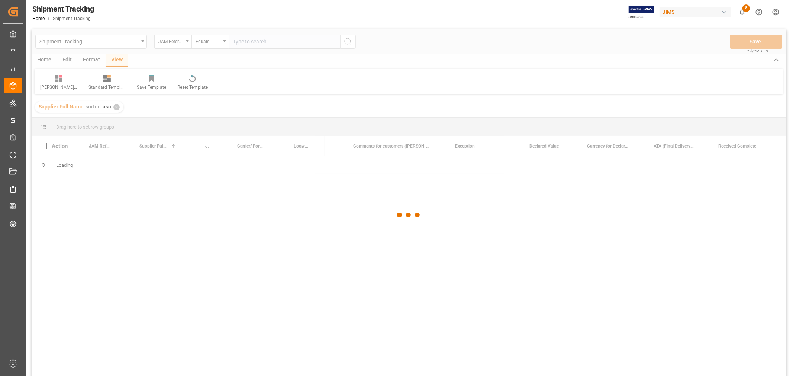
click at [250, 42] on div at bounding box center [409, 215] width 754 height 372
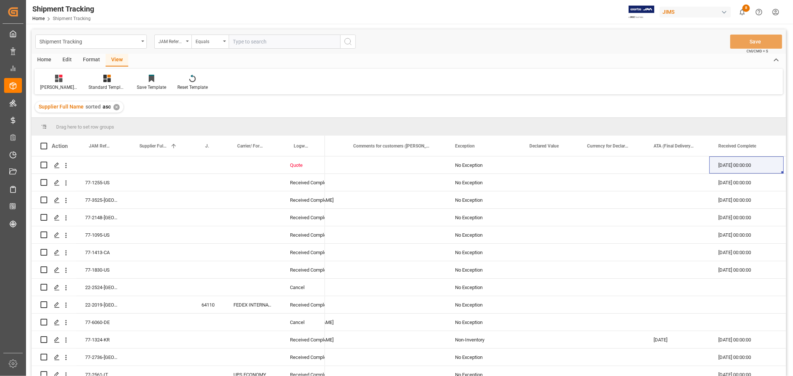
click at [249, 41] on input "text" at bounding box center [285, 42] width 112 height 14
paste input "77-10876-CN"
type input "77-10876-CN"
click at [351, 42] on icon "search button" at bounding box center [348, 41] width 9 height 9
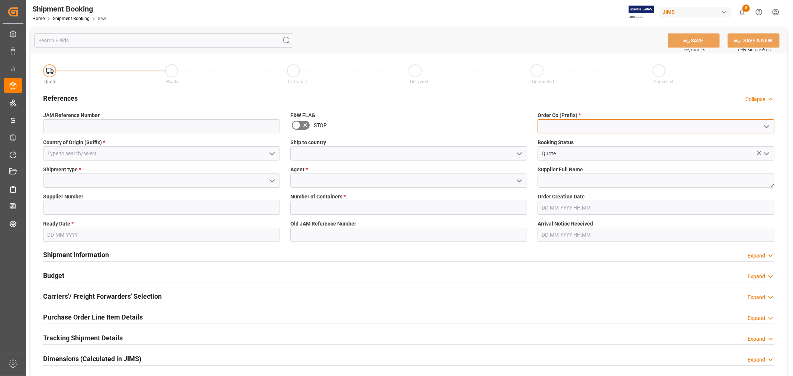
click at [586, 125] on input at bounding box center [656, 126] width 237 height 14
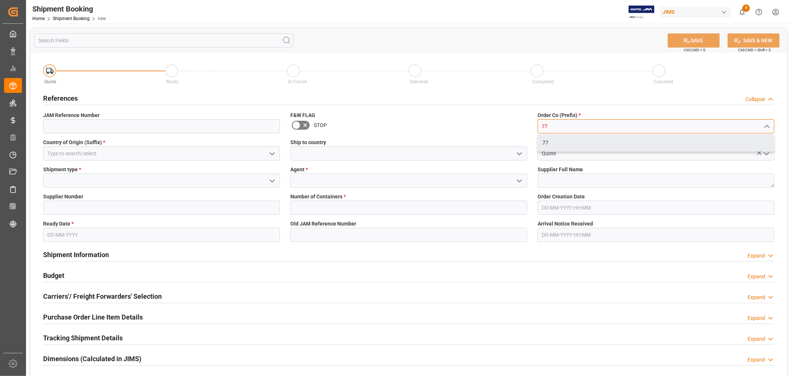
click at [562, 144] on div "77" at bounding box center [656, 143] width 236 height 17
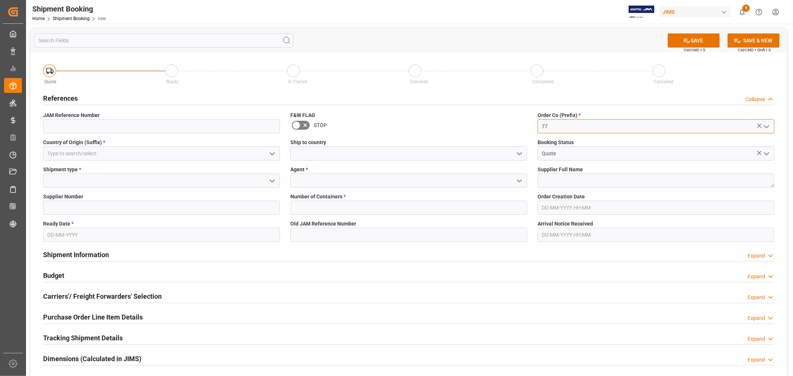
type input "77"
click at [173, 155] on input at bounding box center [161, 153] width 237 height 14
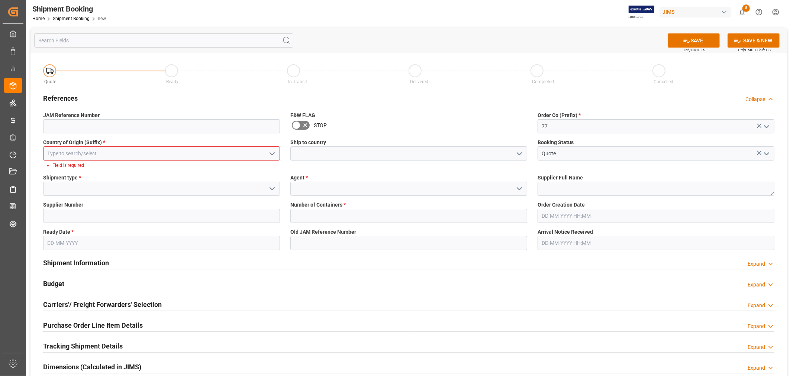
click at [272, 154] on icon "open menu" at bounding box center [272, 153] width 9 height 9
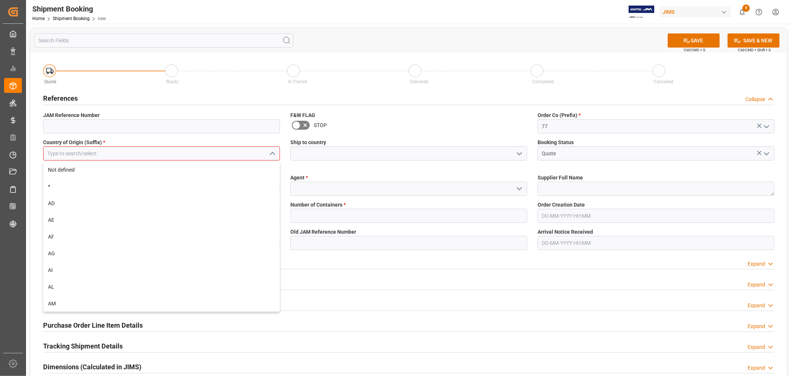
click at [183, 154] on input at bounding box center [161, 153] width 237 height 14
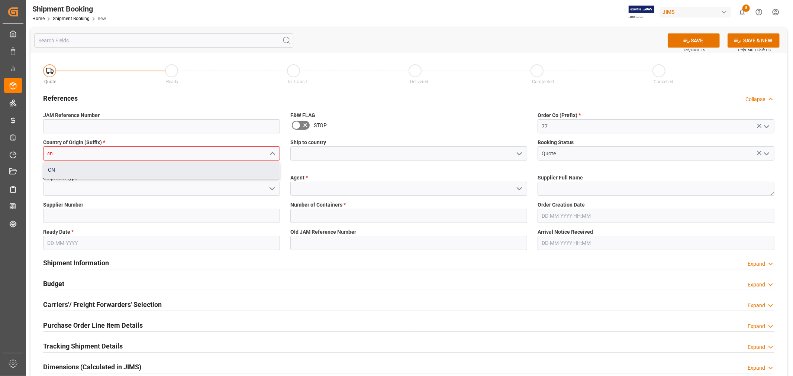
click at [183, 165] on div "CN" at bounding box center [161, 170] width 236 height 17
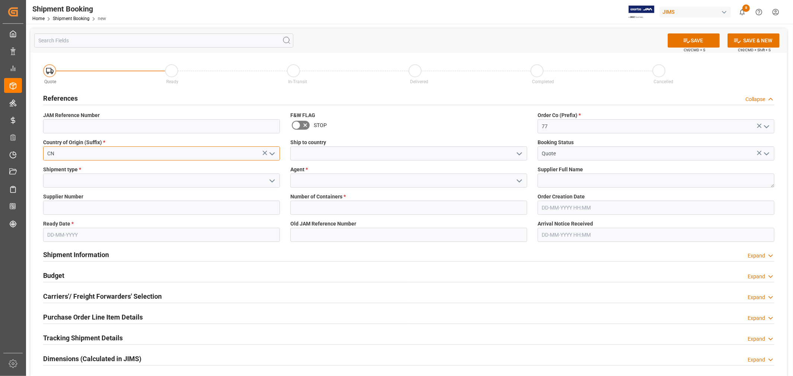
type input "CN"
click at [303, 153] on input at bounding box center [408, 153] width 237 height 14
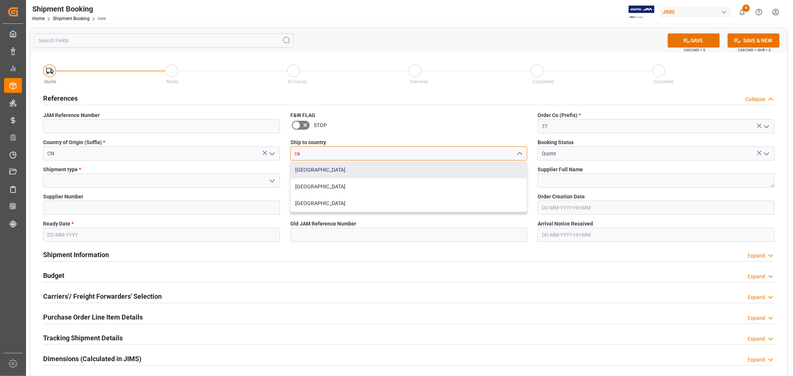
click at [297, 169] on div "[GEOGRAPHIC_DATA]" at bounding box center [409, 170] width 236 height 17
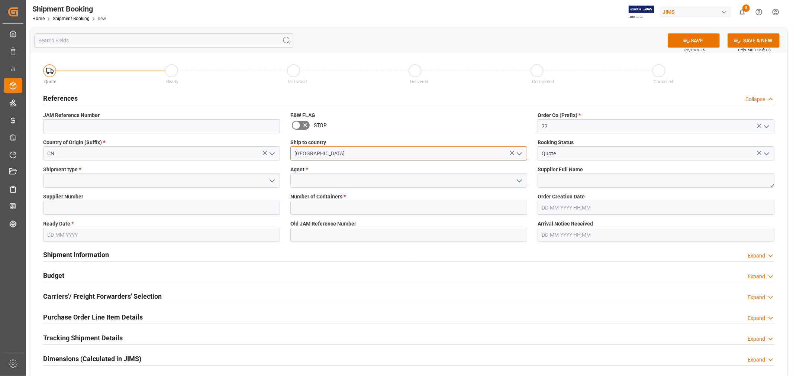
type input "[GEOGRAPHIC_DATA]"
click at [554, 178] on textarea at bounding box center [656, 181] width 237 height 14
paste textarea "KHG Holding, Inc. dba Austere"
type textarea "KHG Holding, Inc. dba Austere"
click at [93, 206] on input at bounding box center [161, 208] width 237 height 14
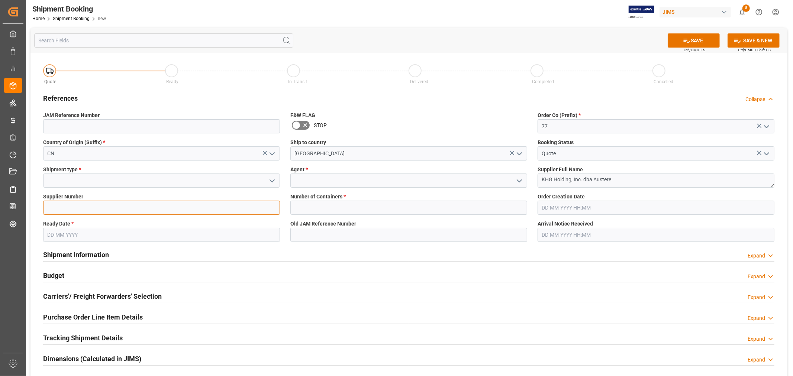
type input "733480"
click at [90, 179] on input at bounding box center [161, 181] width 237 height 14
type input "l"
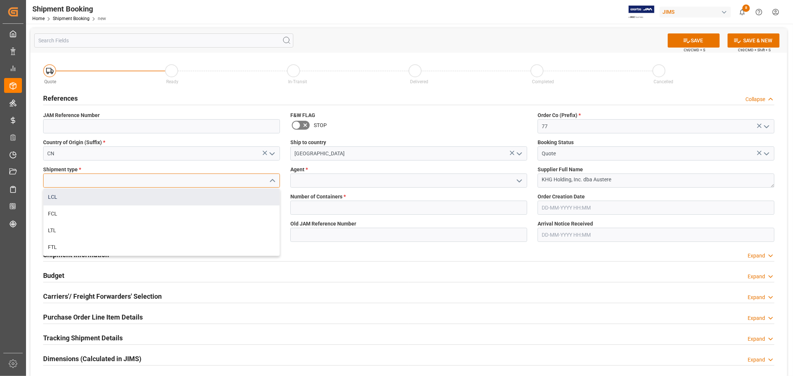
click at [87, 199] on div "LCL" at bounding box center [161, 197] width 236 height 17
type input "LCL"
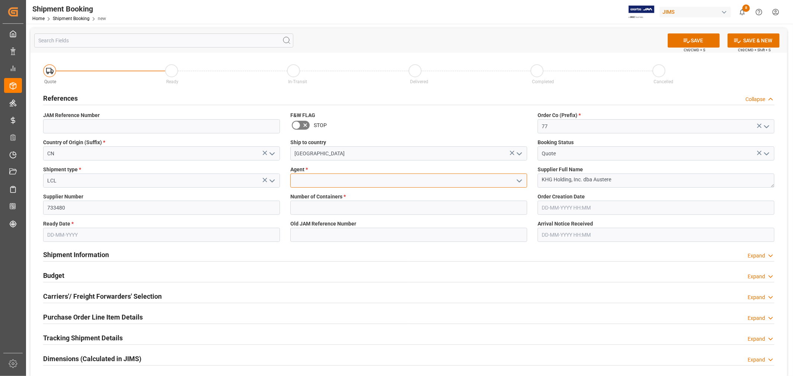
click at [354, 181] on input at bounding box center [408, 181] width 237 height 14
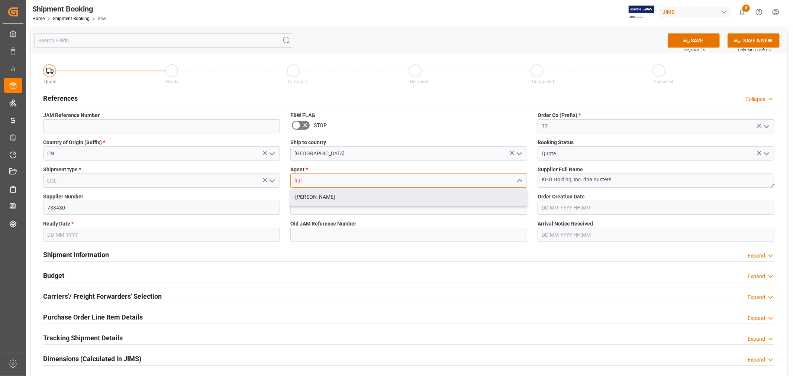
click at [304, 198] on div "[PERSON_NAME]" at bounding box center [409, 197] width 236 height 17
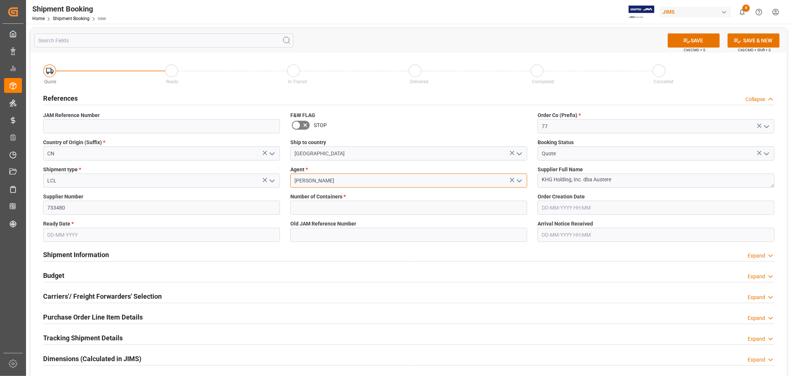
type input "[PERSON_NAME]"
click at [350, 206] on input "text" at bounding box center [408, 208] width 237 height 14
type input "0"
click at [315, 254] on div "Shipment Information Expand" at bounding box center [408, 254] width 731 height 14
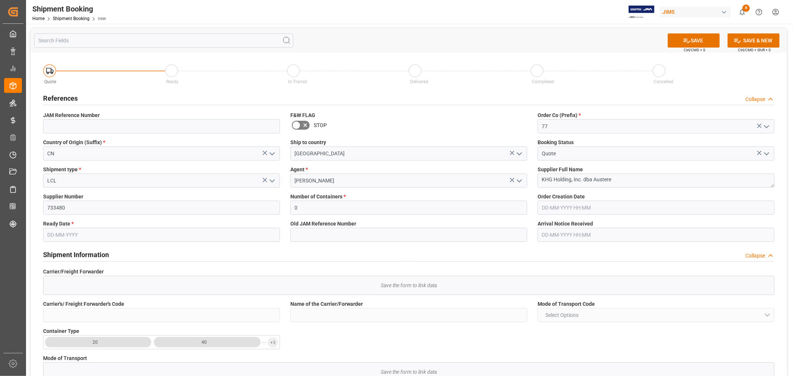
click at [229, 238] on input "text" at bounding box center [161, 235] width 237 height 14
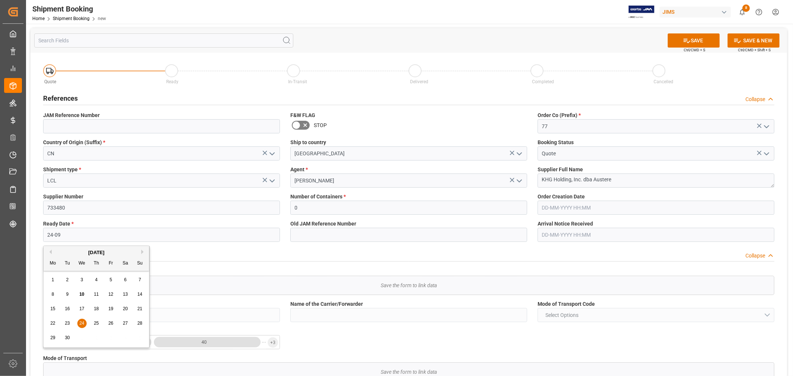
type input "[DATE]"
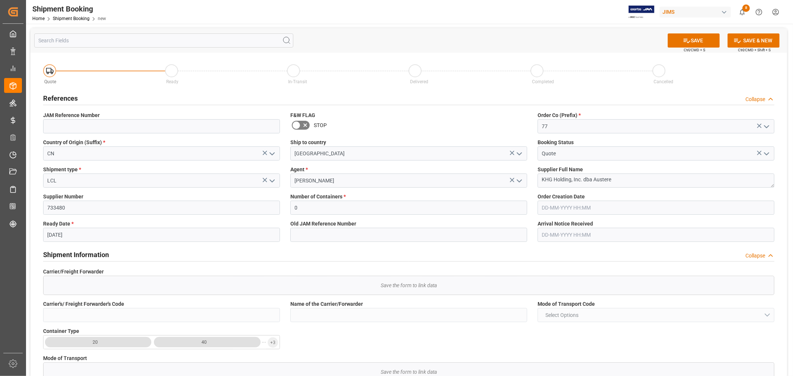
click at [316, 248] on div "Shipment Information Collapse" at bounding box center [408, 254] width 731 height 14
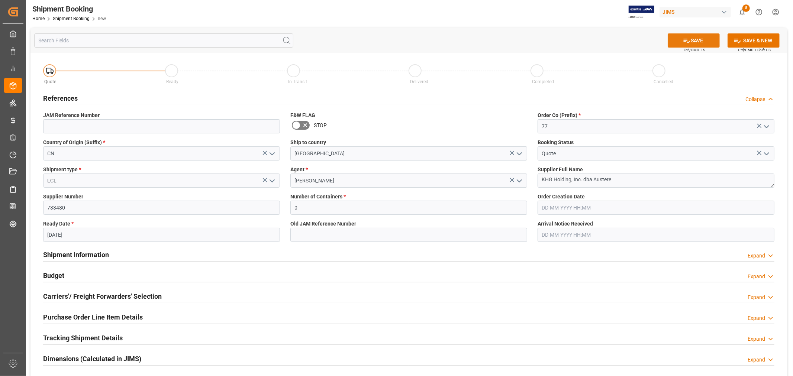
click at [681, 40] on button "SAVE" at bounding box center [694, 40] width 52 height 14
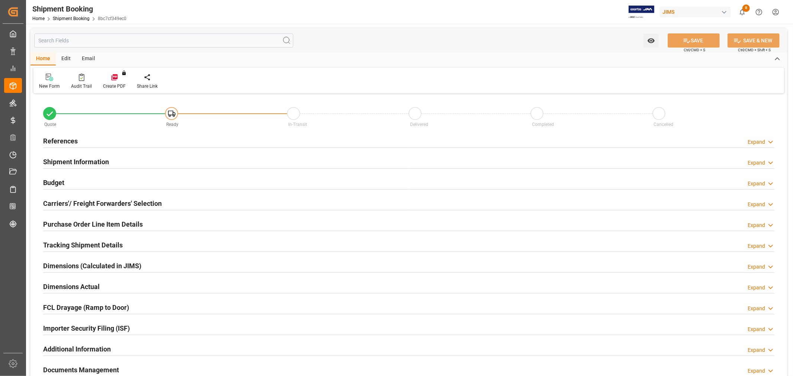
type input "0"
type input "[DATE]"
click at [43, 138] on h2 "References" at bounding box center [60, 141] width 35 height 10
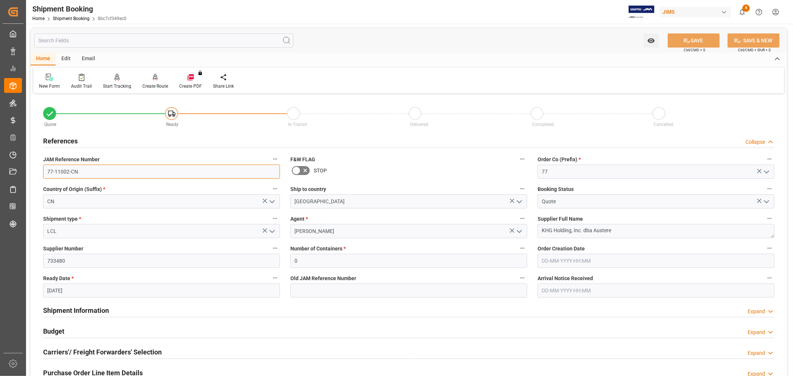
drag, startPoint x: 101, startPoint y: 170, endPoint x: 25, endPoint y: 164, distance: 76.4
click at [25, 165] on div "Created by potrace 1.15, written by Peter Selinger 2001-2017 Created by potrace…" at bounding box center [396, 188] width 793 height 376
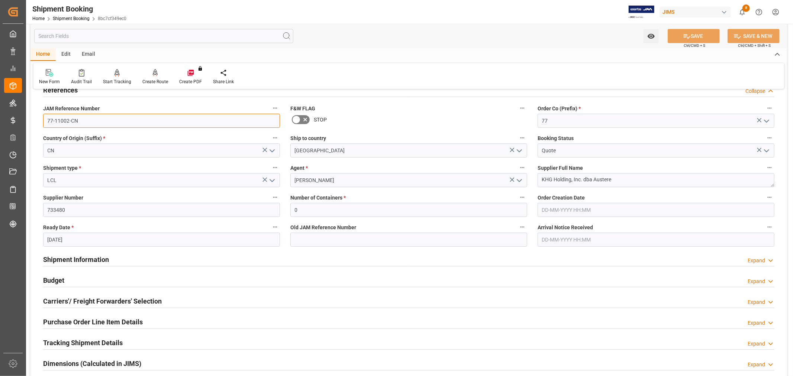
scroll to position [206, 0]
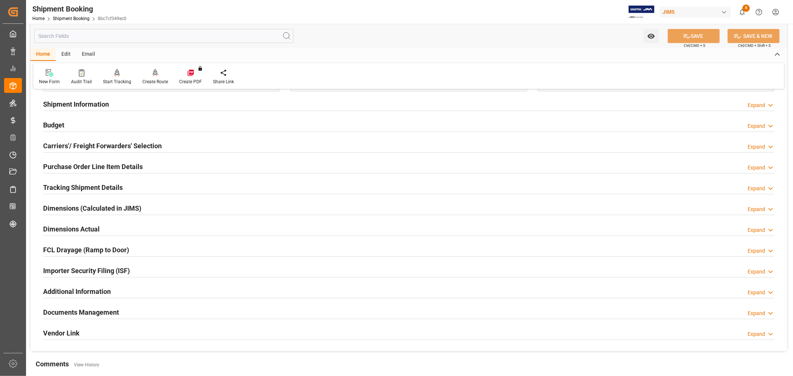
click at [61, 144] on h2 "Carriers'/ Freight Forwarders' Selection" at bounding box center [102, 146] width 119 height 10
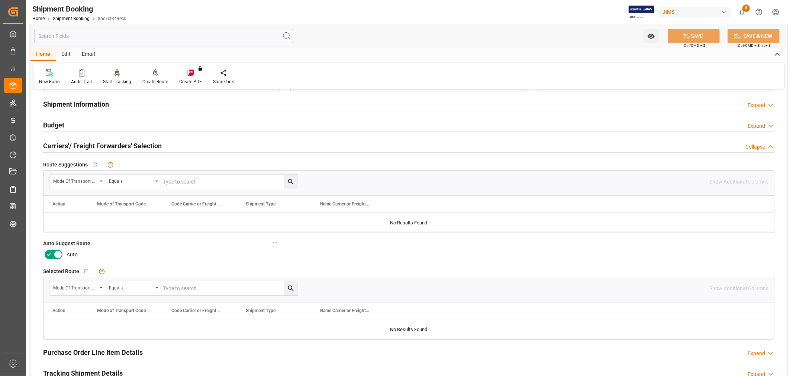
click at [45, 254] on icon at bounding box center [49, 254] width 9 height 9
click at [0, 0] on input "checkbox" at bounding box center [0, 0] width 0 height 0
click at [676, 40] on button "SAVE" at bounding box center [694, 36] width 52 height 14
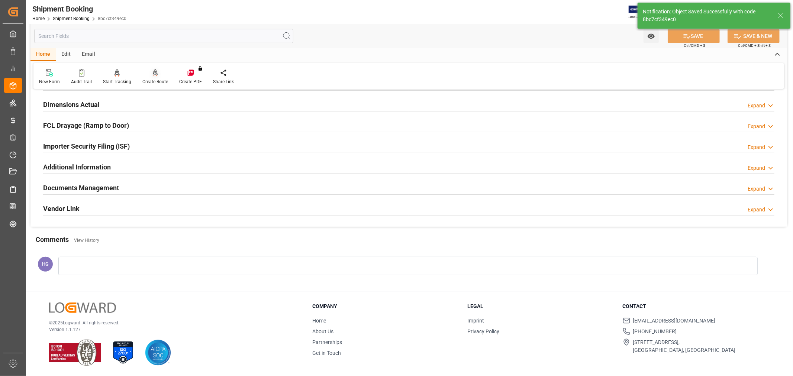
scroll to position [58, 0]
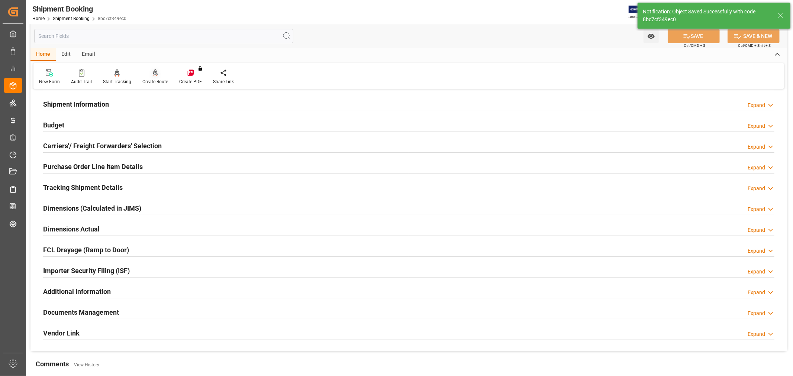
click at [150, 82] on div "Create Route" at bounding box center [155, 81] width 26 height 7
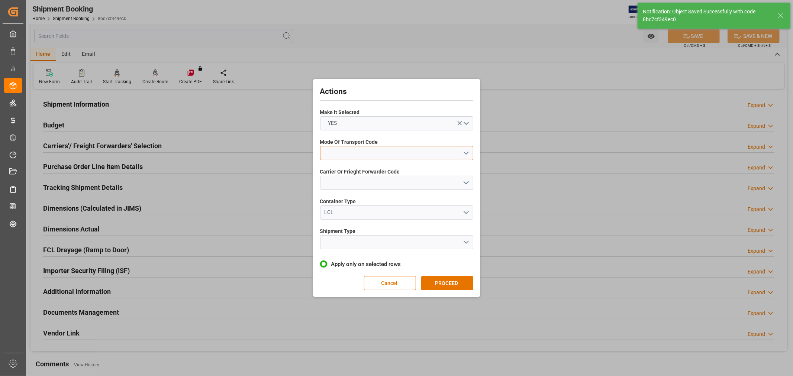
click at [382, 152] on button "open menu" at bounding box center [396, 153] width 153 height 14
click at [382, 152] on div "1- OCEAN" at bounding box center [396, 155] width 152 height 16
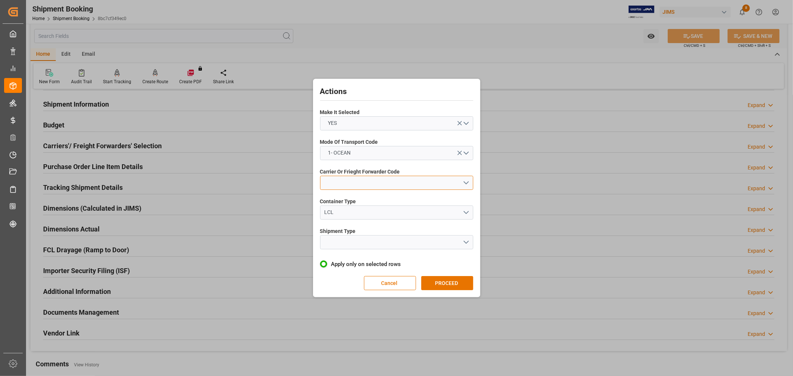
click at [381, 185] on button "open menu" at bounding box center [396, 183] width 153 height 14
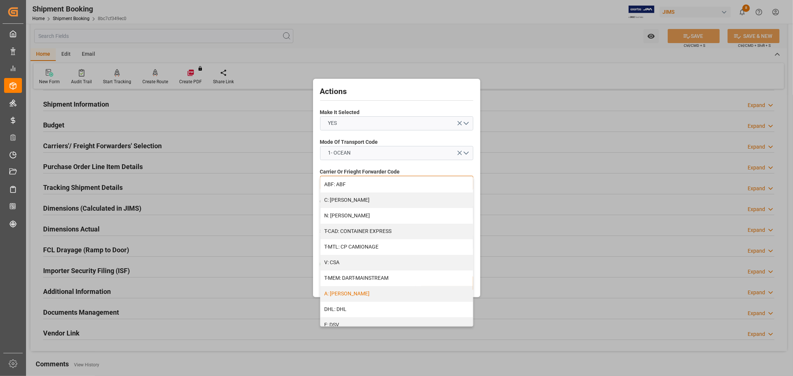
click at [364, 290] on div "A: DELMAR" at bounding box center [396, 294] width 152 height 16
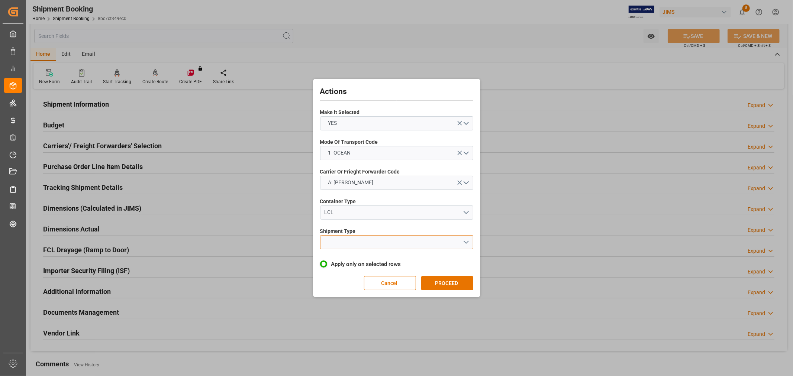
click at [361, 240] on button "open menu" at bounding box center [396, 242] width 153 height 14
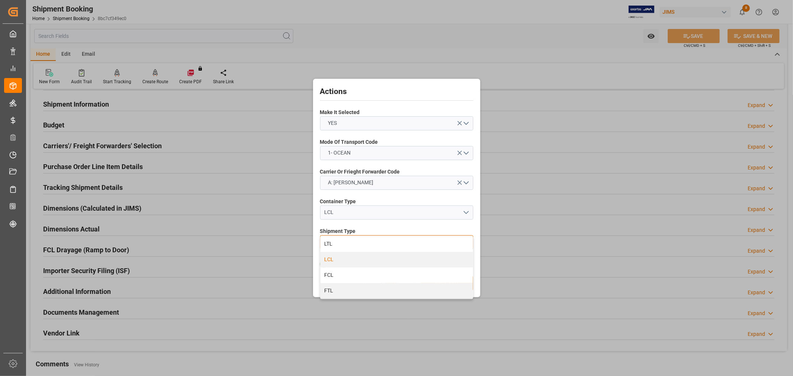
click at [338, 257] on div "LCL" at bounding box center [396, 260] width 152 height 16
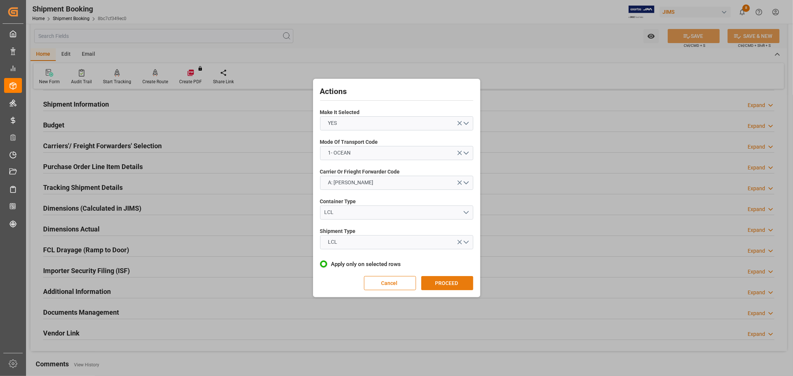
click at [432, 285] on button "PROCEED" at bounding box center [447, 283] width 52 height 14
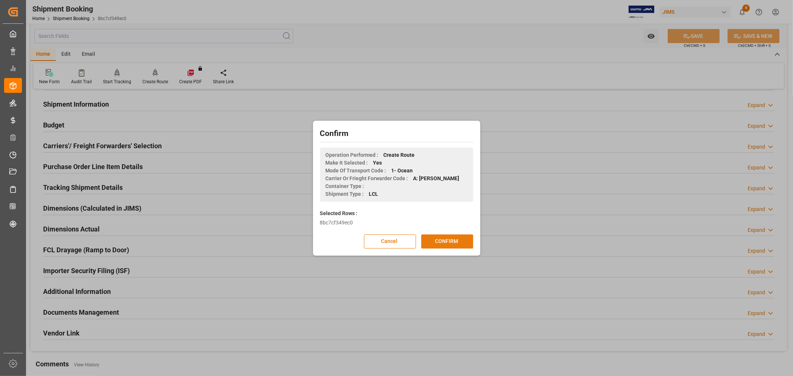
click at [439, 244] on button "CONFIRM" at bounding box center [447, 242] width 52 height 14
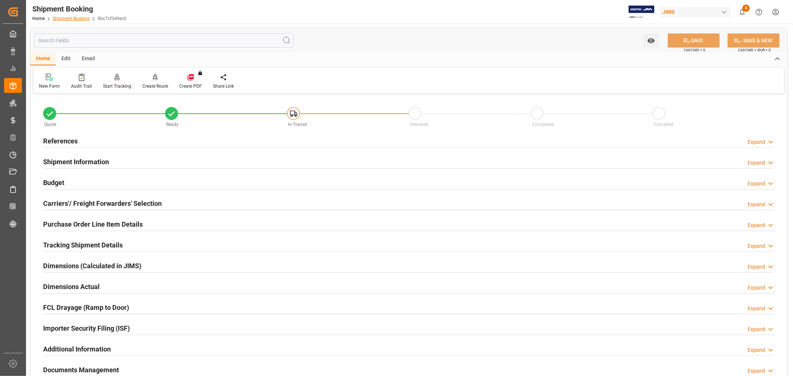
click at [72, 19] on link "Shipment Booking" at bounding box center [71, 18] width 37 height 5
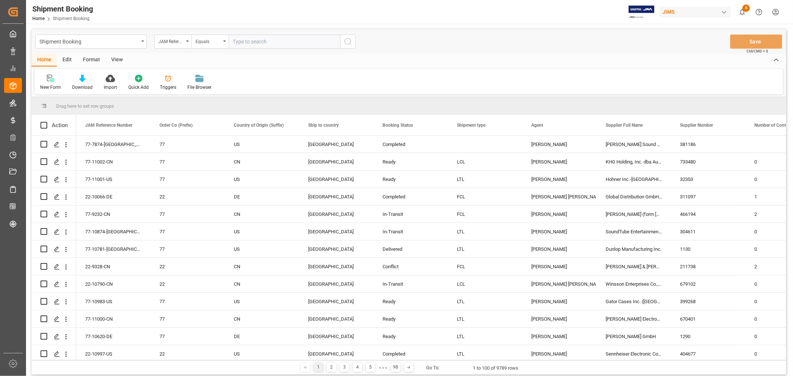
click at [246, 39] on input "text" at bounding box center [285, 42] width 112 height 14
type input "77-9005-cn"
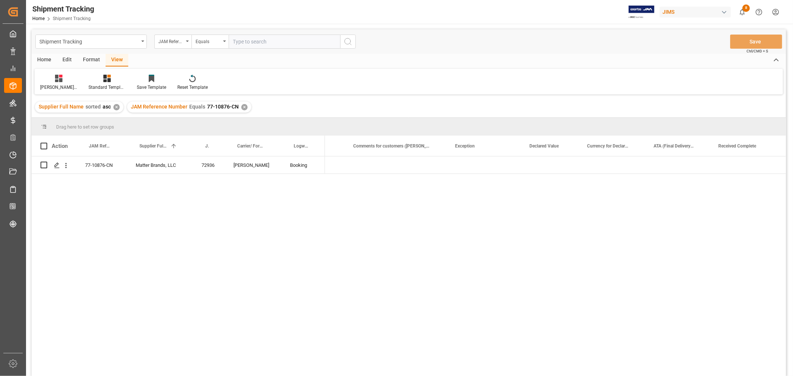
scroll to position [0, 587]
